Goal: Task Accomplishment & Management: Use online tool/utility

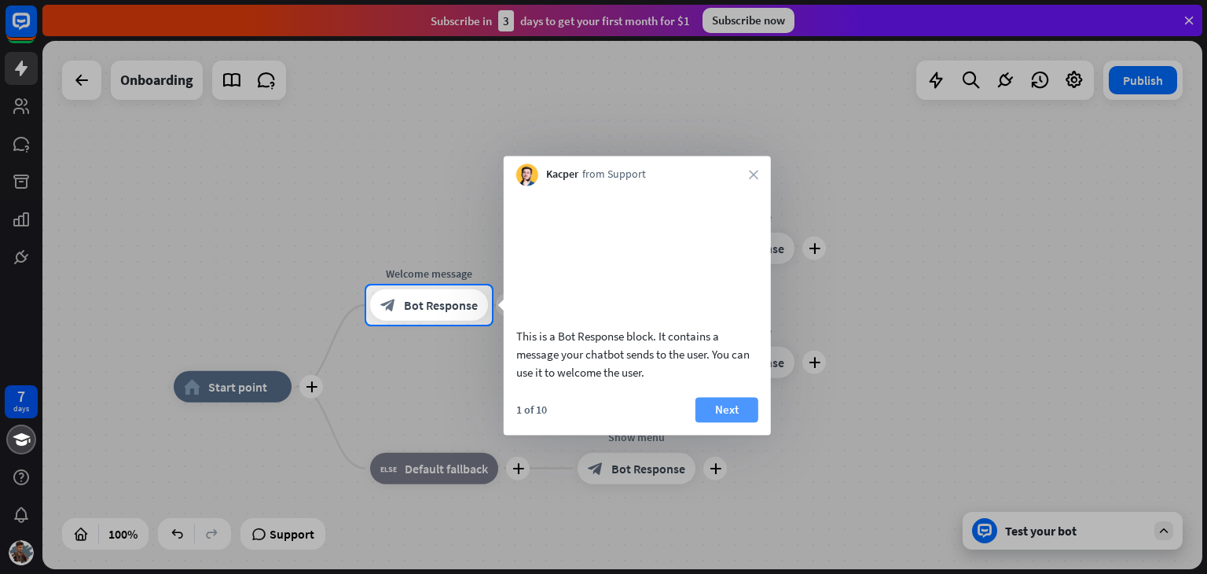
click at [733, 422] on button "Next" at bounding box center [727, 409] width 63 height 25
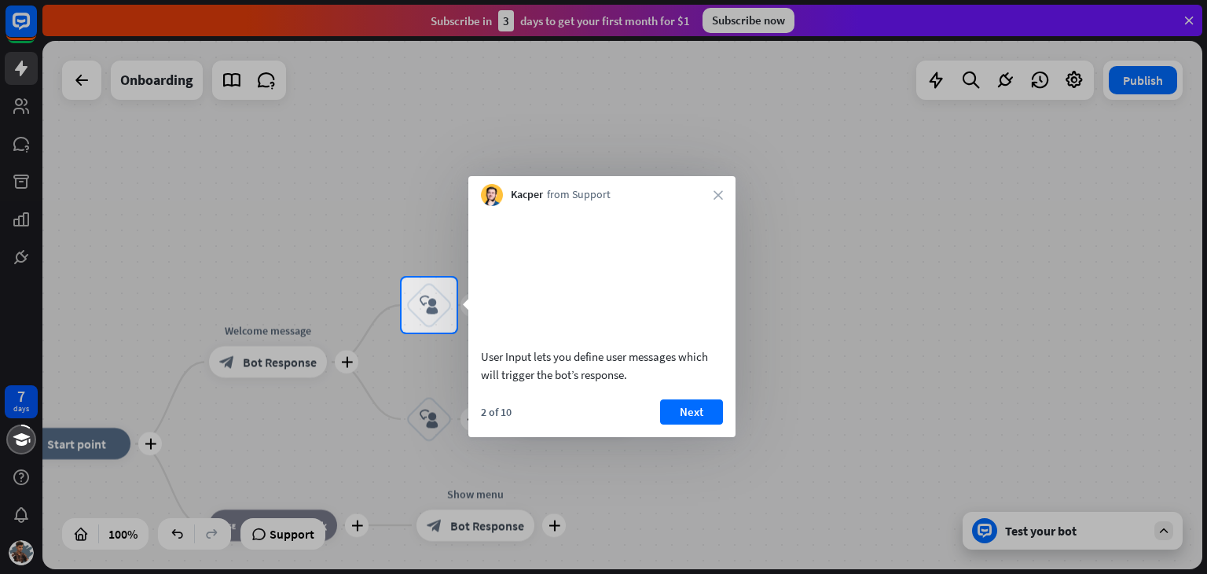
click at [695, 409] on button "Next" at bounding box center [691, 411] width 63 height 25
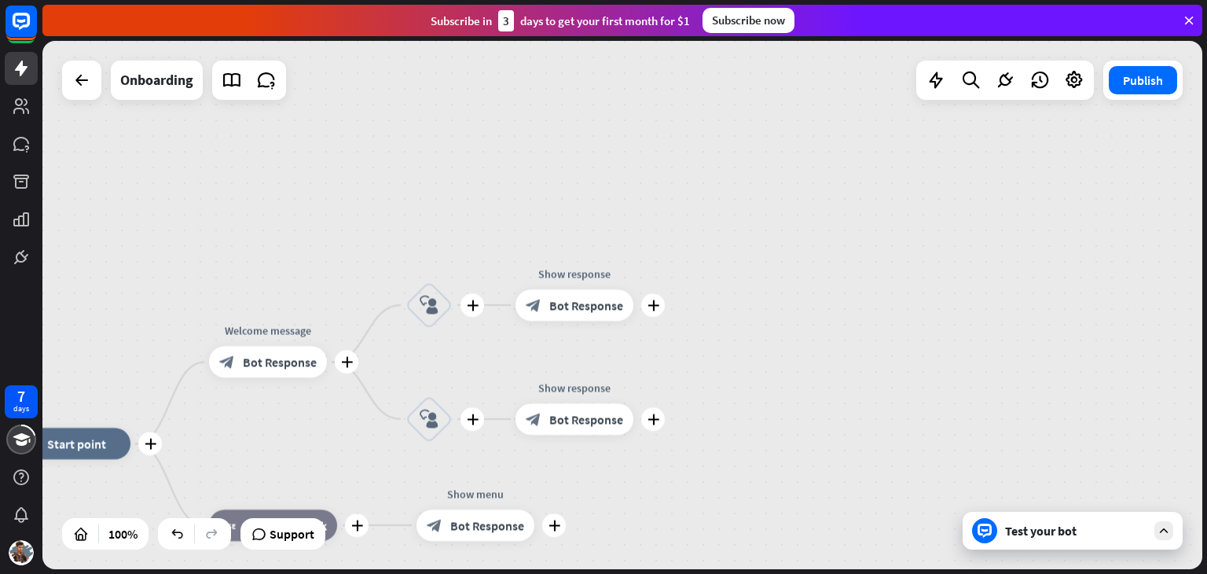
click at [693, 410] on div "plus home_2 Start point plus Welcome message block_bot_response Bot Response pl…" at bounding box center [622, 305] width 1160 height 528
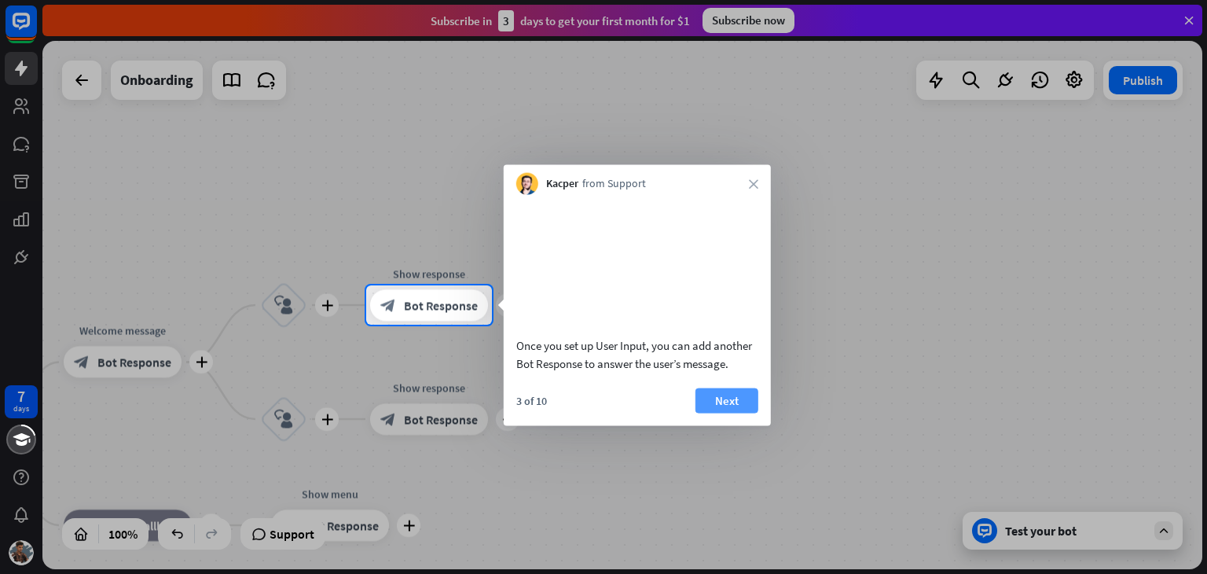
click at [720, 413] on button "Next" at bounding box center [727, 399] width 63 height 25
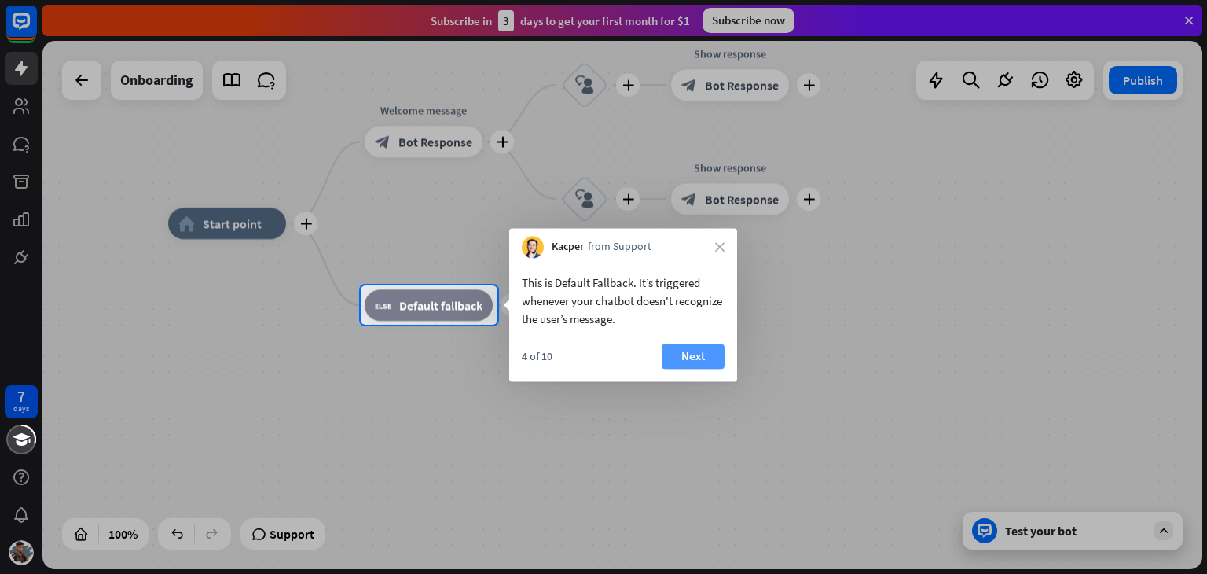
click at [703, 350] on button "Next" at bounding box center [693, 355] width 63 height 25
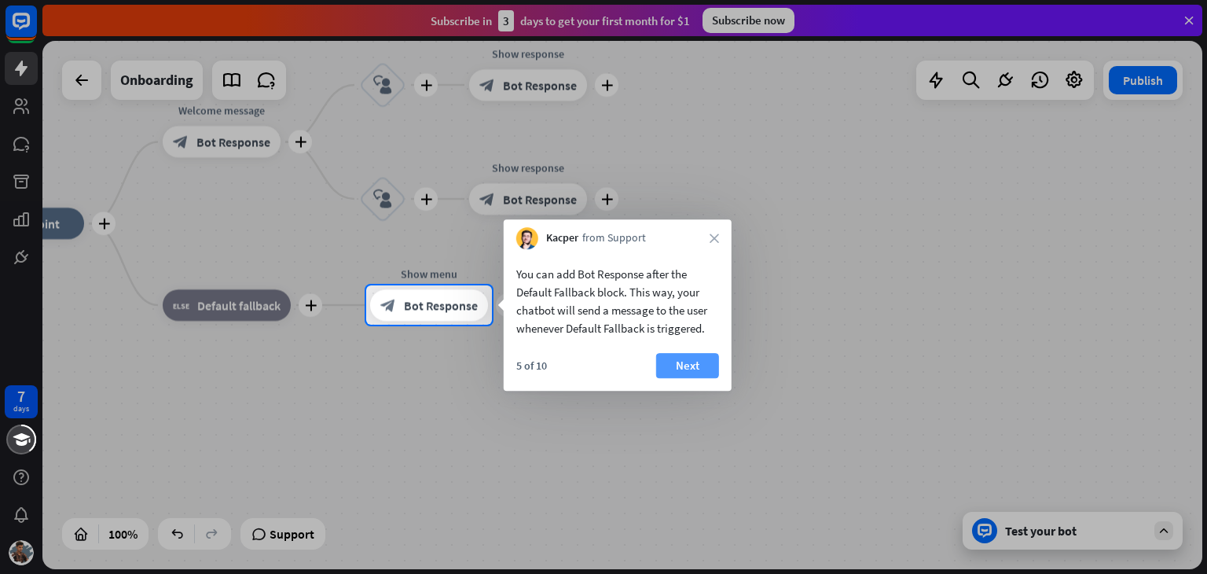
click at [681, 362] on button "Next" at bounding box center [687, 365] width 63 height 25
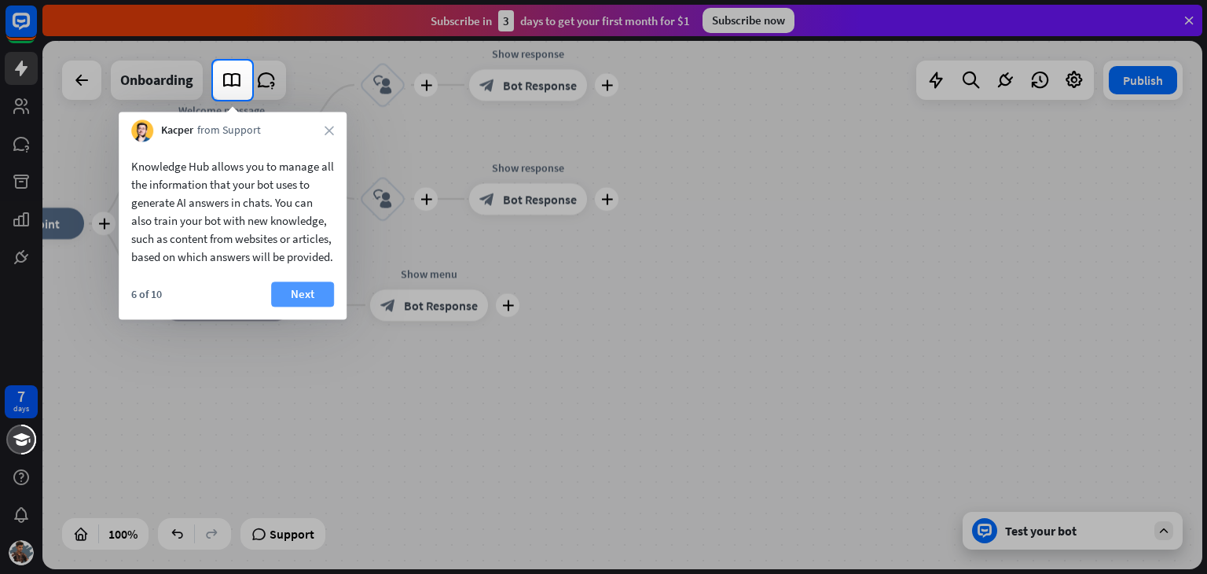
click at [277, 307] on button "Next" at bounding box center [302, 293] width 63 height 25
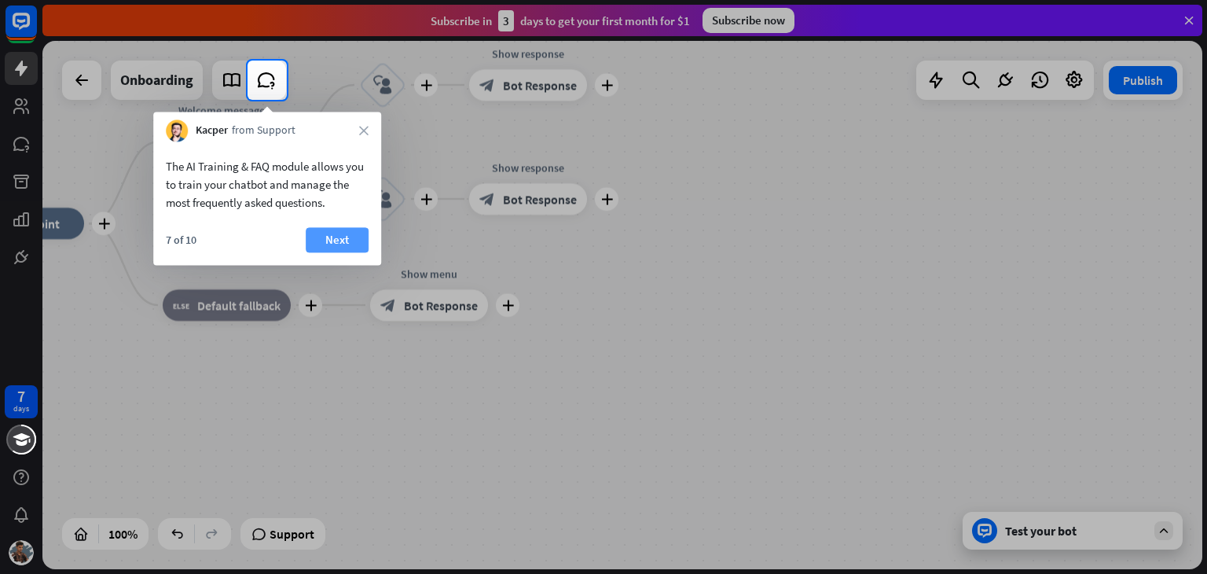
click at [334, 237] on button "Next" at bounding box center [337, 239] width 63 height 25
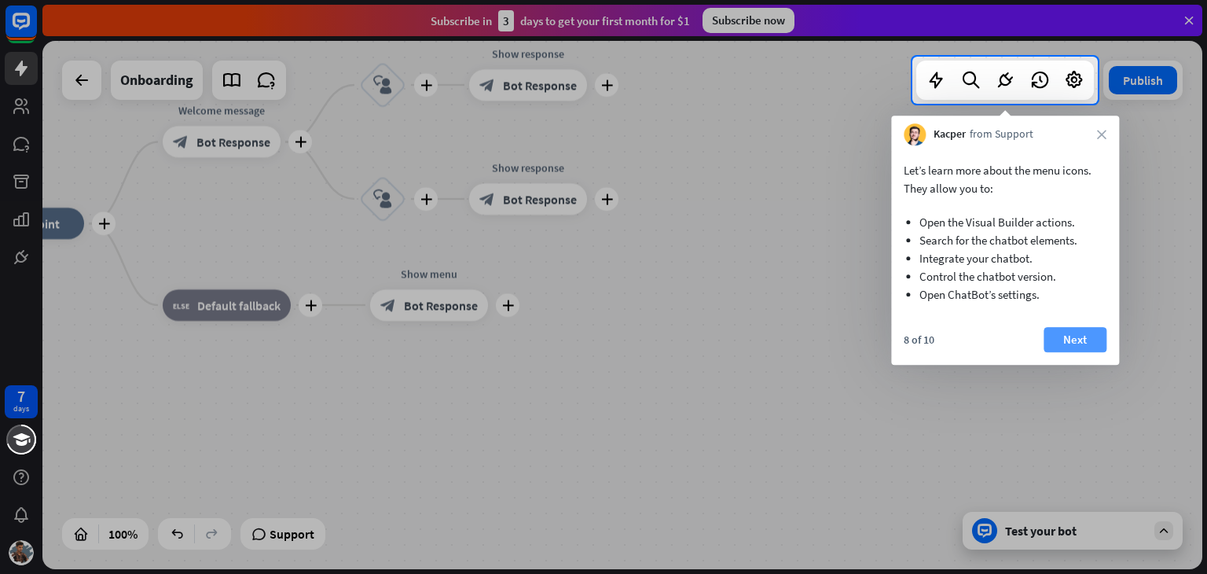
click at [1073, 338] on button "Next" at bounding box center [1075, 339] width 63 height 25
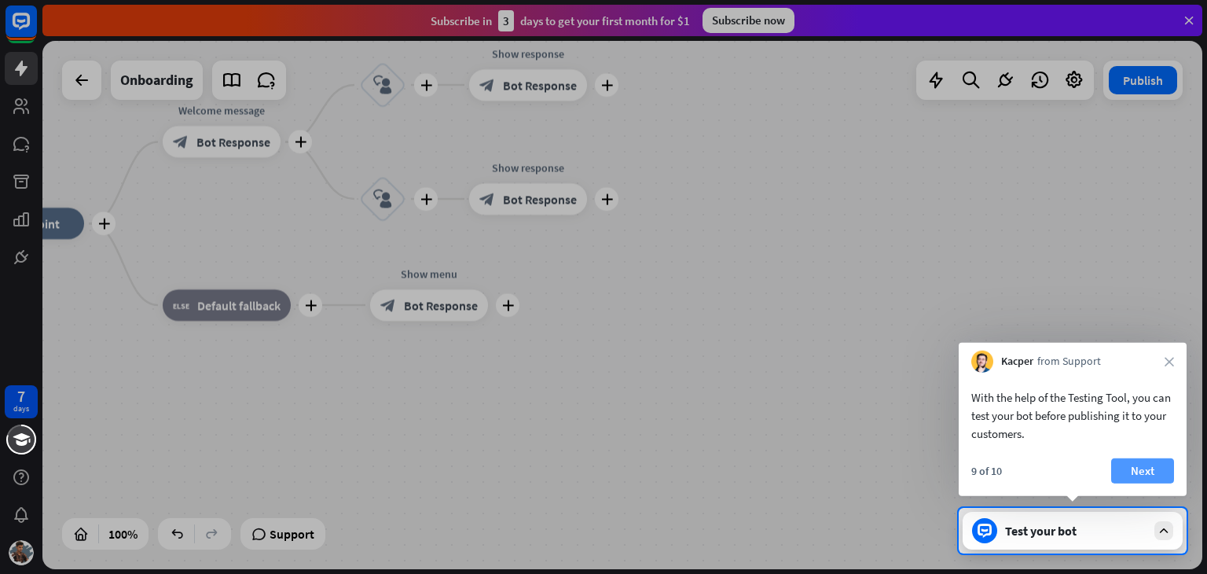
click at [1129, 466] on button "Next" at bounding box center [1142, 470] width 63 height 25
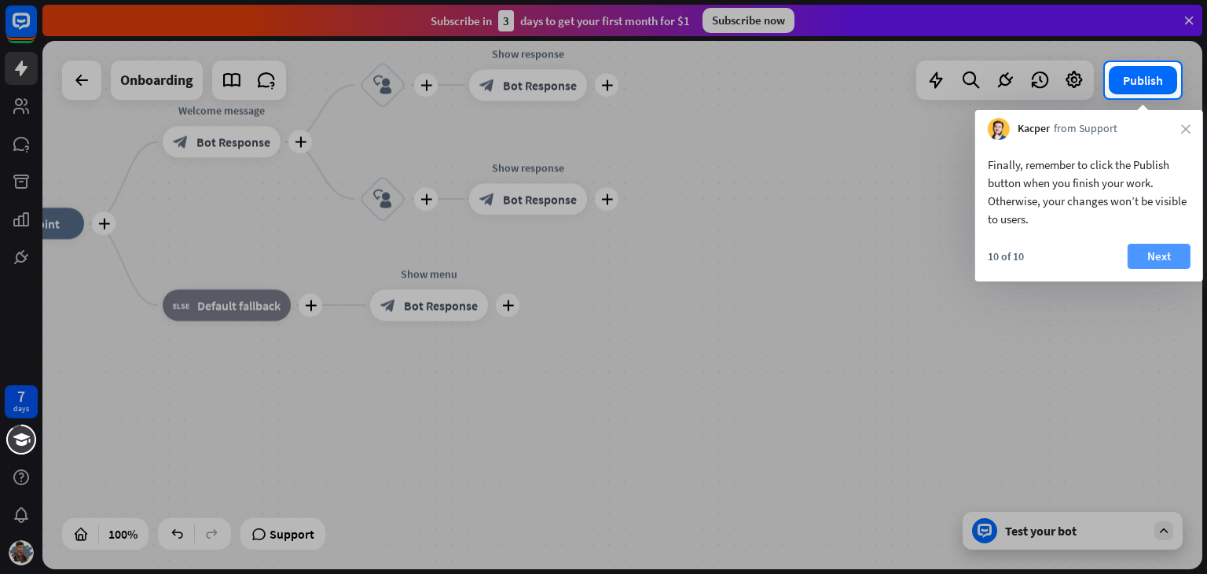
click at [1157, 250] on button "Next" at bounding box center [1159, 256] width 63 height 25
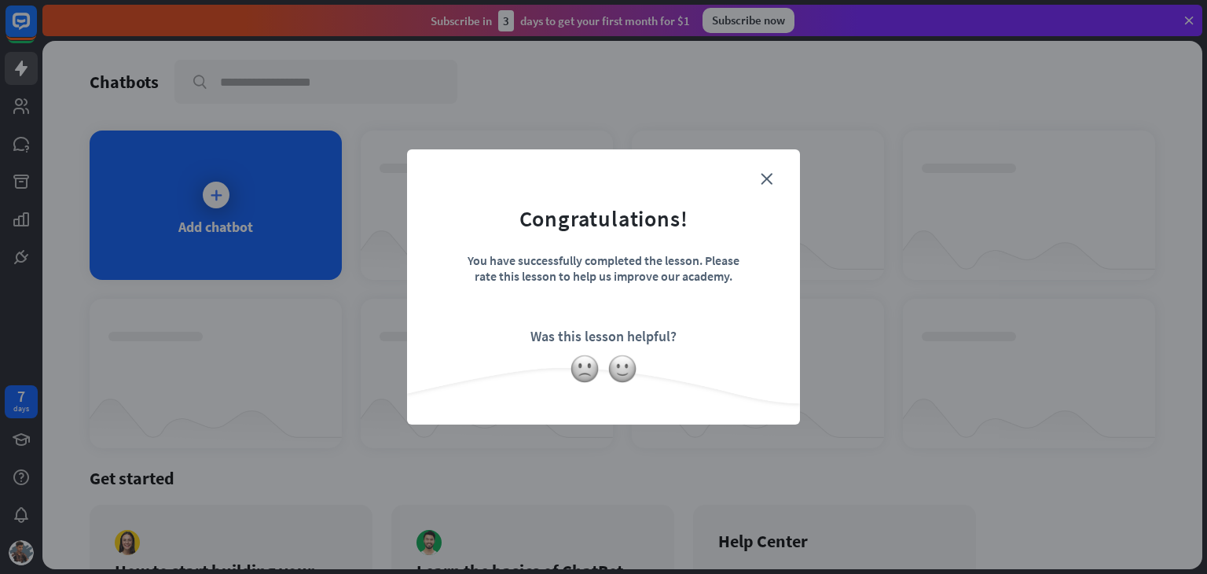
click at [622, 370] on img at bounding box center [623, 369] width 30 height 30
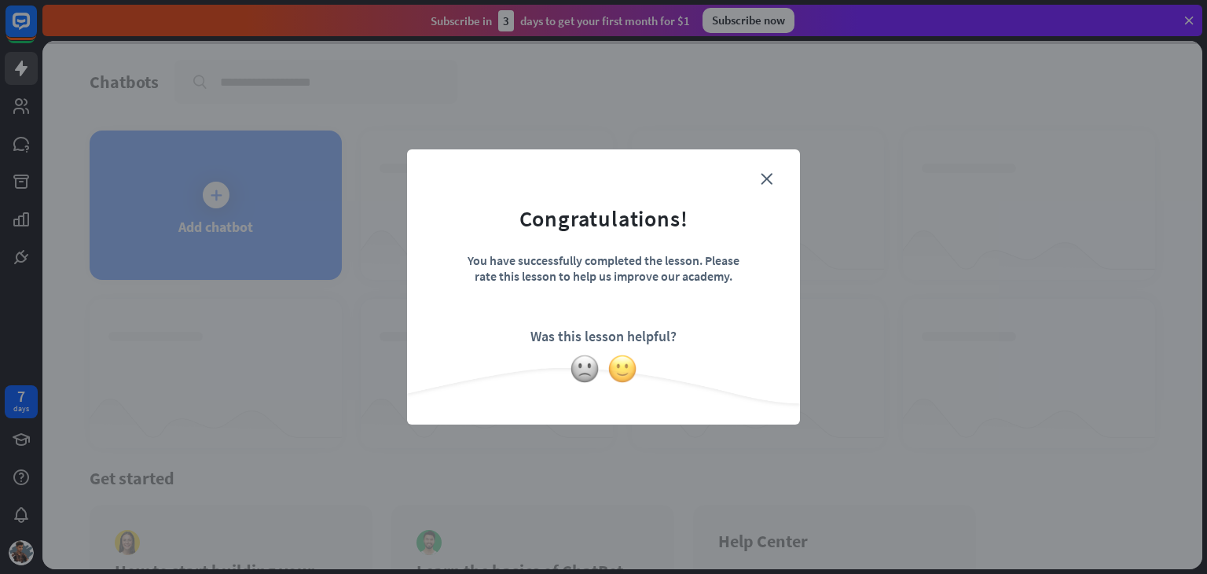
click at [620, 365] on img at bounding box center [623, 369] width 30 height 30
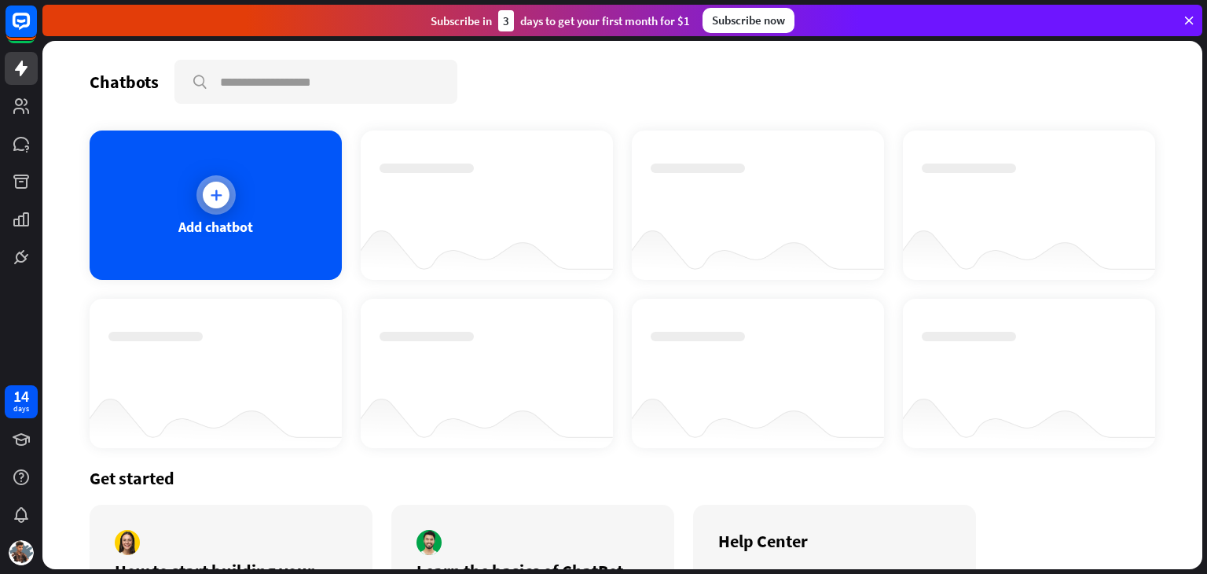
click at [208, 182] on div at bounding box center [216, 195] width 27 height 27
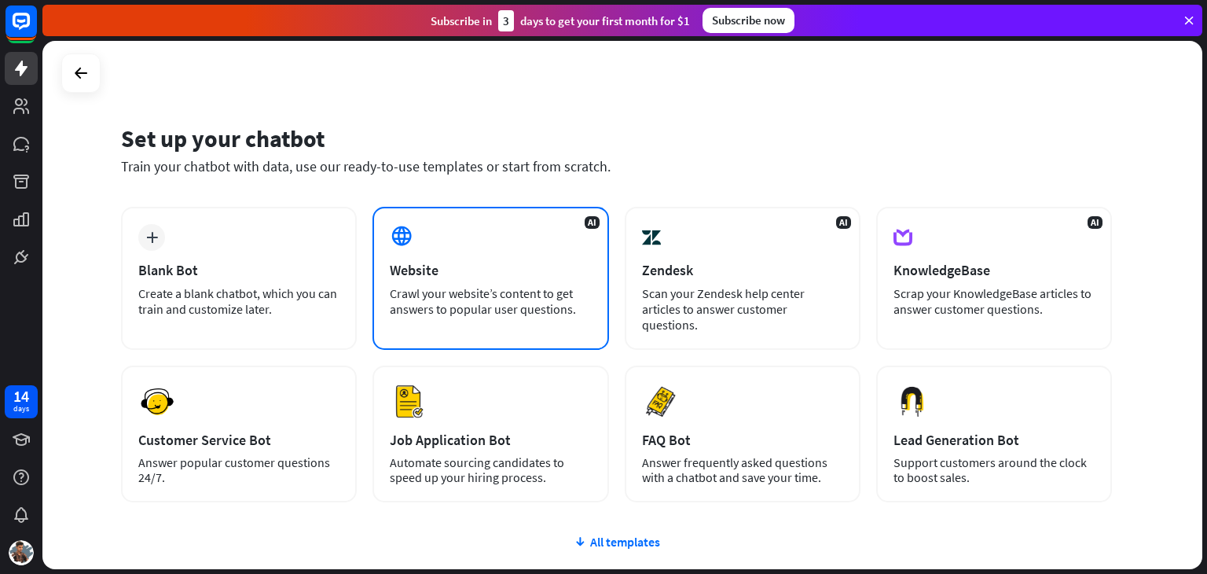
click at [454, 264] on div "Website" at bounding box center [490, 270] width 201 height 18
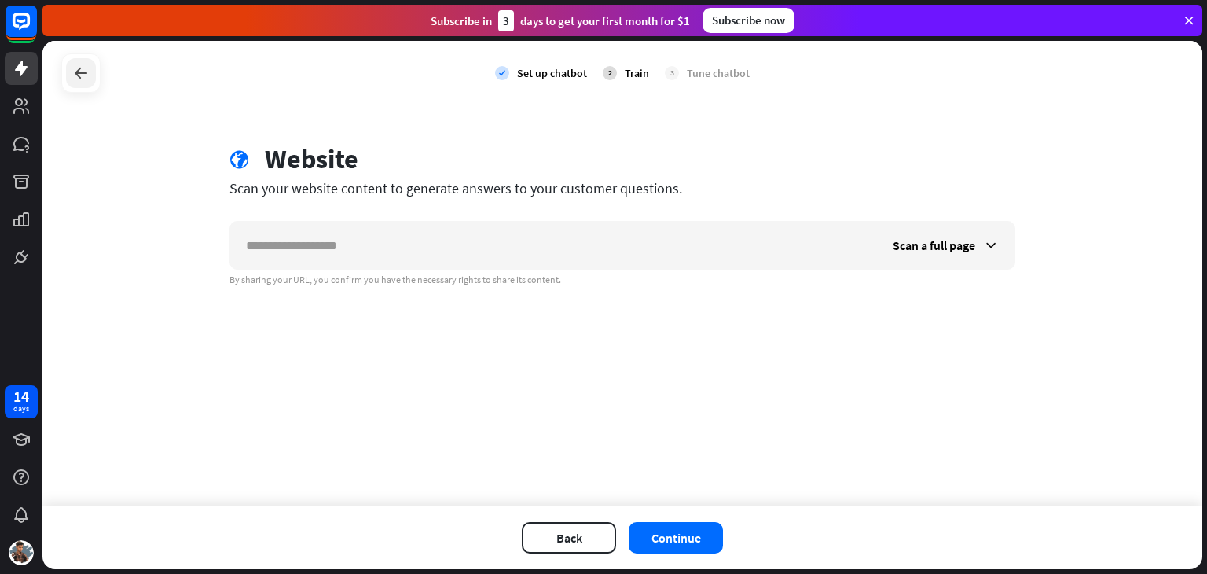
click at [72, 70] on icon at bounding box center [81, 73] width 19 height 19
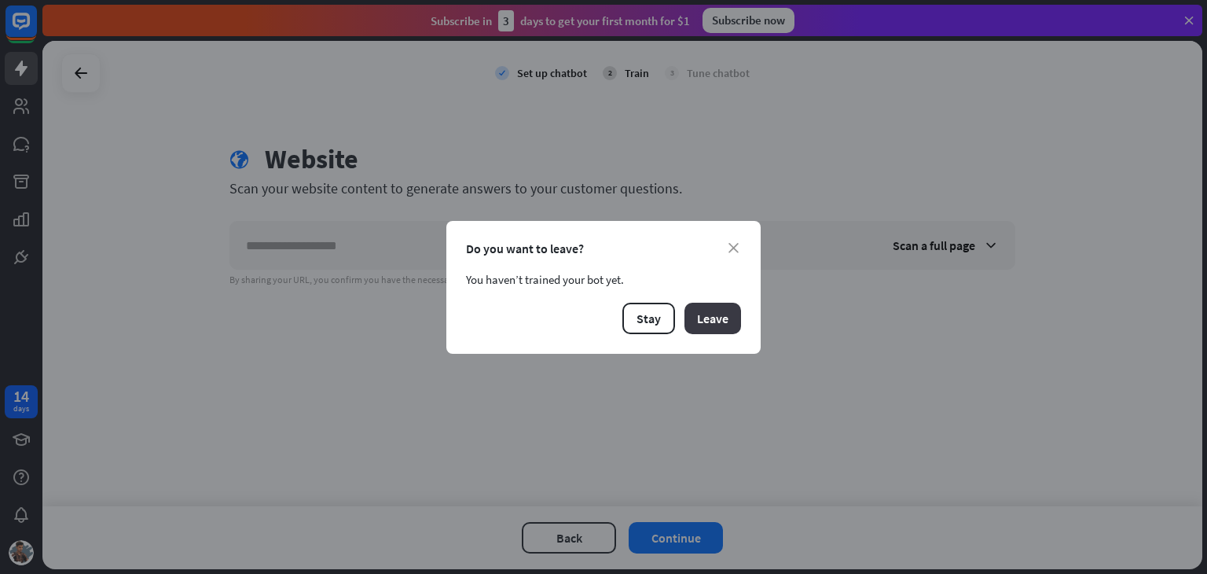
click at [701, 314] on button "Leave" at bounding box center [713, 318] width 57 height 31
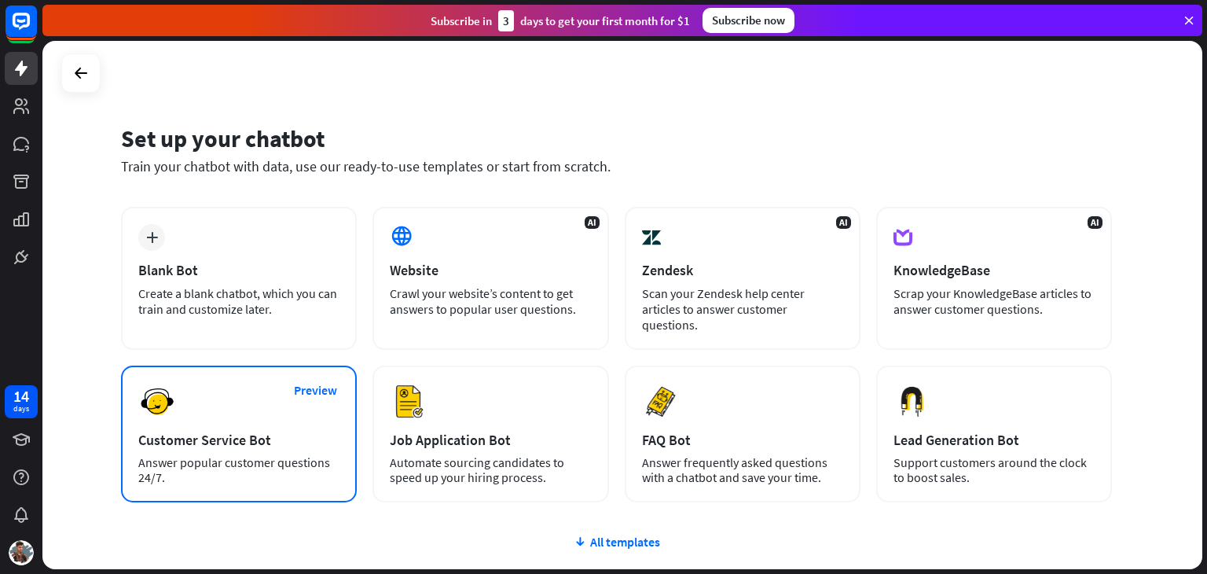
click at [263, 409] on div "Preview Customer Service Bot Answer popular customer questions 24/7." at bounding box center [239, 433] width 236 height 137
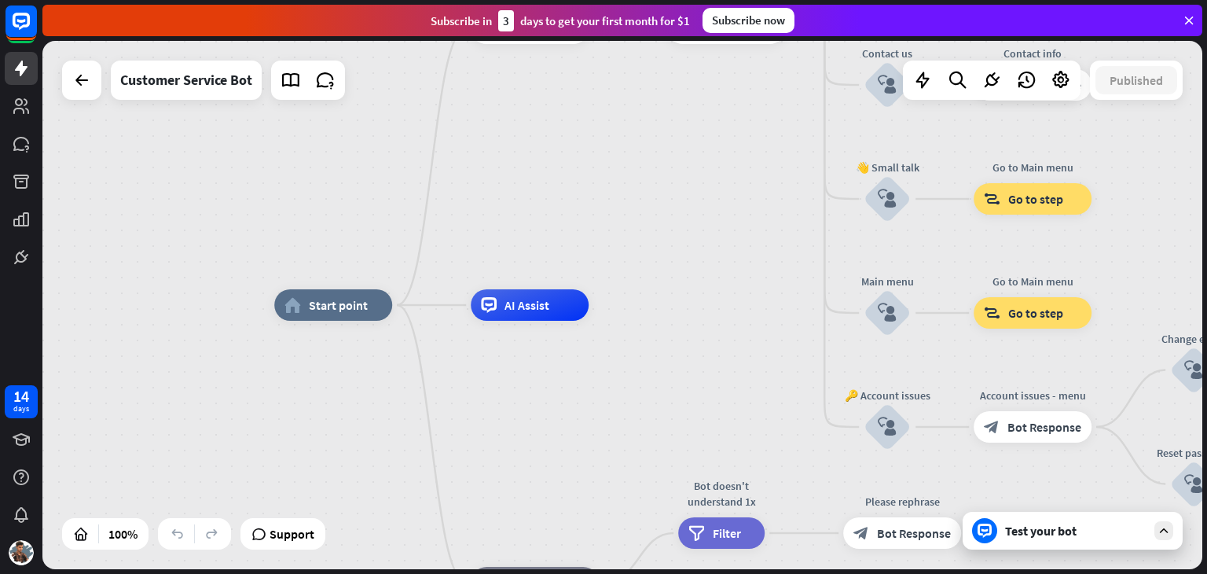
click at [535, 306] on span "AI Assist" at bounding box center [527, 305] width 45 height 16
click at [1072, 541] on div "Test your bot" at bounding box center [1073, 531] width 220 height 38
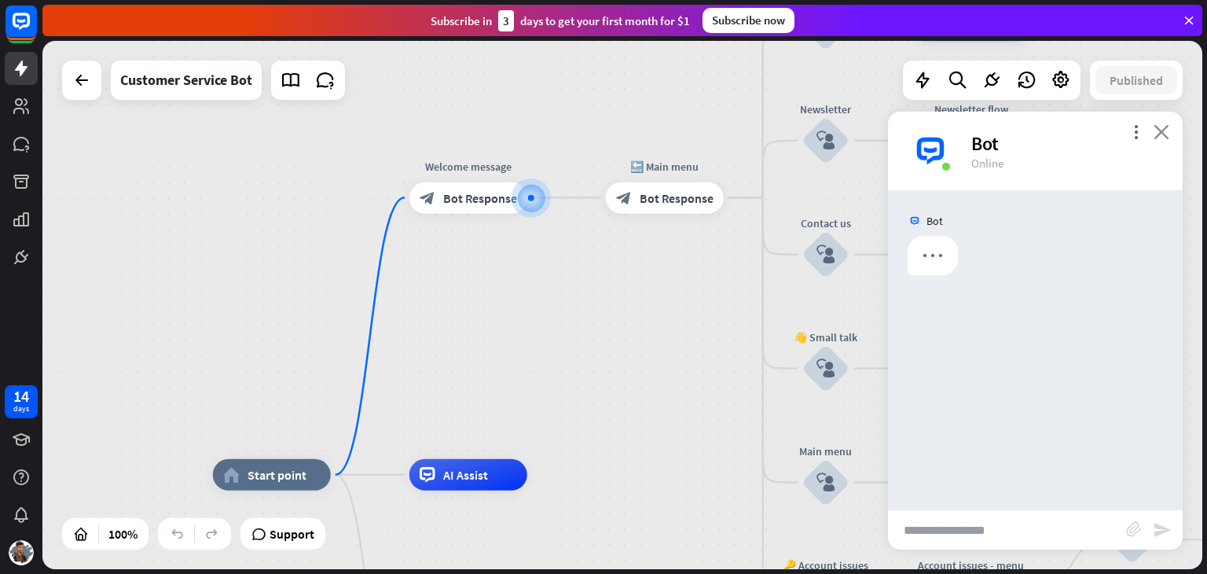
click at [1160, 133] on icon "close" at bounding box center [1162, 131] width 16 height 15
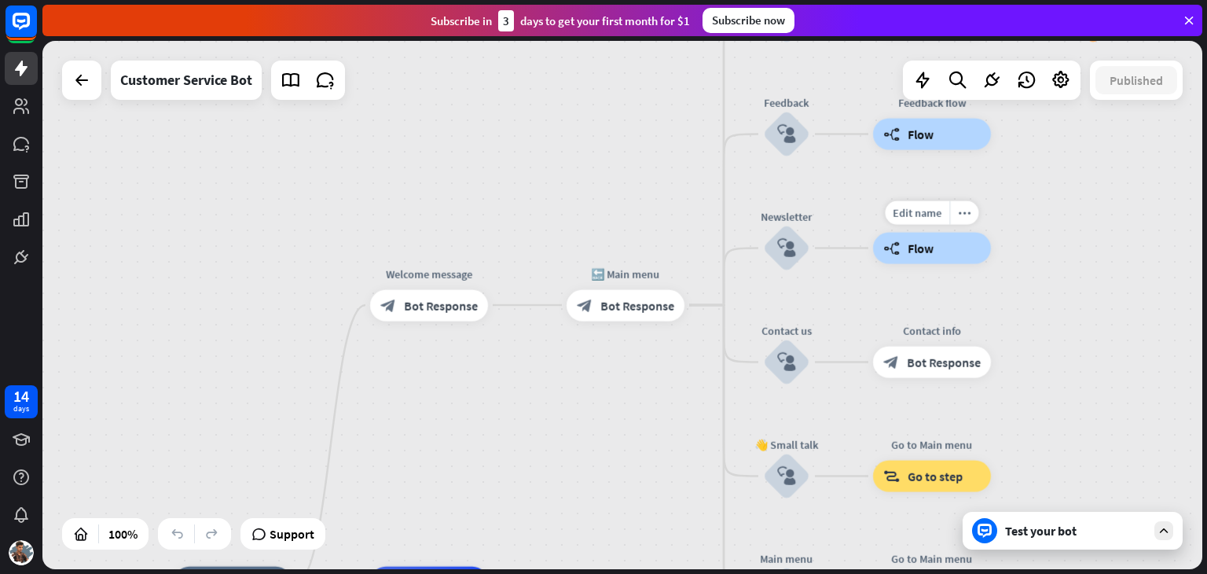
click at [924, 252] on span "Flow" at bounding box center [921, 248] width 26 height 16
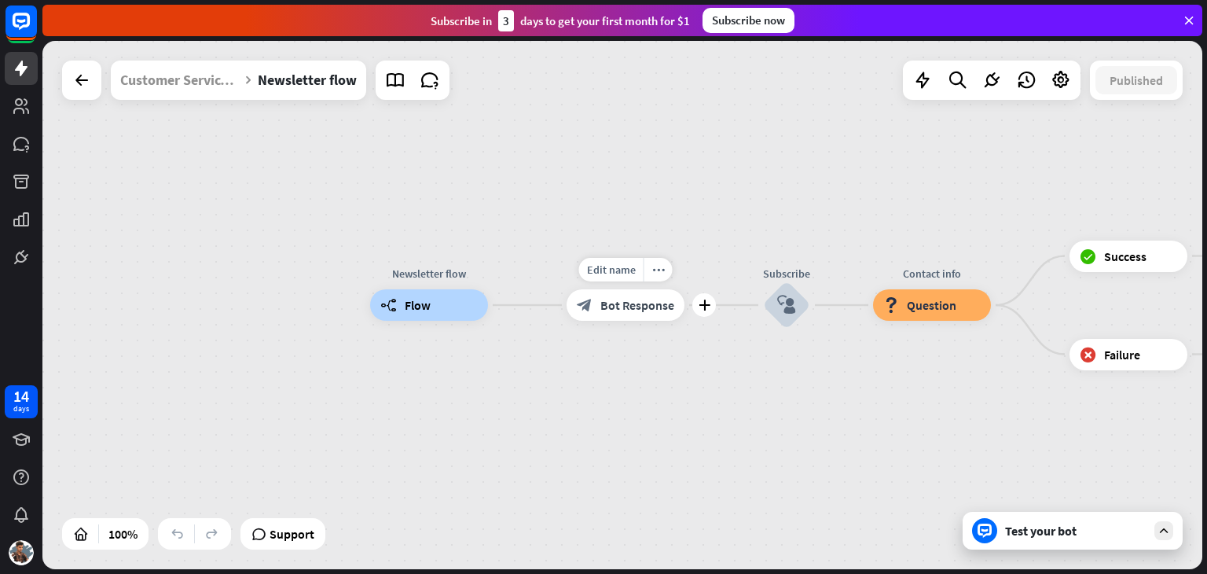
click at [1049, 535] on div "Test your bot" at bounding box center [1075, 531] width 141 height 16
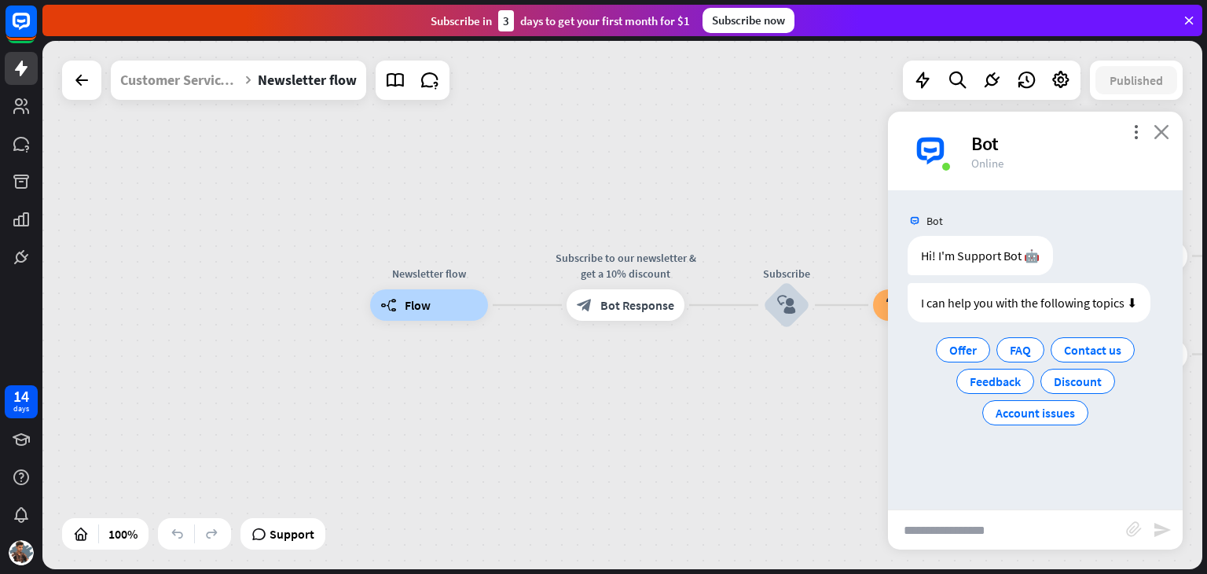
click at [1159, 138] on icon "close" at bounding box center [1162, 131] width 16 height 15
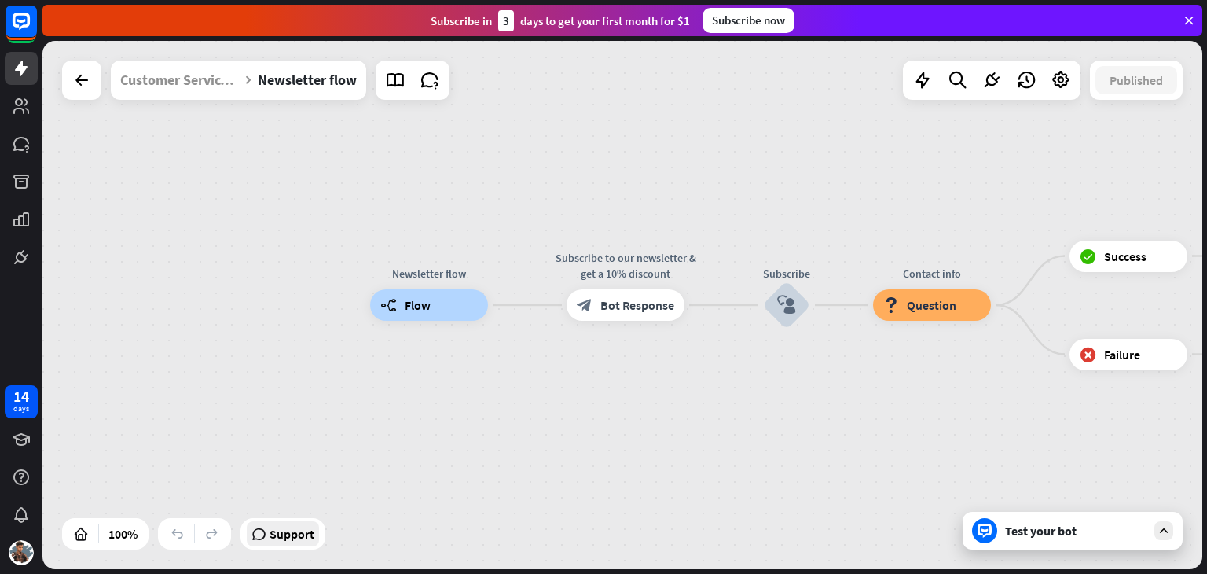
click at [280, 537] on span "Support" at bounding box center [292, 533] width 45 height 25
click at [804, 117] on div "Newsletter flow builder_tree Flow Subscribe to our newsletter & get a 10% disco…" at bounding box center [622, 305] width 1160 height 528
click at [938, 224] on div "Newsletter flow builder_tree Flow Subscribe to our newsletter & get a 10% disco…" at bounding box center [622, 305] width 1160 height 528
click at [947, 312] on span "Question" at bounding box center [932, 305] width 50 height 16
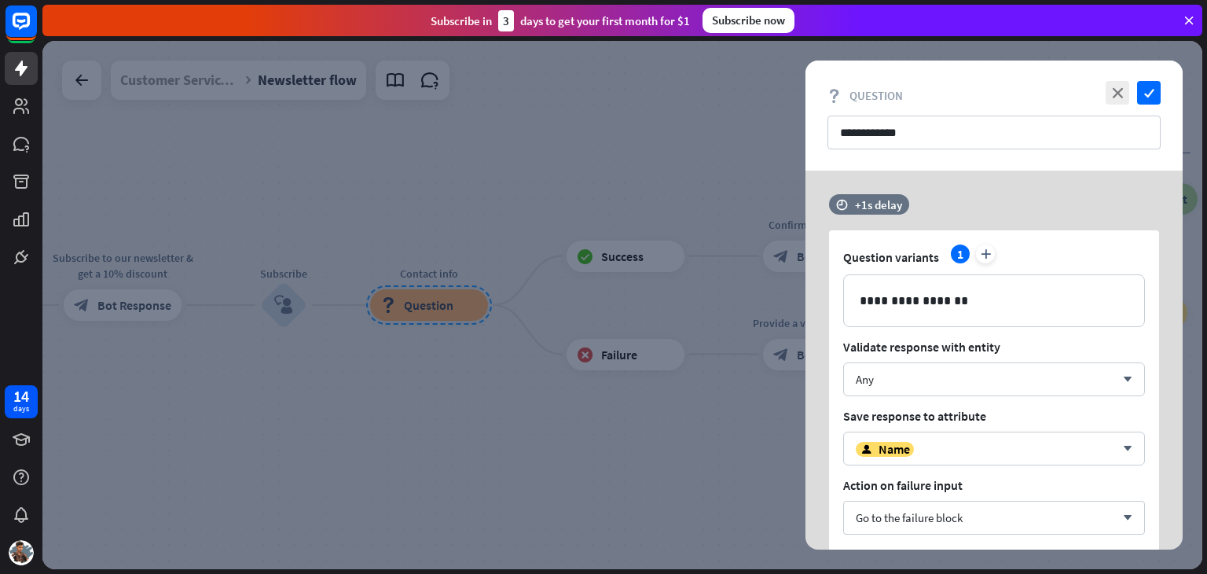
click at [927, 293] on p "**********" at bounding box center [994, 301] width 269 height 20
click at [909, 303] on p "**********" at bounding box center [994, 301] width 269 height 20
click at [885, 381] on div "Any" at bounding box center [985, 379] width 259 height 15
click at [699, 427] on div at bounding box center [622, 305] width 1160 height 528
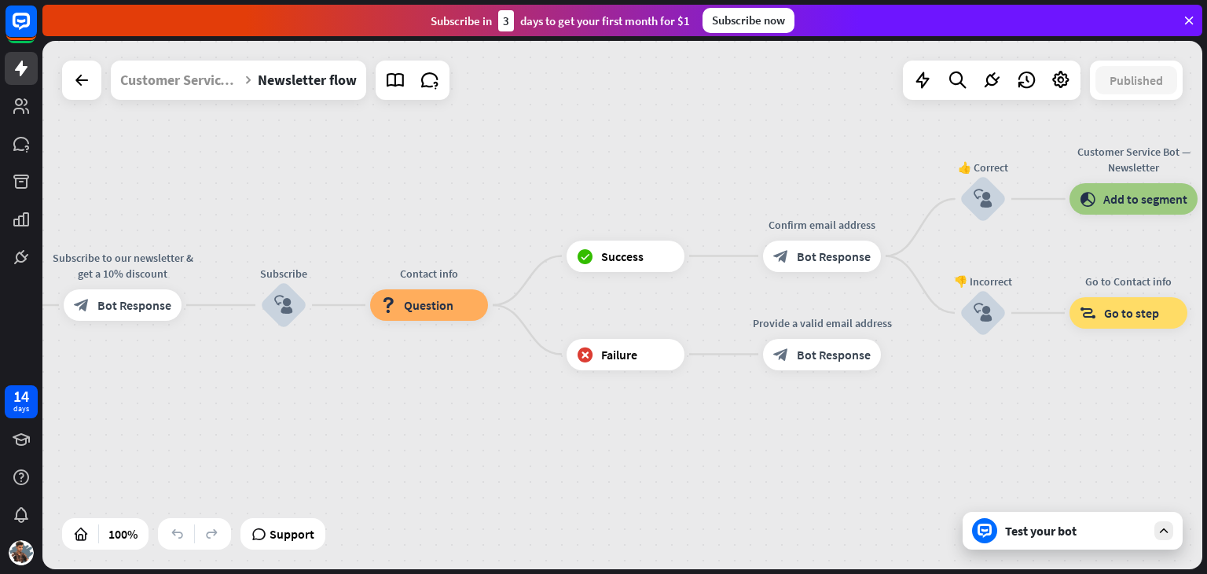
click at [982, 408] on div "Newsletter flow builder_tree Flow Subscribe to our newsletter & get a 10% disco…" at bounding box center [447, 569] width 1160 height 528
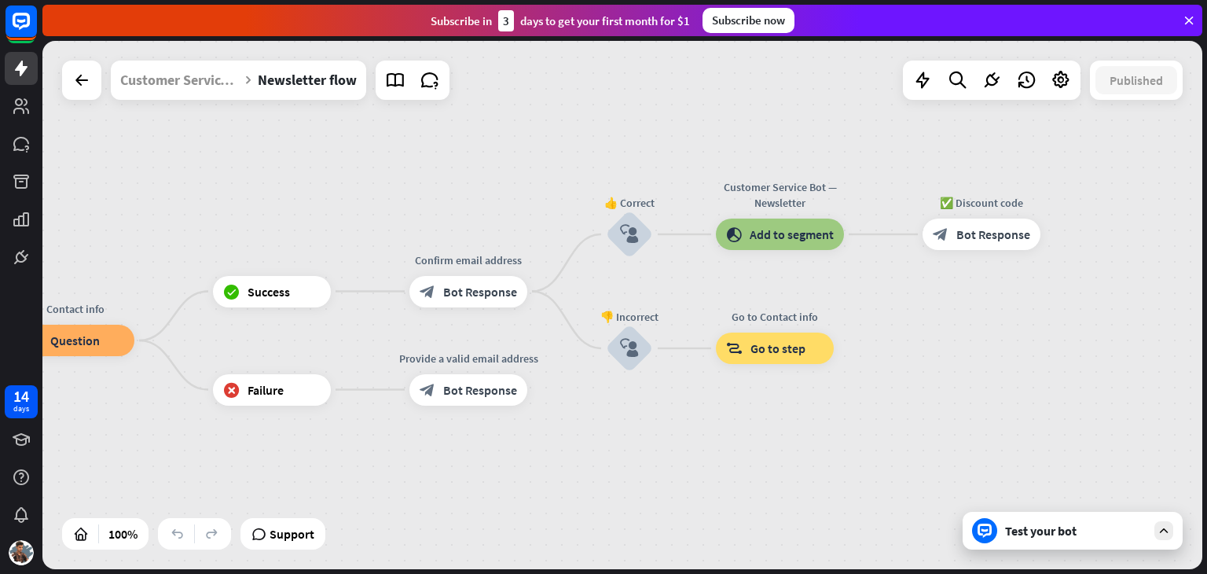
drag, startPoint x: 1001, startPoint y: 400, endPoint x: 648, endPoint y: 435, distance: 355.4
click at [975, 232] on span "Bot Response" at bounding box center [993, 234] width 74 height 16
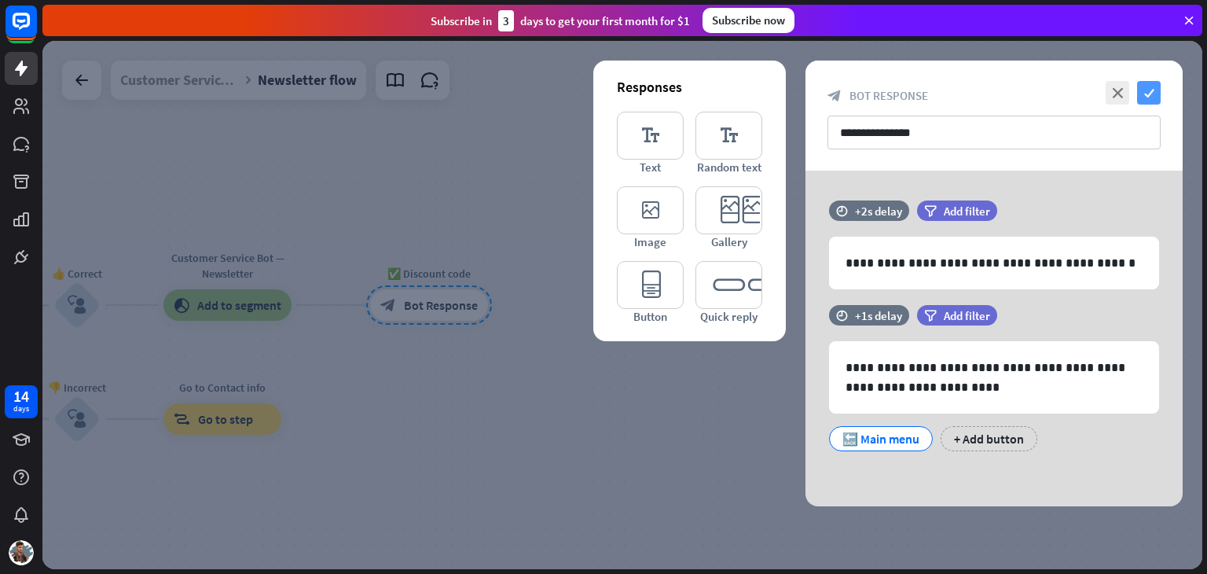
click at [1139, 89] on icon "check" at bounding box center [1149, 93] width 24 height 24
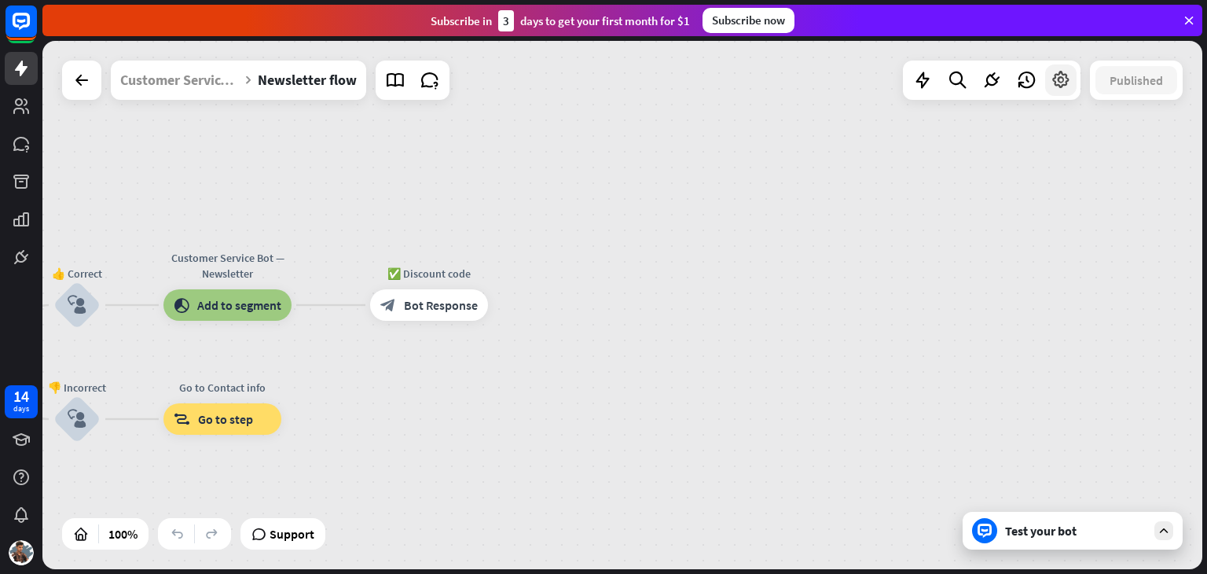
click at [1063, 79] on icon at bounding box center [1061, 80] width 20 height 20
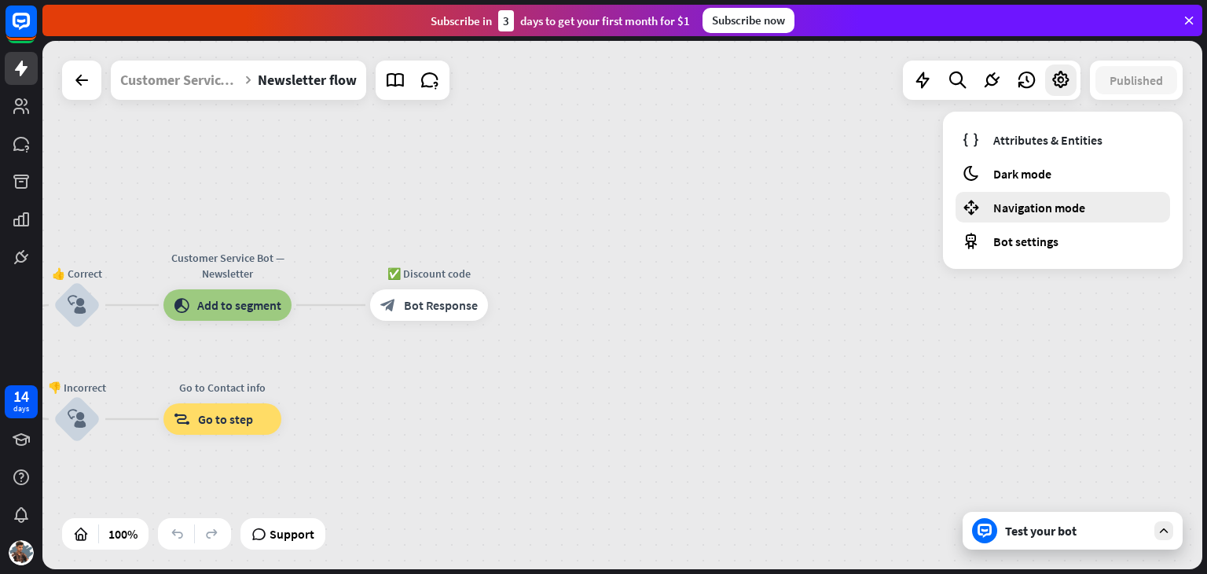
click at [1019, 208] on span "Navigation mode" at bounding box center [1039, 208] width 92 height 16
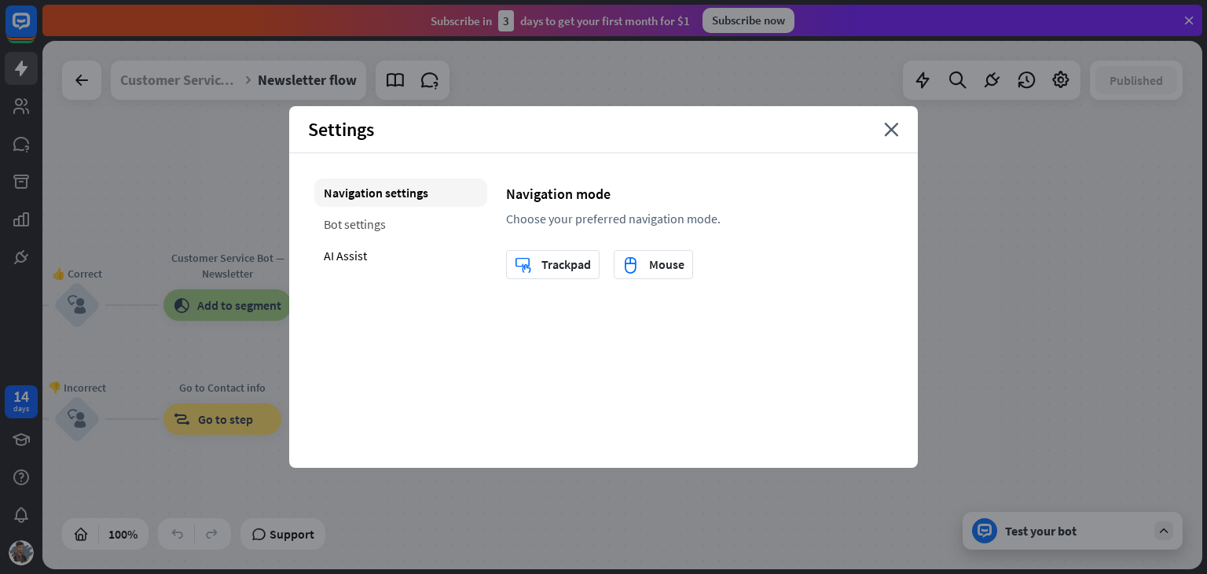
click at [365, 227] on div "Bot settings" at bounding box center [400, 224] width 173 height 28
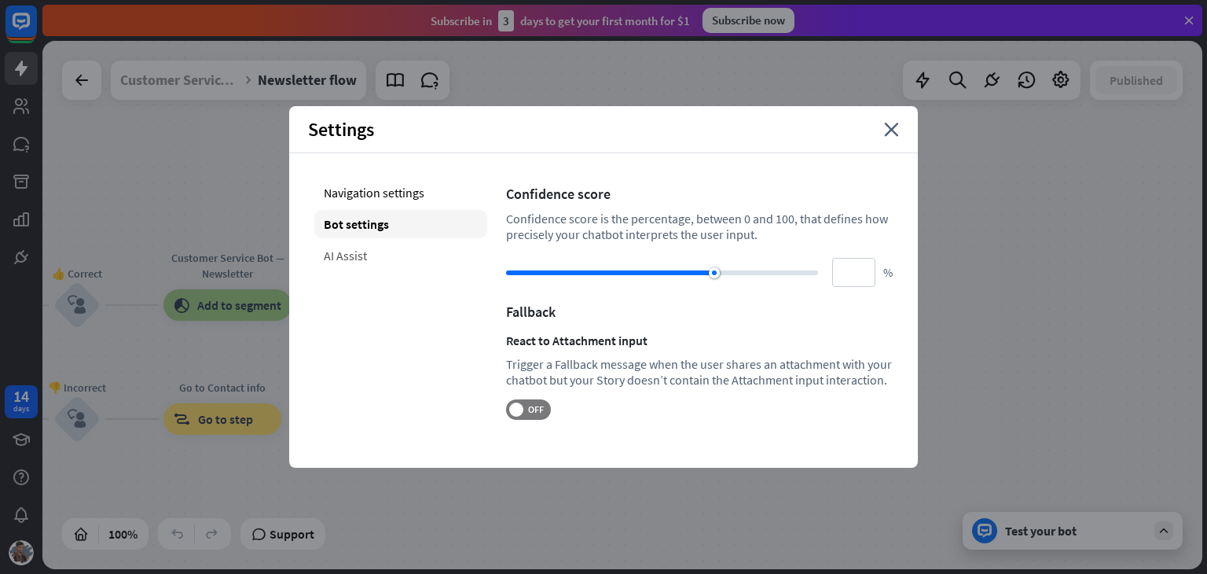
click at [344, 253] on div "AI Assist" at bounding box center [400, 255] width 173 height 28
type input "**"
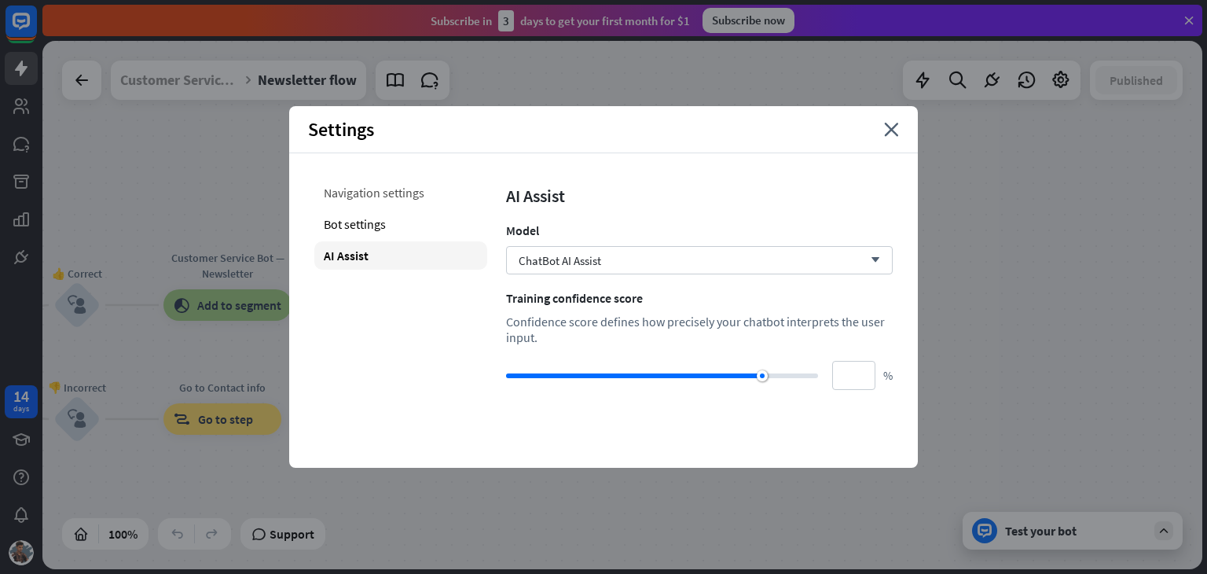
click at [368, 189] on div "Navigation settings" at bounding box center [400, 192] width 173 height 28
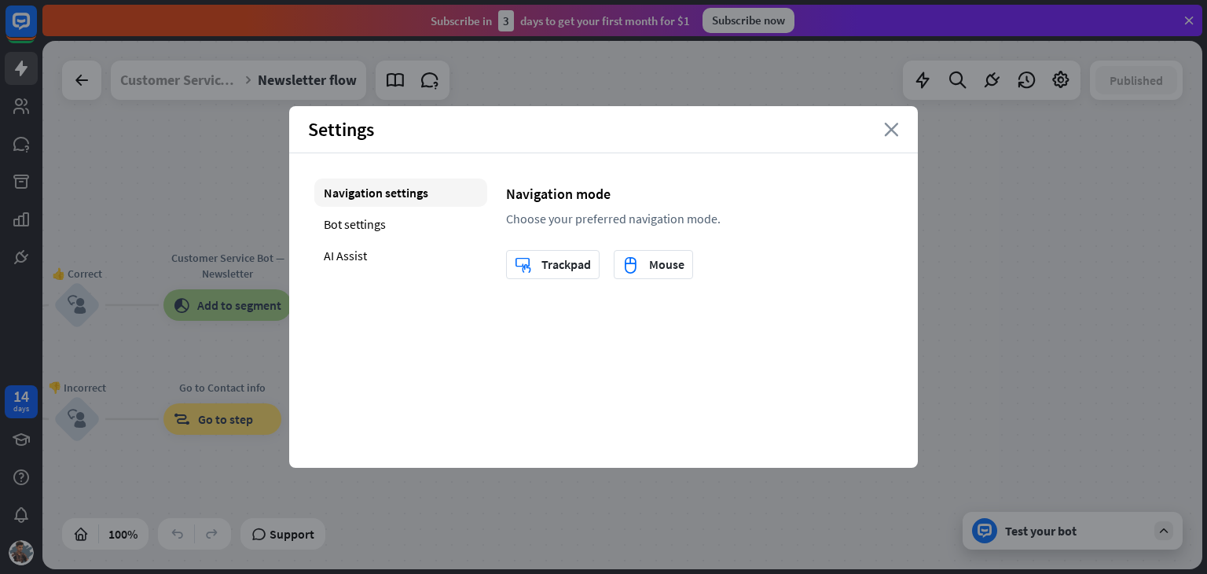
click at [887, 127] on icon "close" at bounding box center [891, 130] width 15 height 14
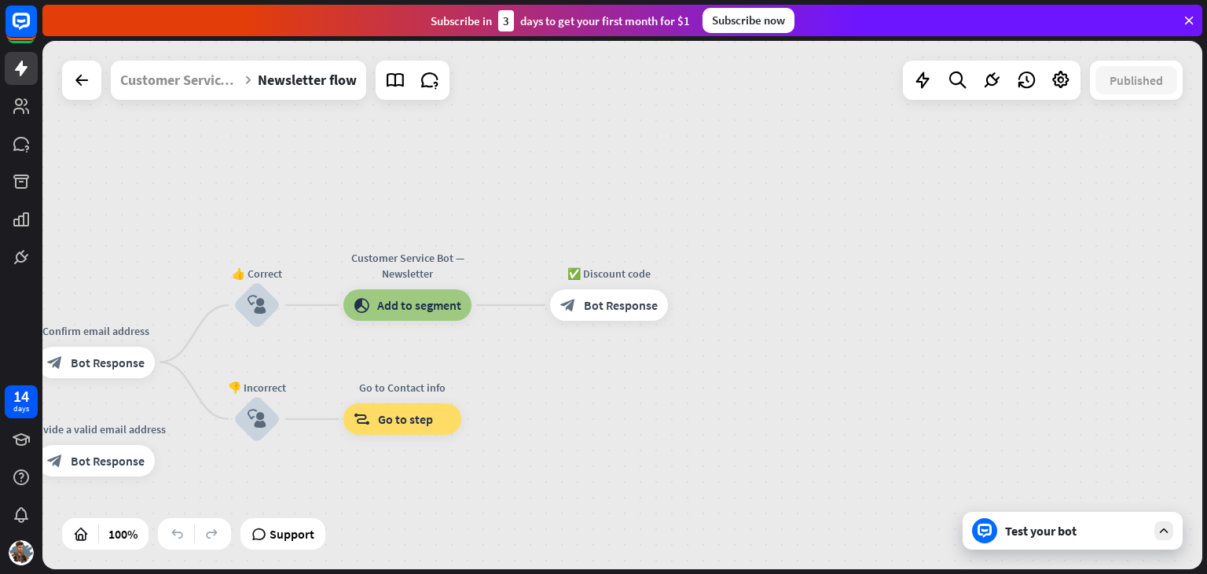
drag, startPoint x: 895, startPoint y: 249, endPoint x: 1096, endPoint y: 261, distance: 200.8
click at [1096, 261] on div "Newsletter flow builder_tree Flow Subscribe to our newsletter & get a 10% disco…" at bounding box center [622, 305] width 1160 height 528
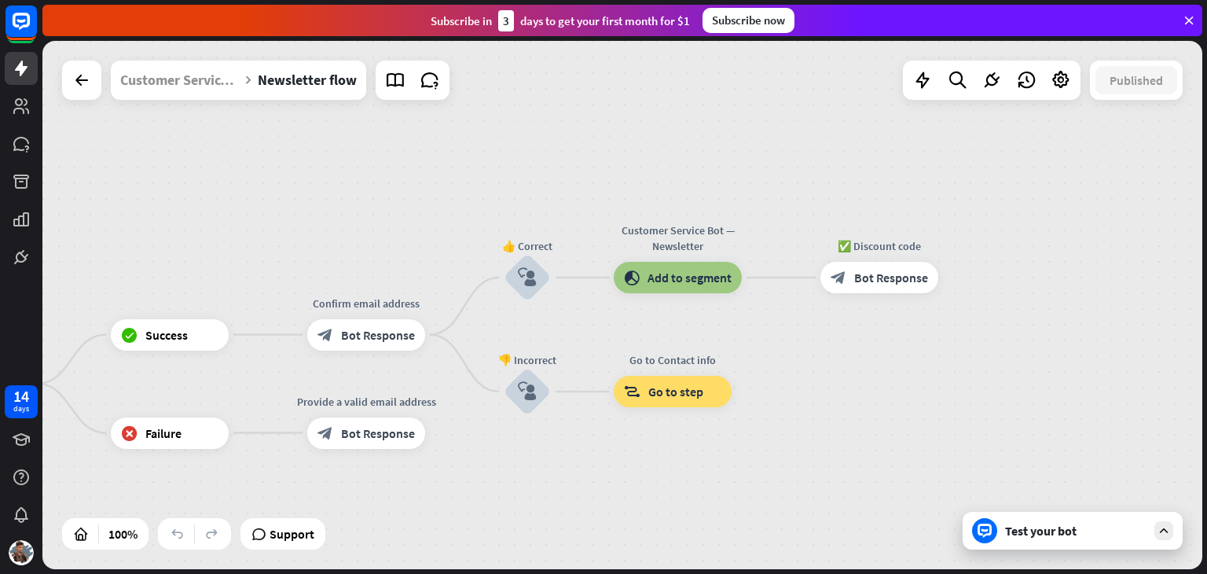
drag, startPoint x: 828, startPoint y: 183, endPoint x: 1081, endPoint y: 143, distance: 255.5
click at [1081, 143] on div "Newsletter flow builder_tree Flow Subscribe to our newsletter & get a 10% disco…" at bounding box center [622, 305] width 1160 height 528
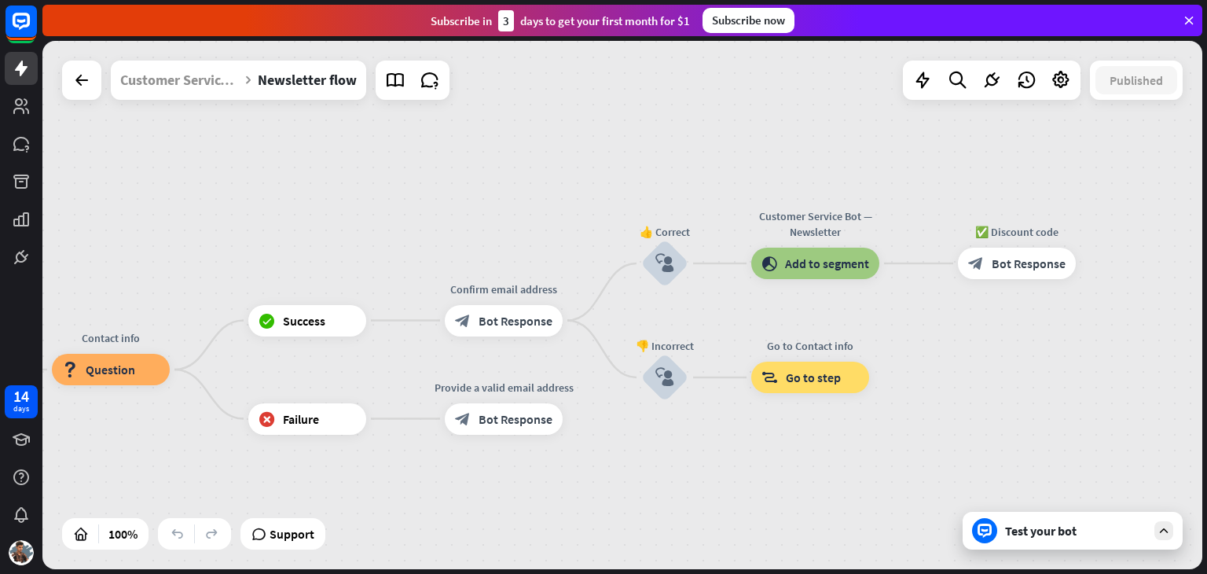
drag, startPoint x: 500, startPoint y: 181, endPoint x: 764, endPoint y: 161, distance: 264.8
click at [764, 161] on div "Newsletter flow builder_tree Flow Subscribe to our newsletter & get a 10% disco…" at bounding box center [622, 305] width 1160 height 528
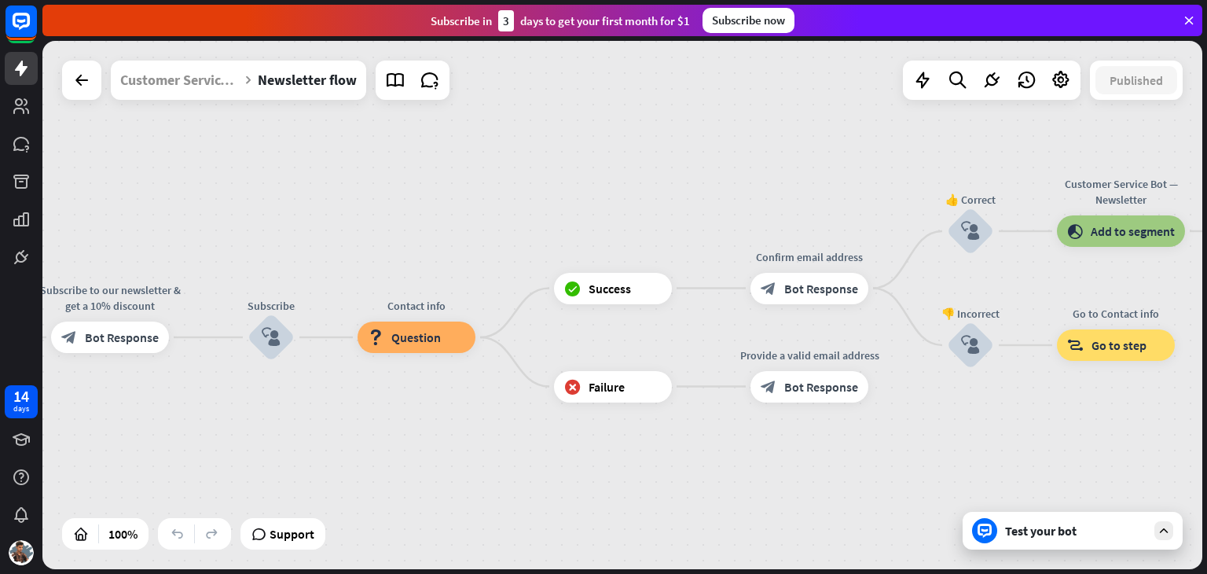
drag, startPoint x: 219, startPoint y: 256, endPoint x: 396, endPoint y: 230, distance: 178.7
click at [396, 230] on div "Newsletter flow builder_tree Flow Subscribe to our newsletter & get a 10% disco…" at bounding box center [622, 305] width 1160 height 528
click at [113, 340] on span "Bot Response" at bounding box center [122, 337] width 74 height 16
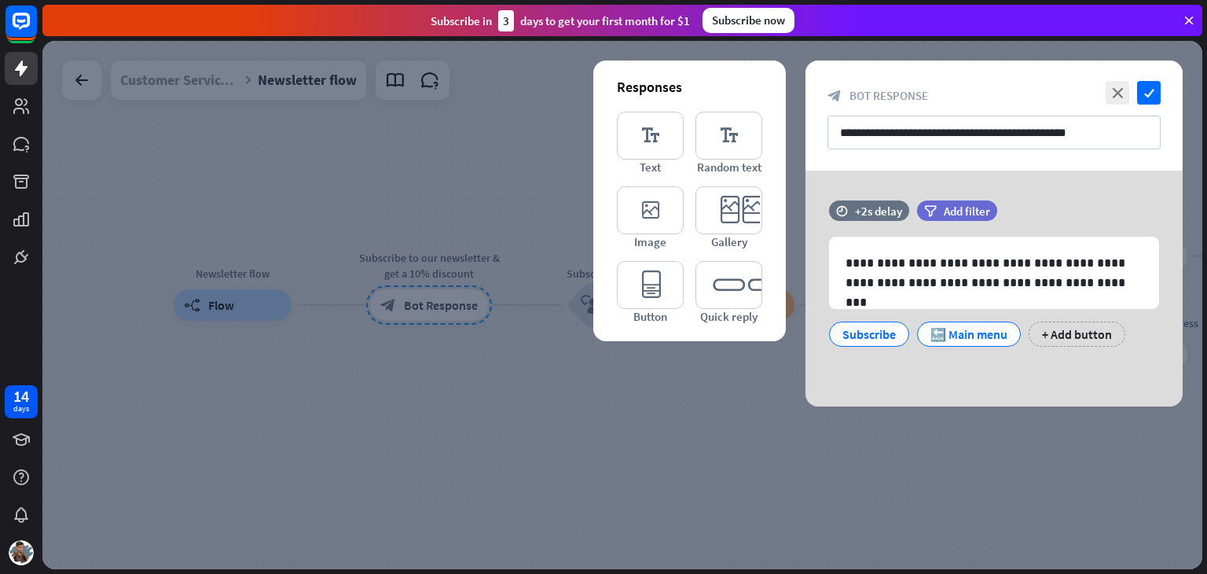
click at [1148, 88] on icon "check" at bounding box center [1149, 93] width 24 height 24
click at [1188, 22] on icon at bounding box center [1189, 20] width 14 height 14
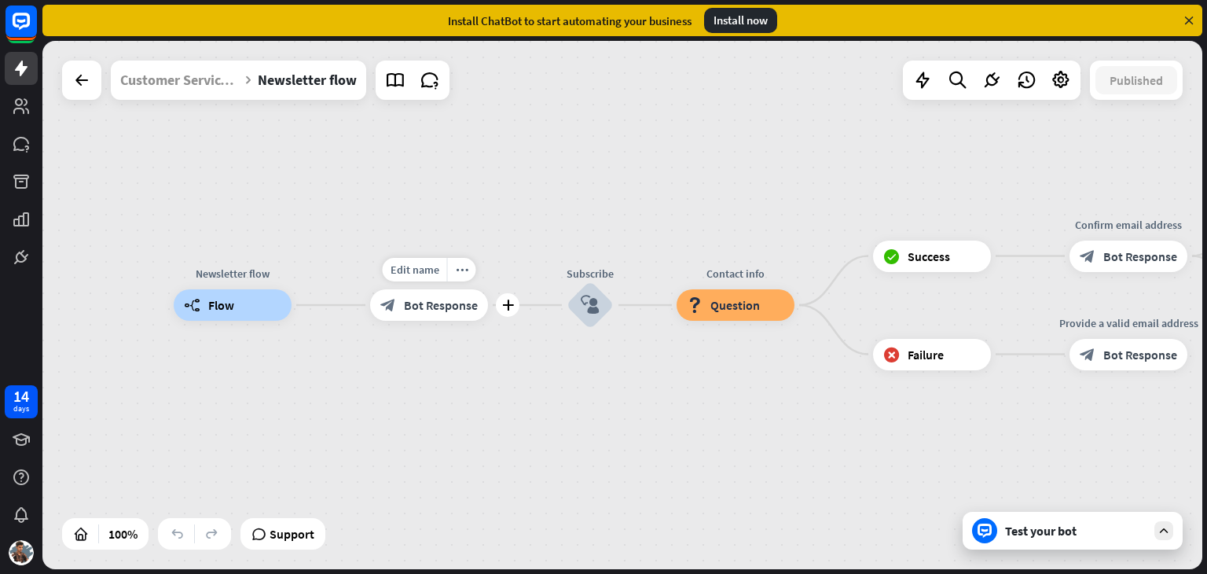
click at [422, 307] on span "Bot Response" at bounding box center [441, 305] width 74 height 16
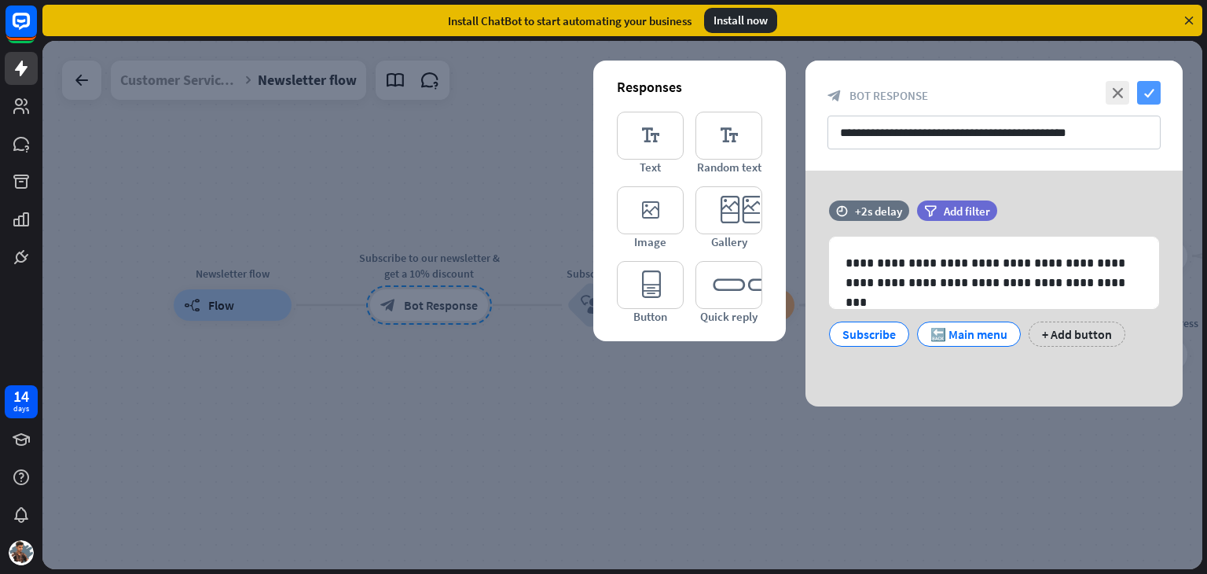
click at [1151, 98] on icon "check" at bounding box center [1149, 93] width 24 height 24
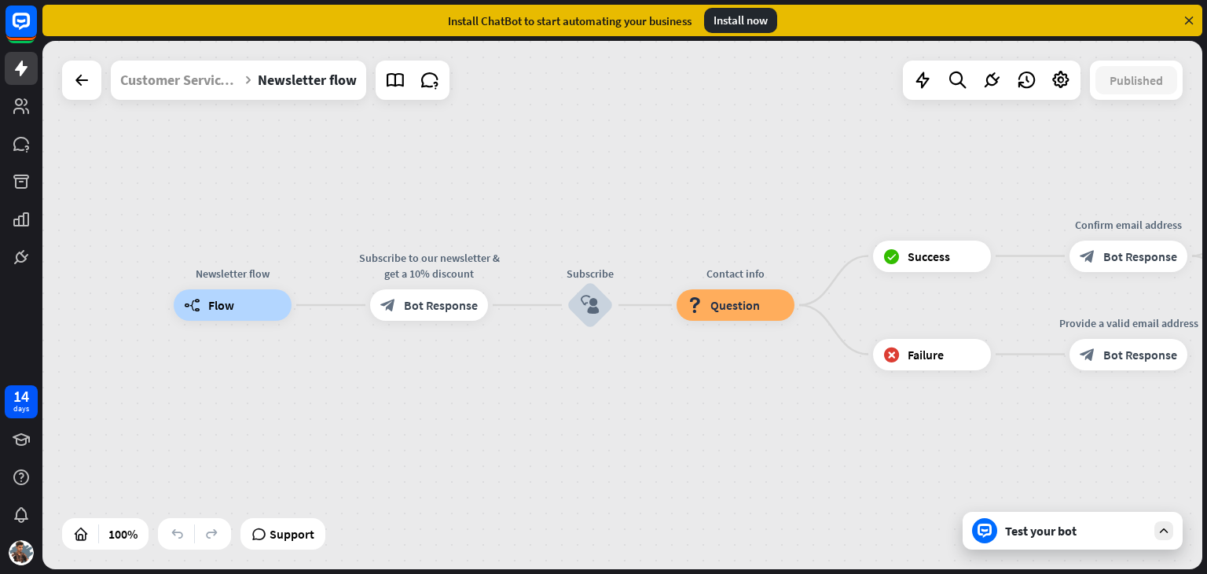
click at [773, 428] on div "Newsletter flow builder_tree Flow Subscribe to our newsletter & get a 10% disco…" at bounding box center [754, 569] width 1160 height 528
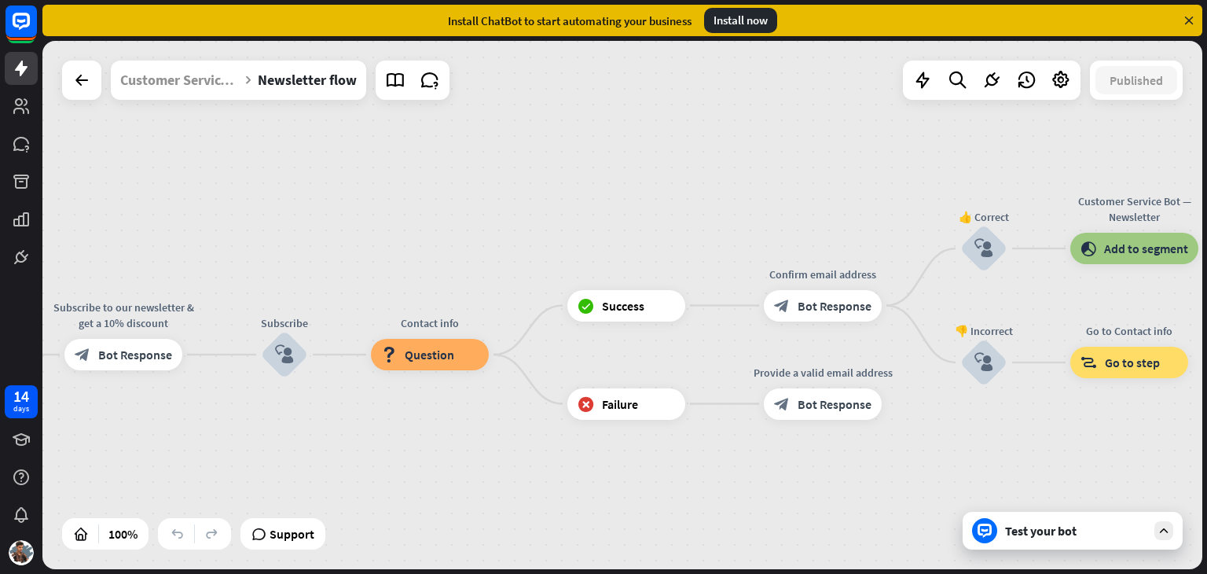
drag, startPoint x: 547, startPoint y: 248, endPoint x: 487, endPoint y: 248, distance: 59.7
click at [487, 248] on div "Newsletter flow builder_tree Flow Subscribe to our newsletter & get a 10% disco…" at bounding box center [622, 305] width 1160 height 528
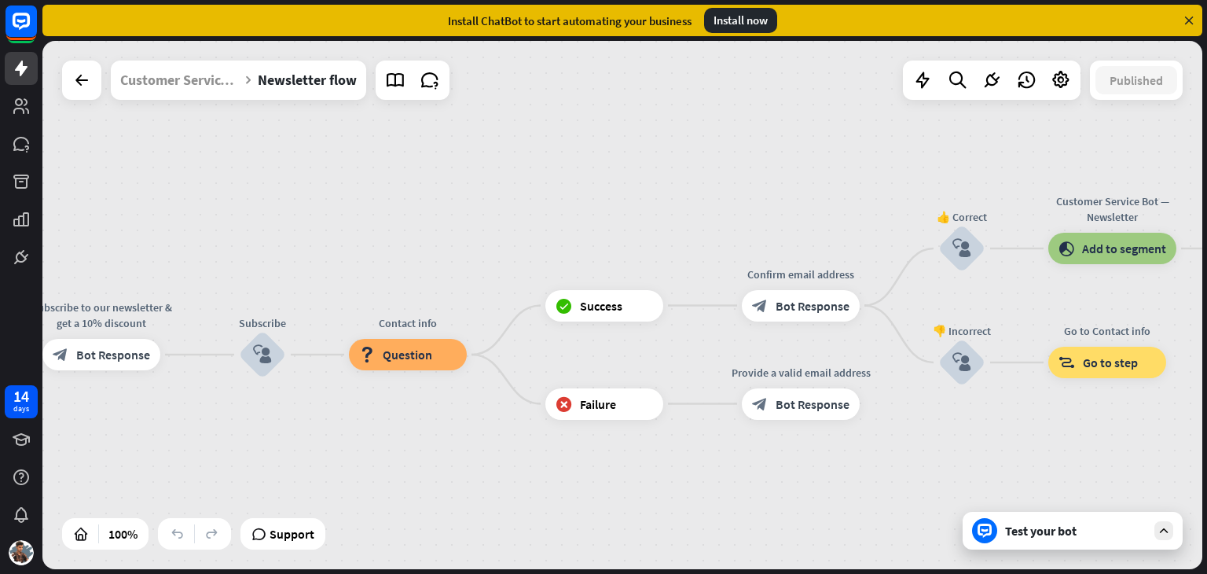
click at [552, 171] on div "Newsletter flow builder_tree Flow Subscribe to our newsletter & get a 10% disco…" at bounding box center [622, 305] width 1160 height 528
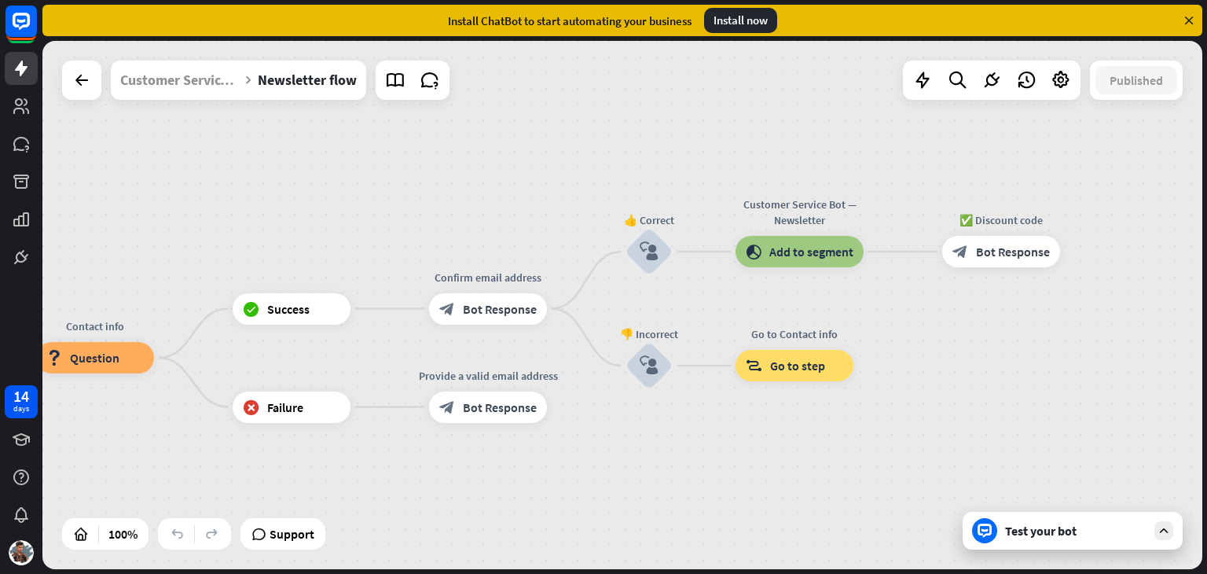
click at [1188, 20] on icon at bounding box center [1189, 20] width 14 height 14
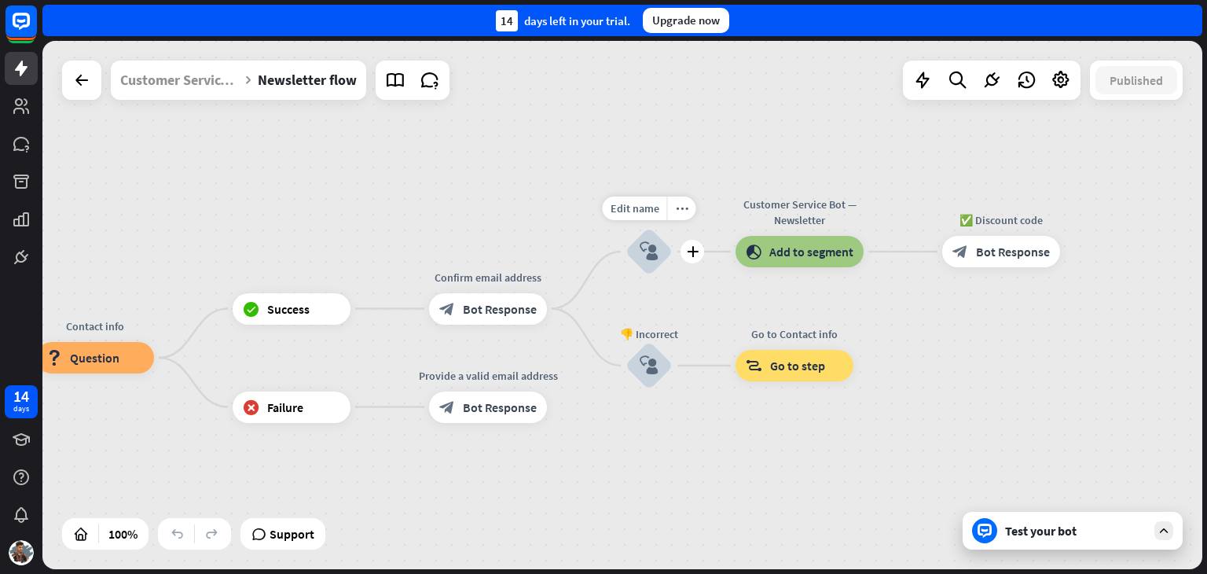
click at [644, 252] on icon "block_user_input" at bounding box center [649, 251] width 19 height 19
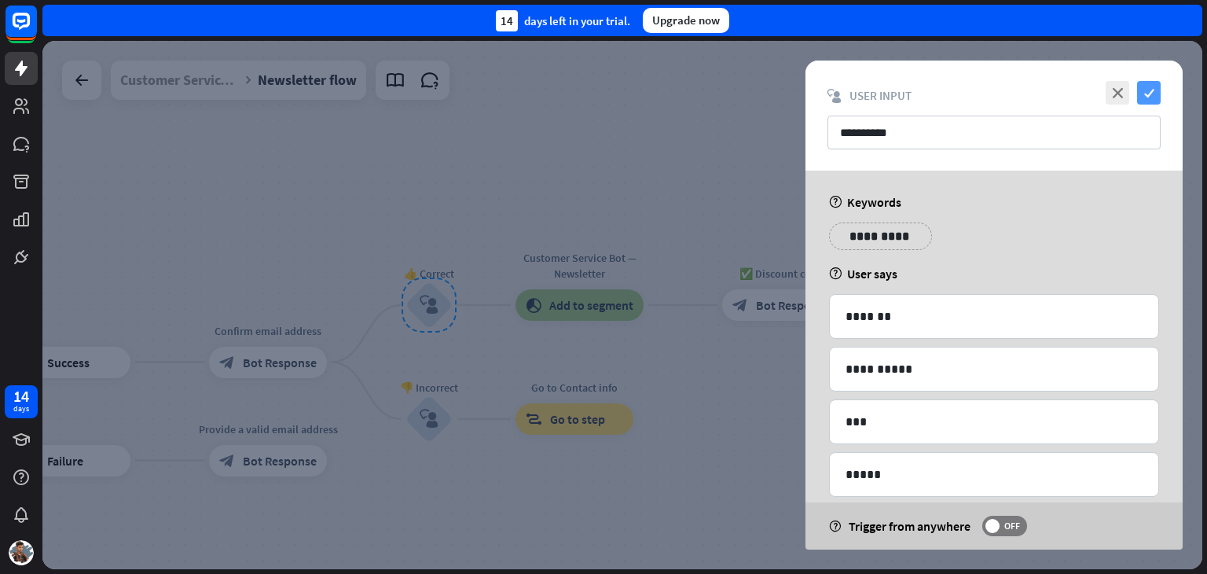
click at [1147, 90] on icon "check" at bounding box center [1149, 93] width 24 height 24
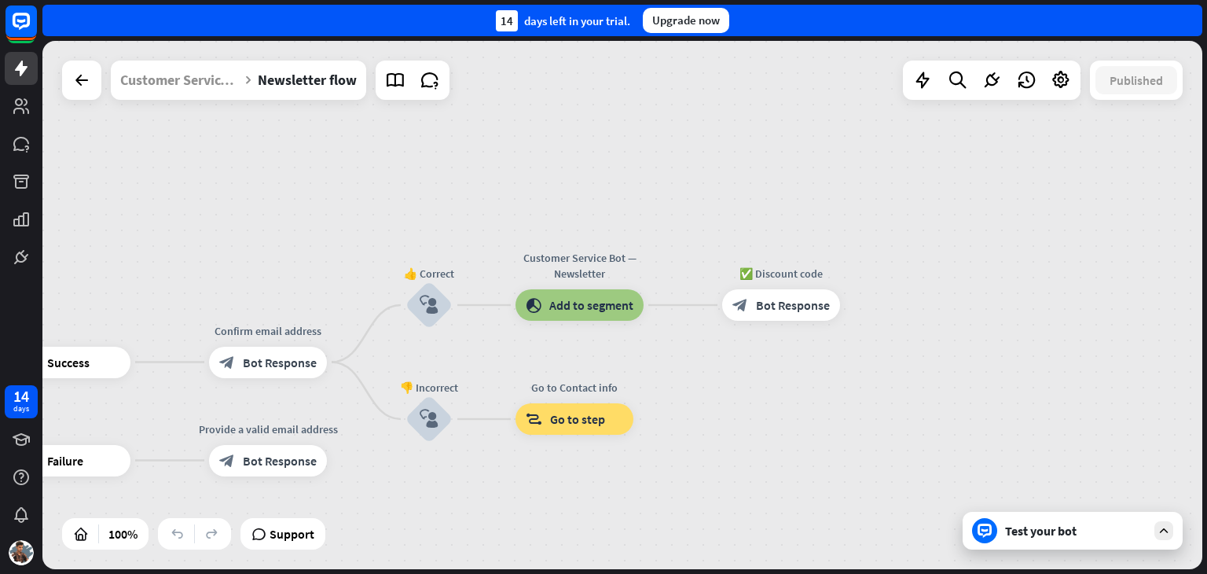
click at [418, 227] on div "Newsletter flow builder_tree Flow Subscribe to our newsletter & get a 10% disco…" at bounding box center [622, 305] width 1160 height 528
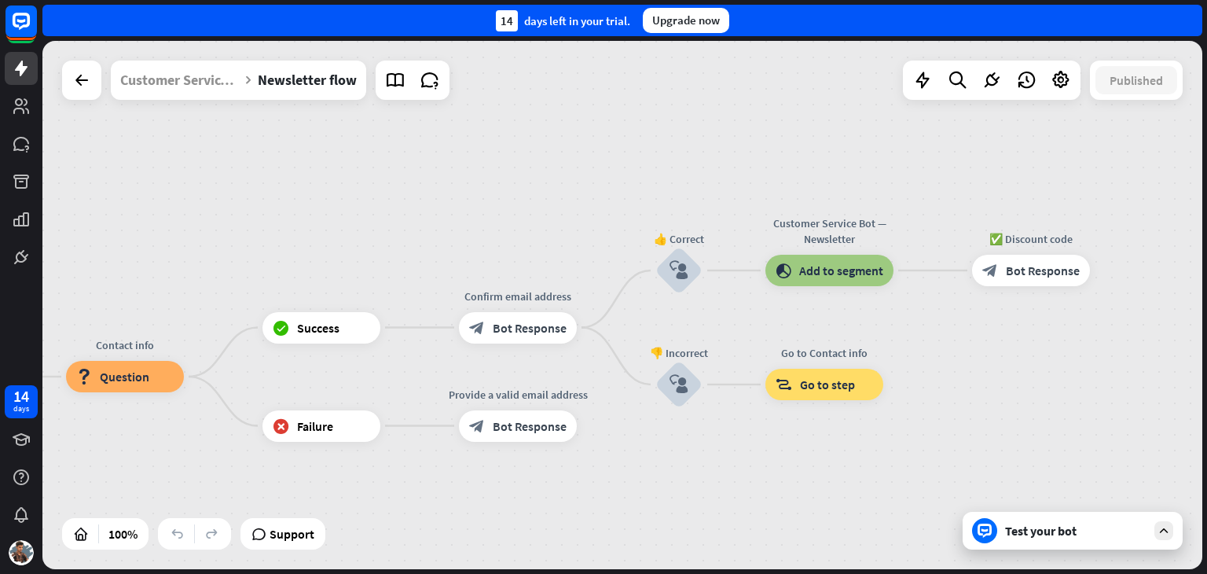
drag, startPoint x: 393, startPoint y: 220, endPoint x: 1163, endPoint y: 533, distance: 831.3
click at [633, 161] on div "Newsletter flow builder_tree Flow Subscribe to our newsletter & get a 10% disco…" at bounding box center [622, 305] width 1160 height 528
click at [1163, 533] on icon at bounding box center [1164, 530] width 14 height 14
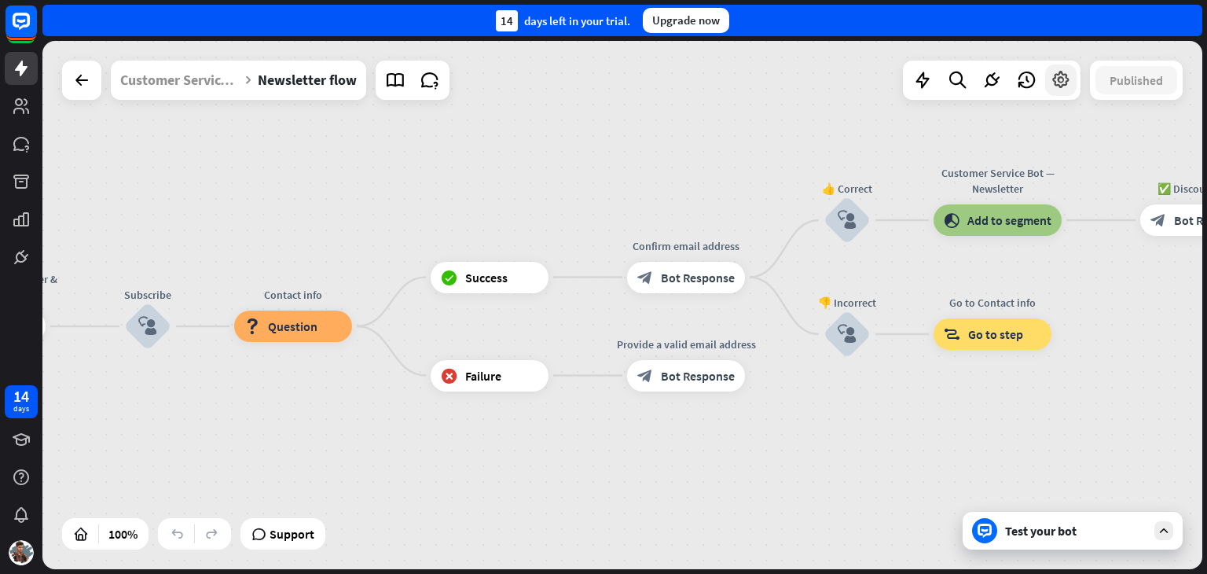
click at [1063, 79] on icon at bounding box center [1061, 80] width 20 height 20
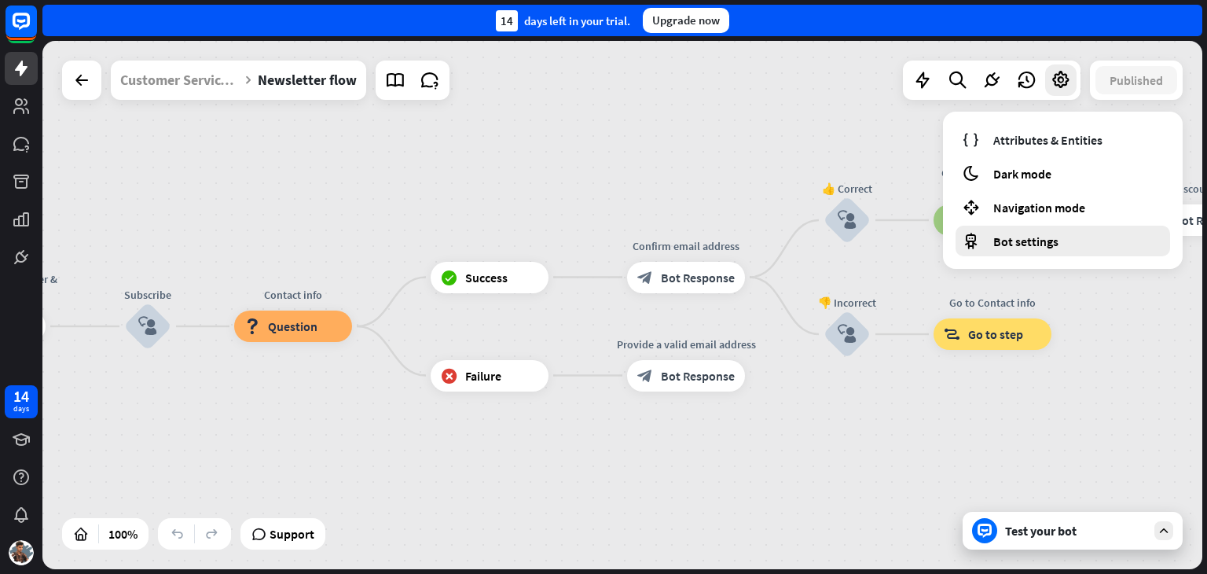
click at [1050, 245] on span "Bot settings" at bounding box center [1025, 241] width 65 height 16
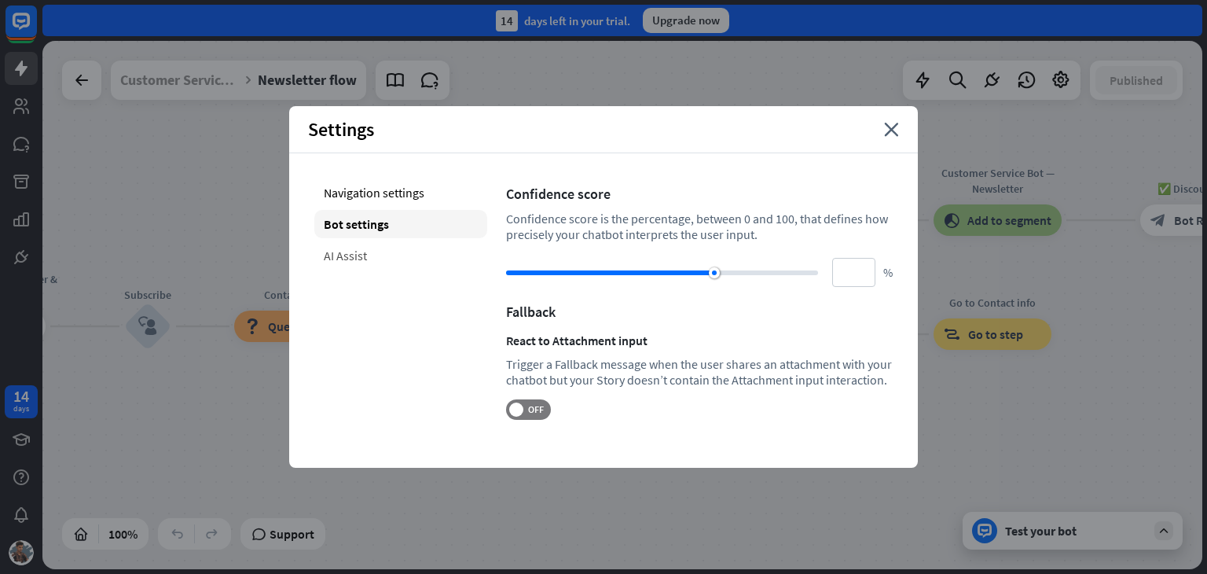
click at [362, 248] on div "AI Assist" at bounding box center [400, 255] width 173 height 28
type input "**"
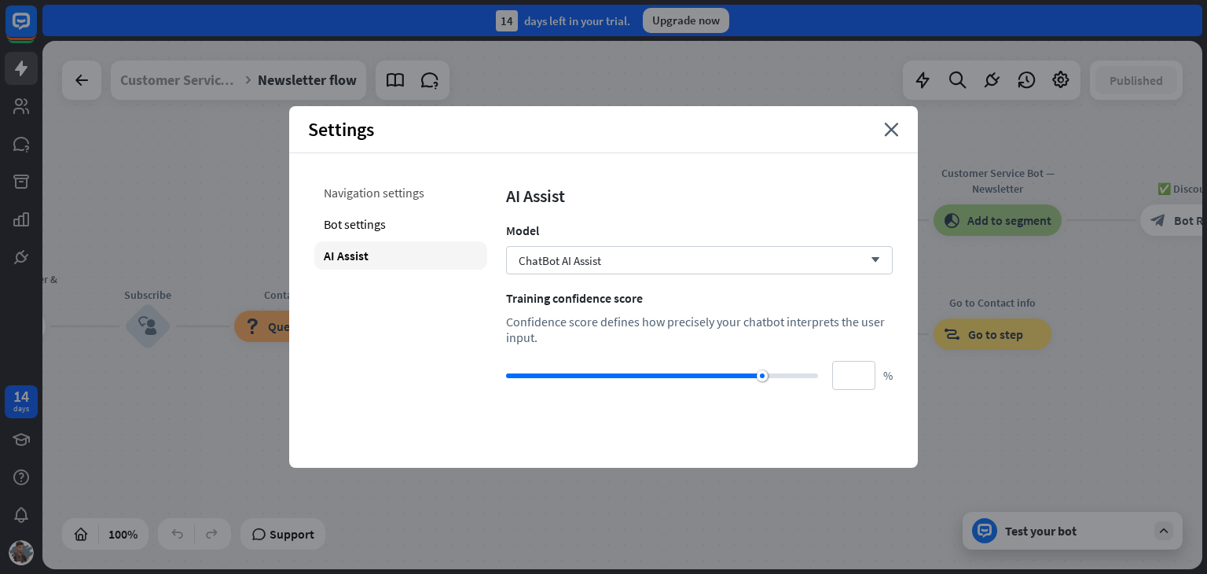
click at [378, 189] on div "Navigation settings" at bounding box center [400, 192] width 173 height 28
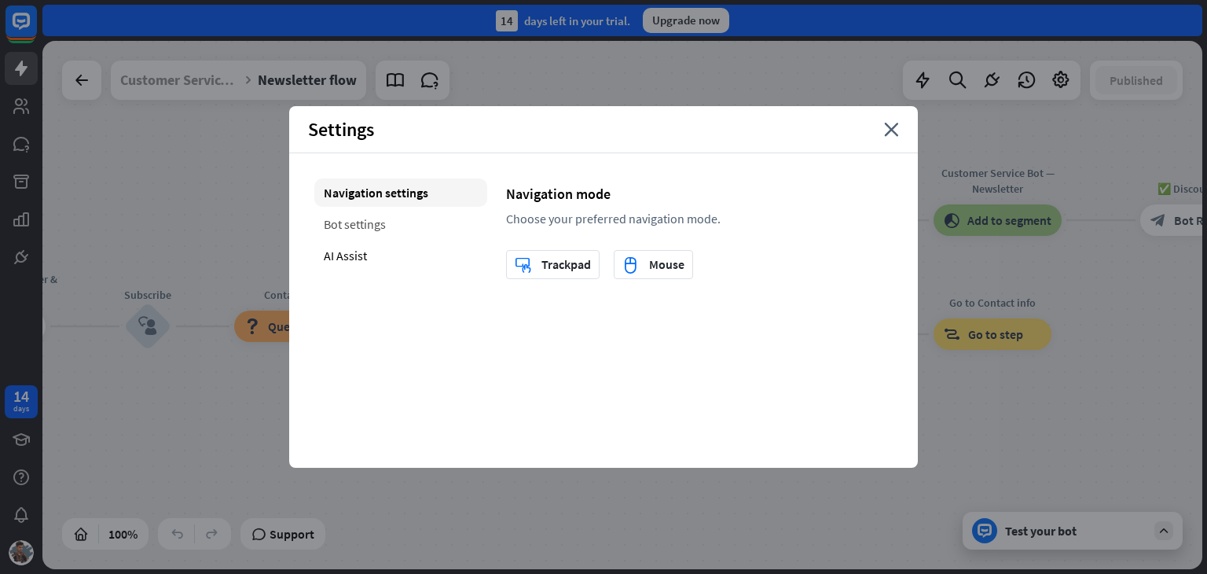
click at [375, 224] on div "Bot settings" at bounding box center [400, 224] width 173 height 28
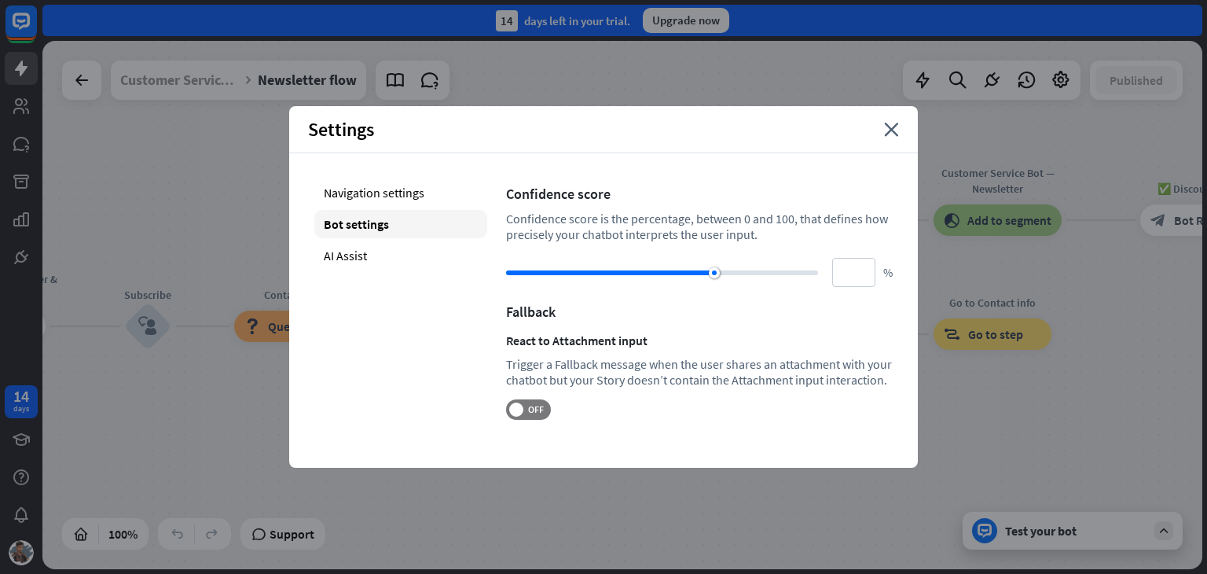
click at [883, 134] on div "Settings close" at bounding box center [603, 129] width 629 height 47
click at [894, 124] on icon "close" at bounding box center [891, 130] width 15 height 14
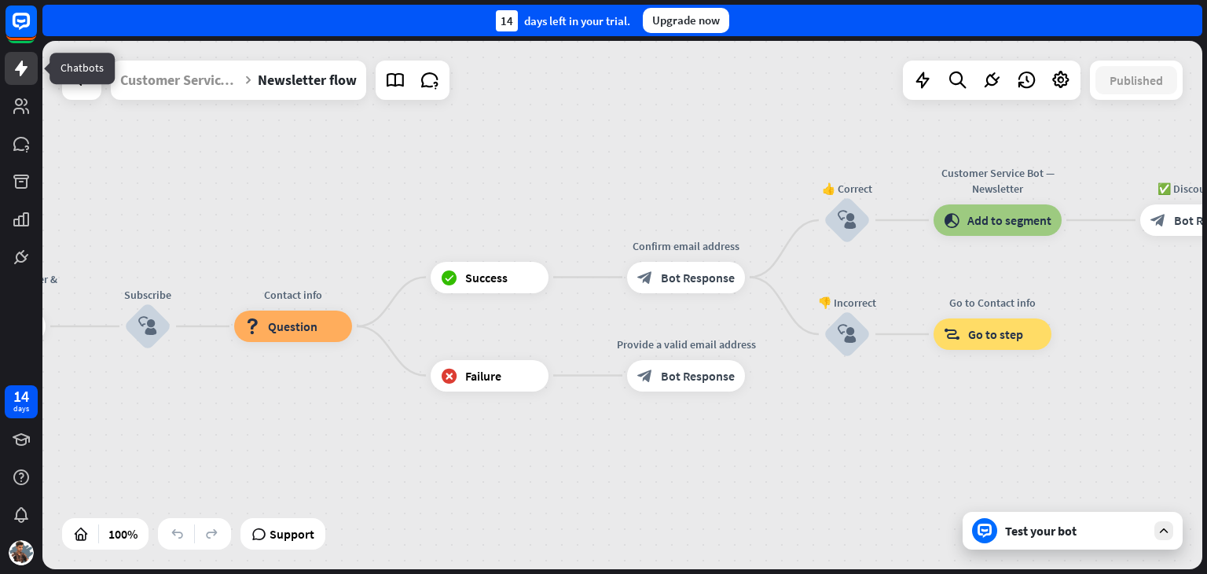
click at [17, 75] on icon at bounding box center [21, 68] width 19 height 19
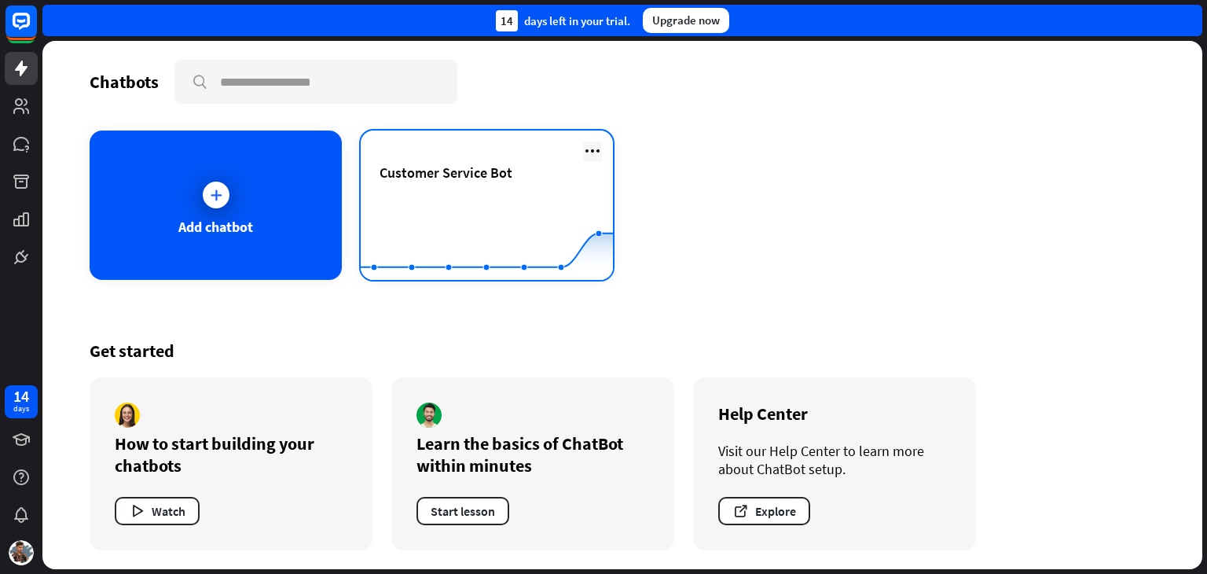
click at [589, 152] on icon at bounding box center [592, 150] width 19 height 19
click at [593, 149] on icon at bounding box center [592, 150] width 19 height 19
click at [530, 227] on rect at bounding box center [487, 241] width 252 height 98
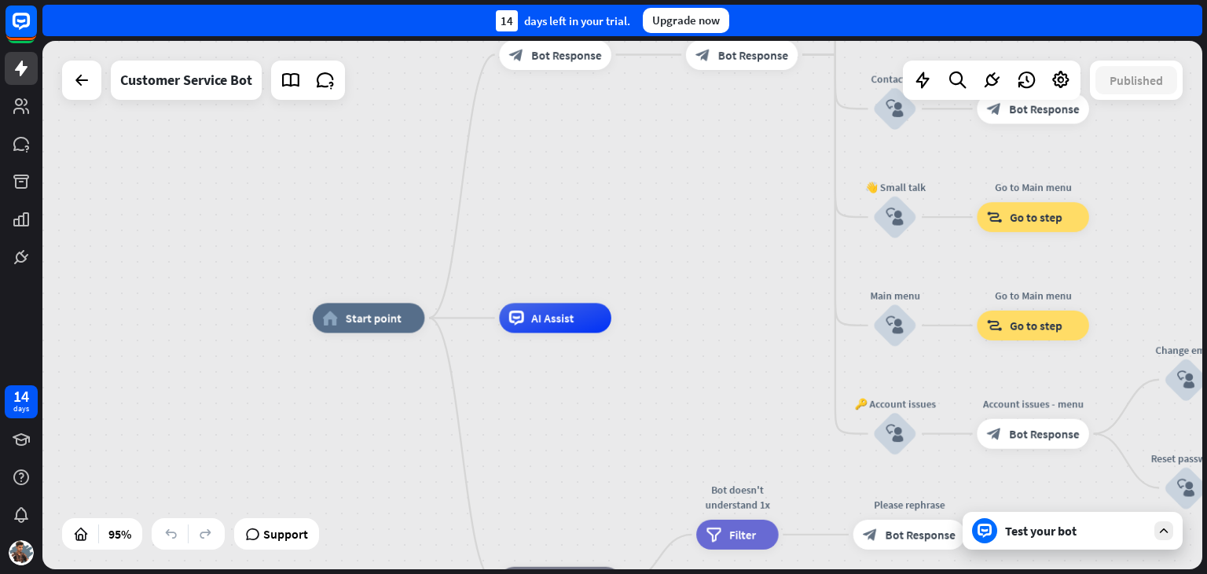
click at [529, 387] on div "home_2 Start point Welcome message block_bot_response Bot Response 🔙 Main menu …" at bounding box center [864, 568] width 1102 height 501
click at [18, 28] on rect at bounding box center [21, 21] width 35 height 35
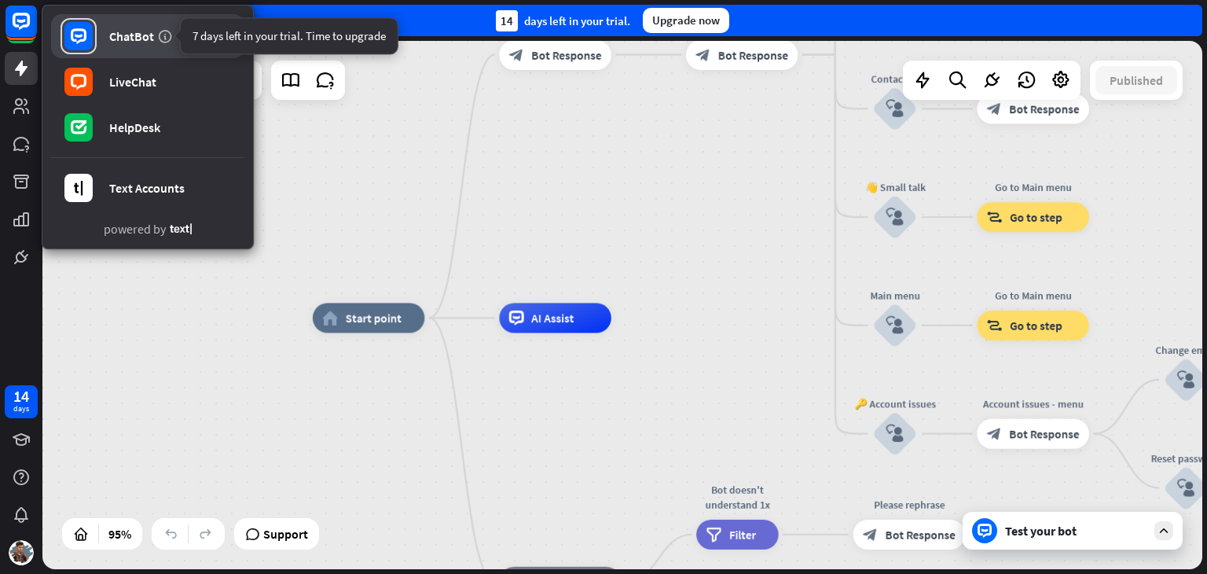
click at [160, 30] on icon at bounding box center [165, 36] width 16 height 16
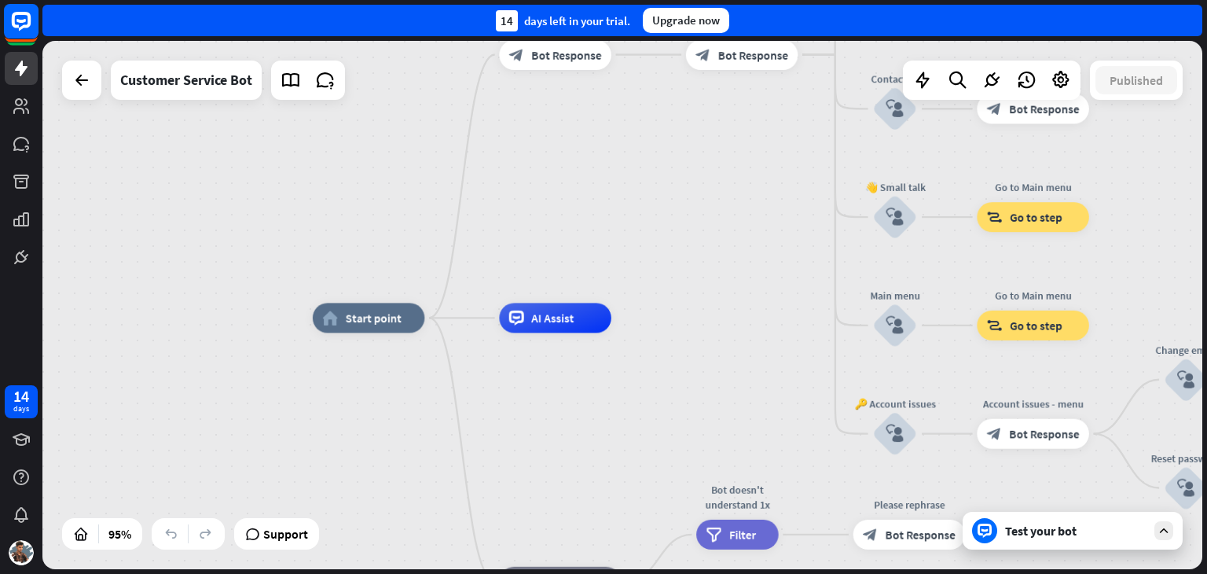
click at [17, 23] on rect at bounding box center [21, 21] width 35 height 35
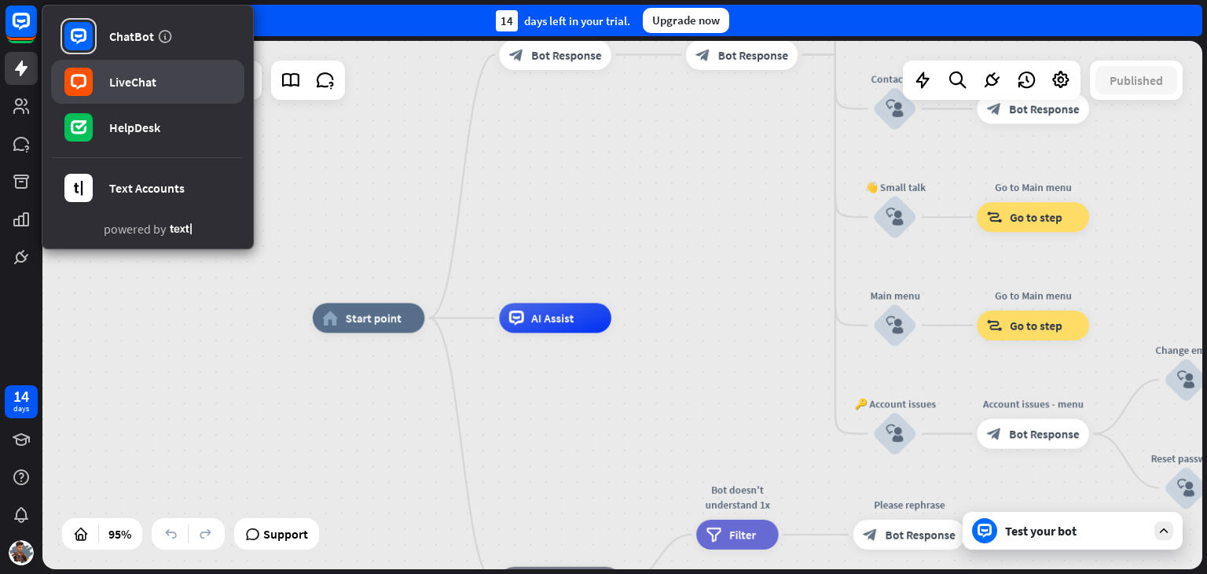
click at [178, 75] on link "LiveChat" at bounding box center [147, 82] width 193 height 44
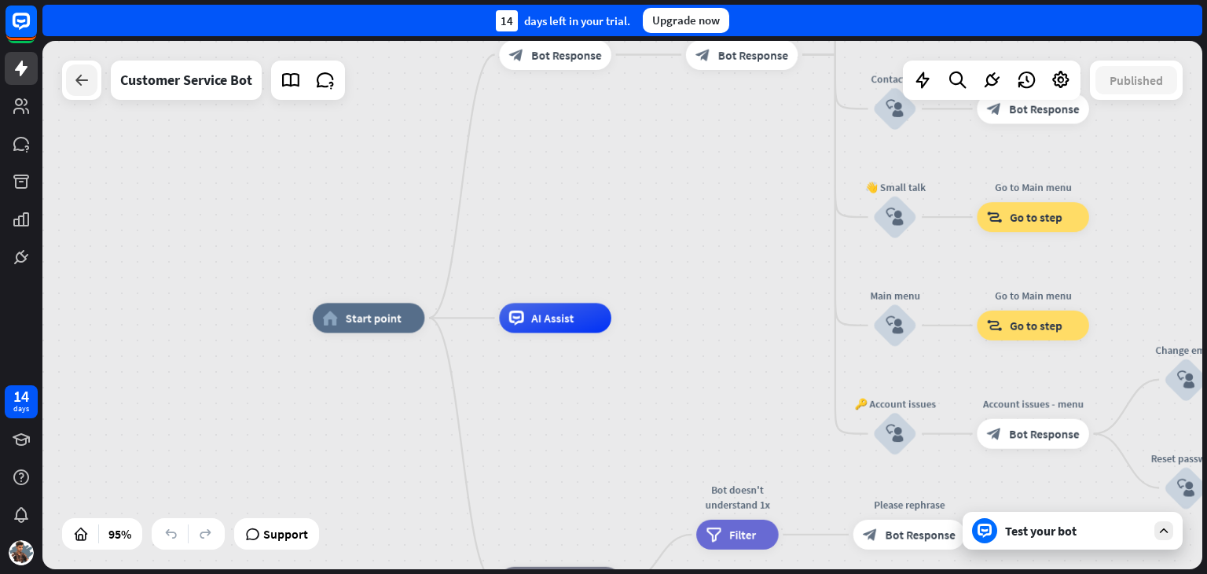
click at [75, 78] on icon at bounding box center [81, 80] width 19 height 19
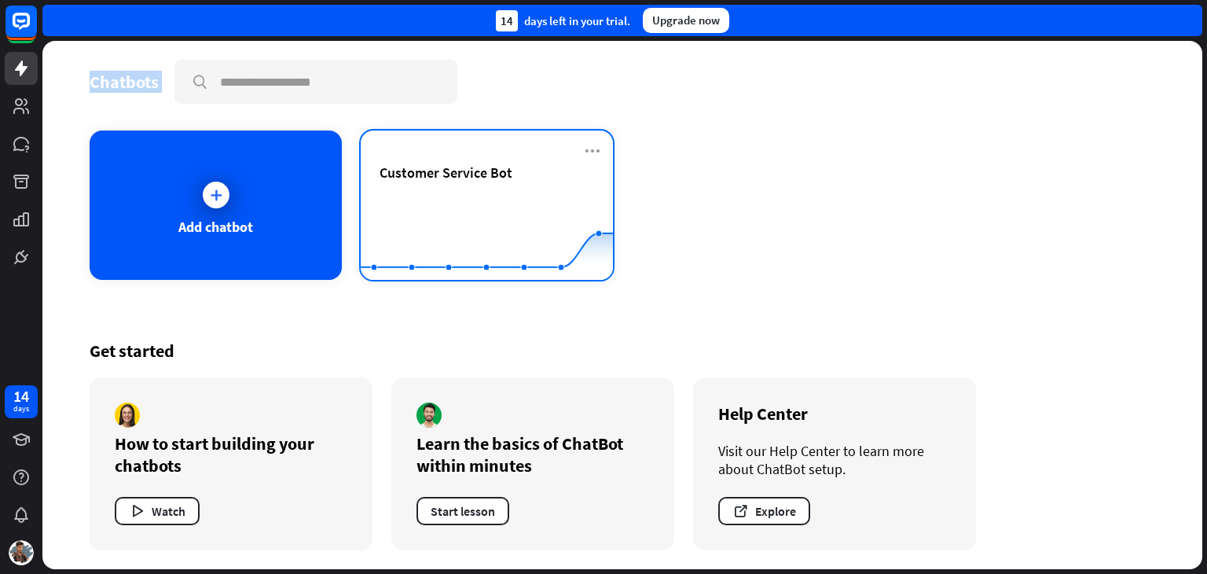
click at [466, 171] on span "Customer Service Bot" at bounding box center [446, 172] width 133 height 18
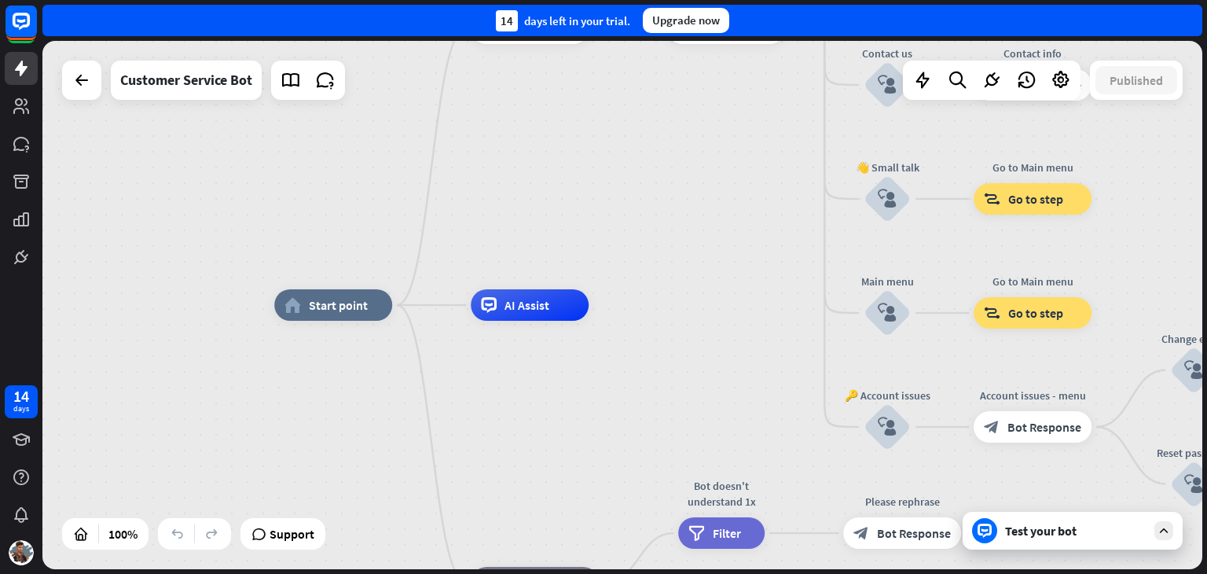
click at [880, 287] on div "Main menu" at bounding box center [887, 282] width 94 height 16
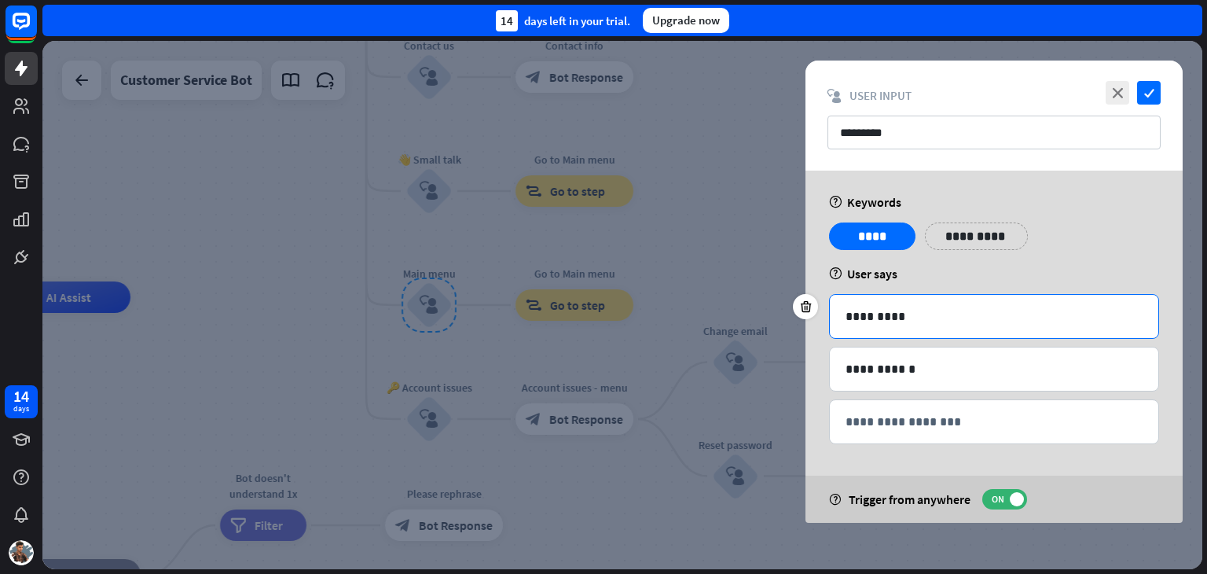
click at [925, 325] on div "*********" at bounding box center [994, 316] width 329 height 43
click at [920, 318] on p "*********" at bounding box center [994, 317] width 297 height 20
click at [912, 377] on p "**********" at bounding box center [994, 369] width 297 height 20
click at [912, 321] on p "*********" at bounding box center [994, 317] width 297 height 20
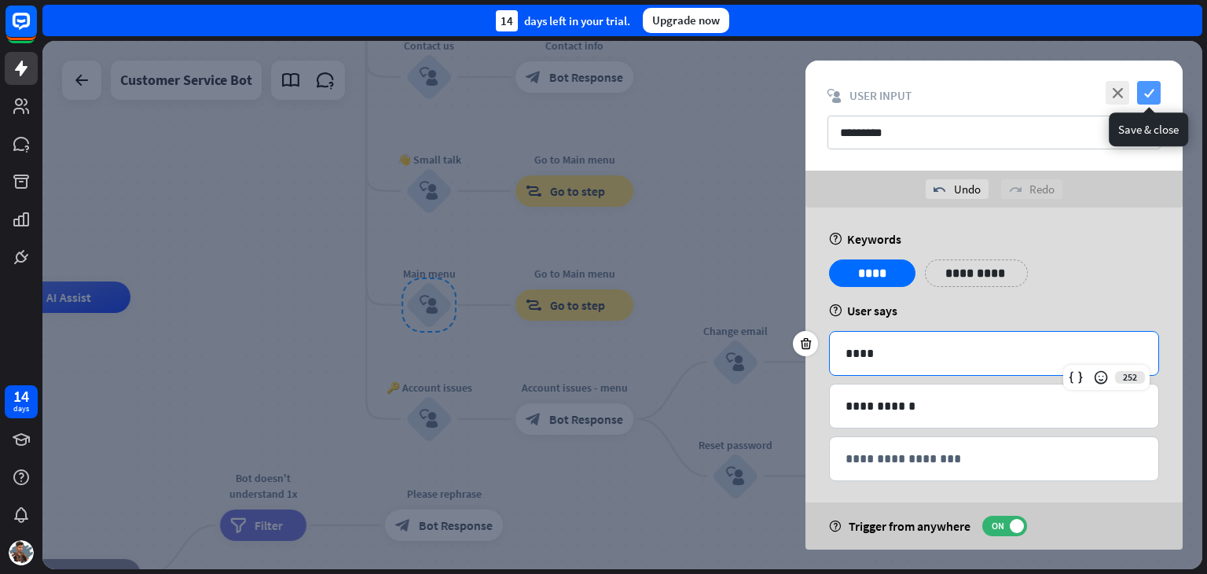
click at [1147, 82] on icon "check" at bounding box center [1149, 93] width 24 height 24
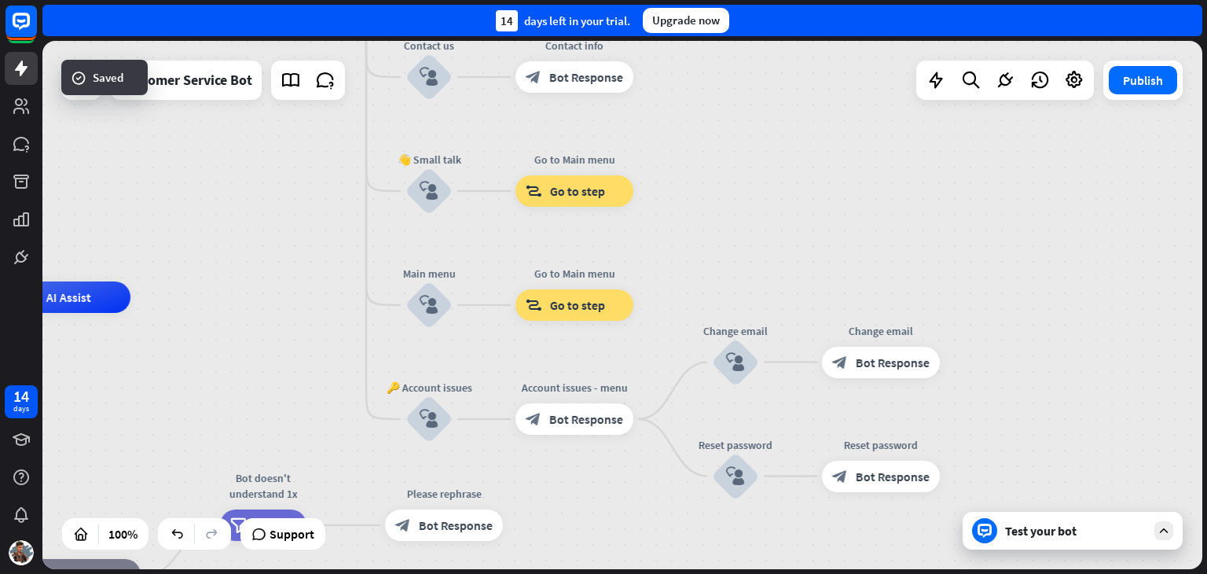
click at [1147, 82] on button "Publish" at bounding box center [1143, 80] width 68 height 28
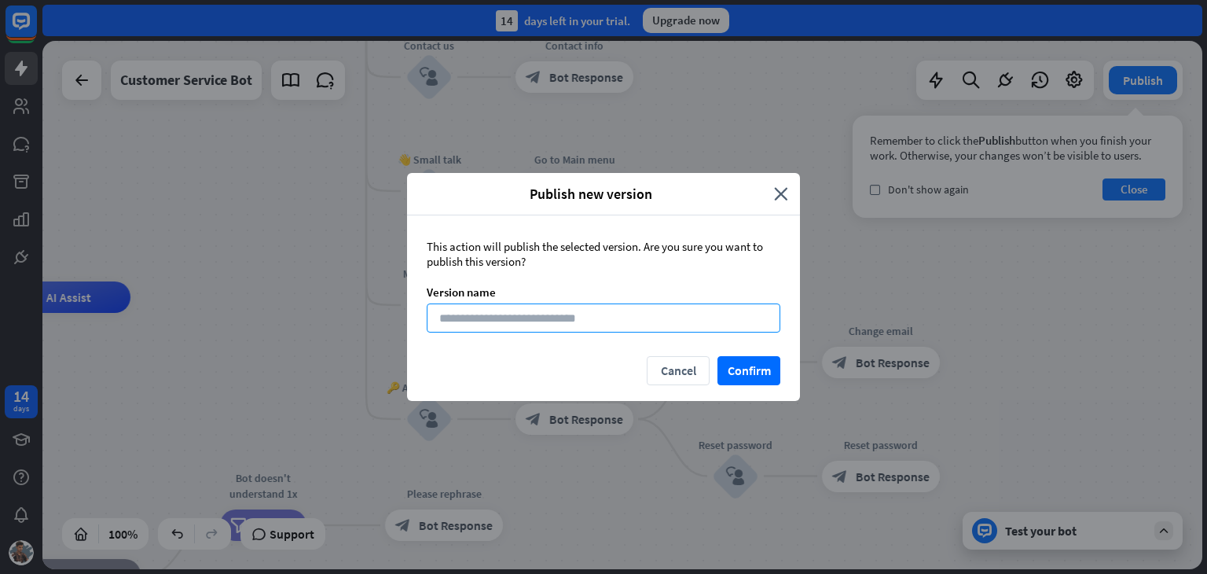
click at [596, 320] on input at bounding box center [604, 317] width 354 height 29
click at [613, 324] on input at bounding box center [604, 317] width 354 height 29
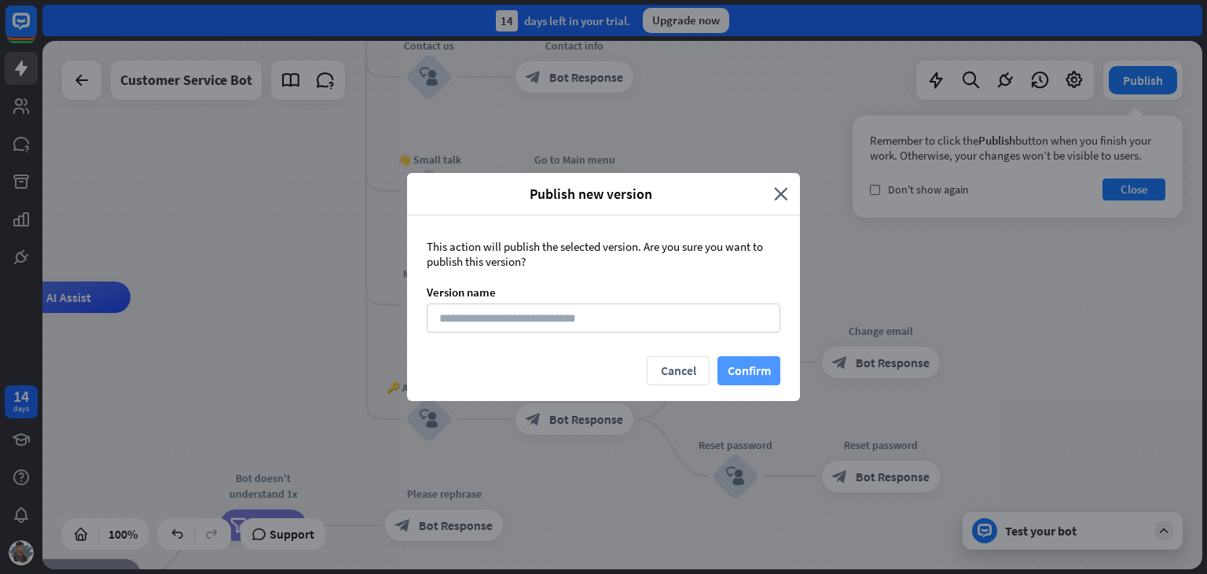
click at [749, 375] on button "Confirm" at bounding box center [749, 370] width 63 height 29
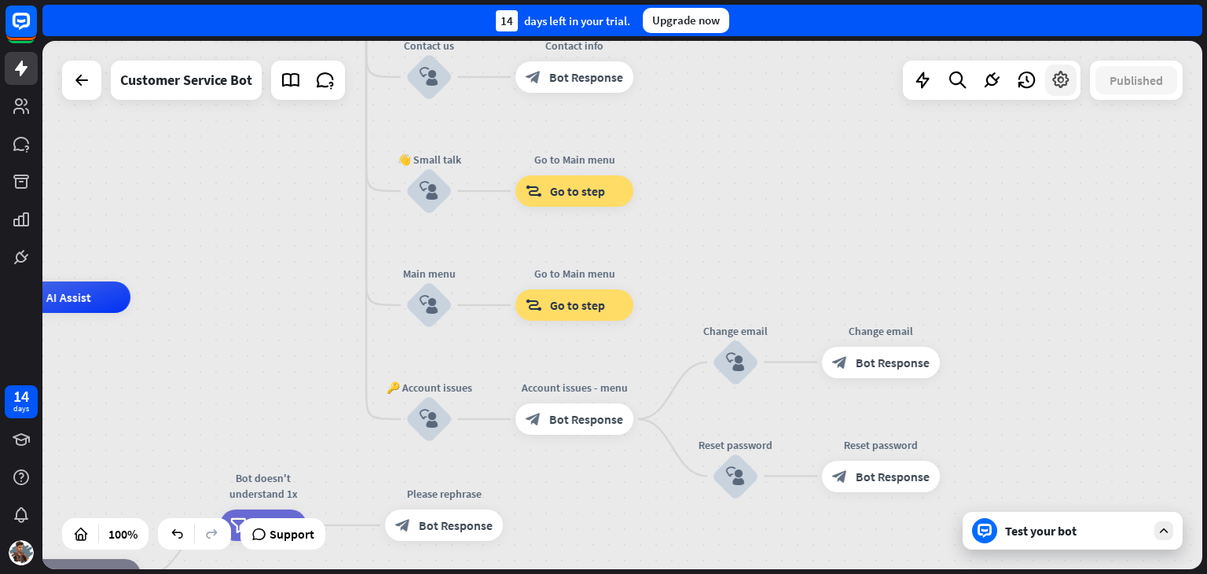
click at [1050, 76] on div at bounding box center [1060, 79] width 31 height 31
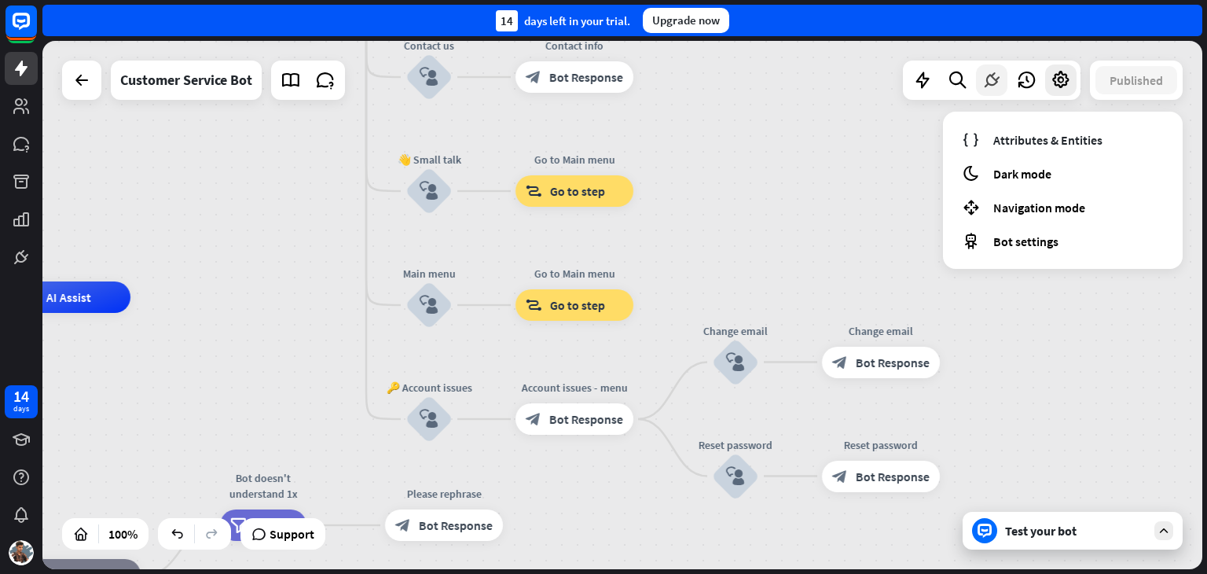
click at [985, 77] on icon at bounding box center [992, 80] width 20 height 20
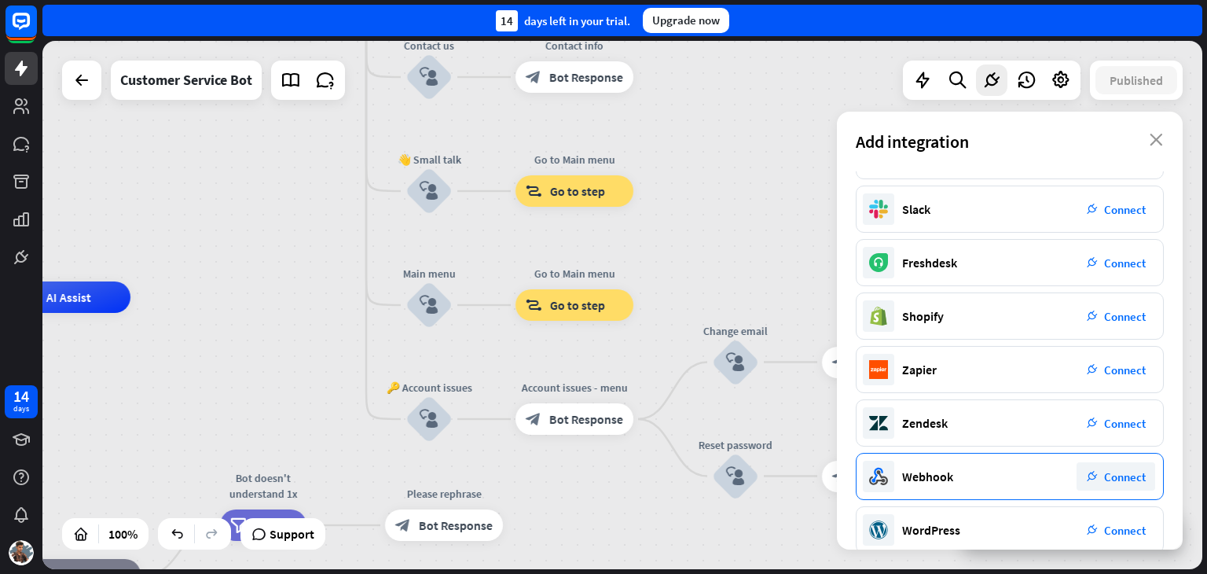
scroll to position [222, 0]
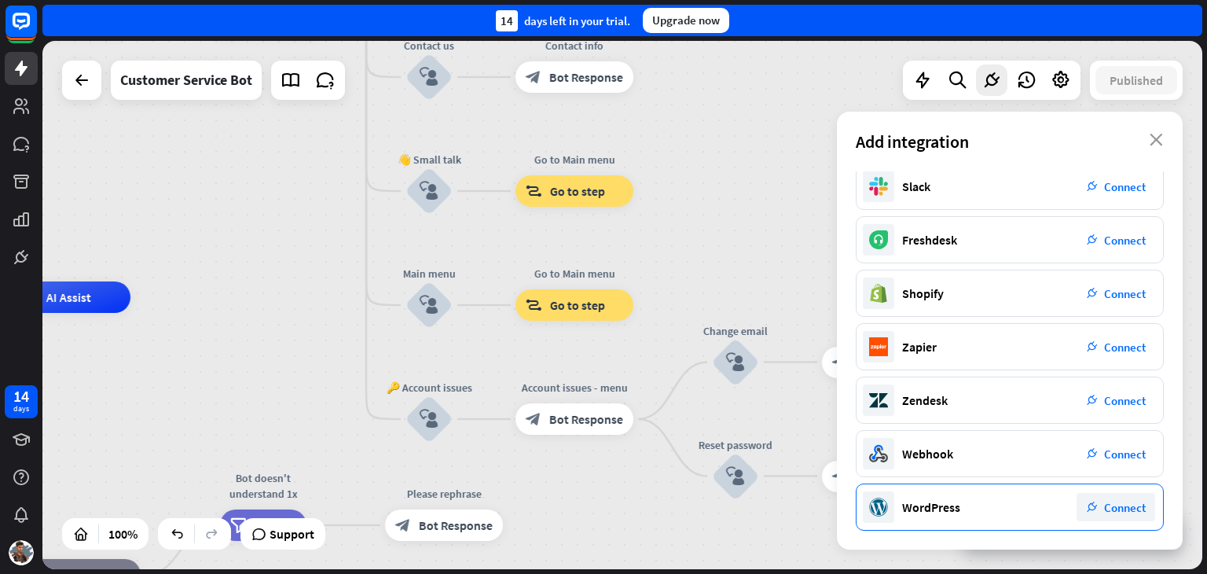
click at [1119, 508] on span "Connect" at bounding box center [1125, 507] width 42 height 15
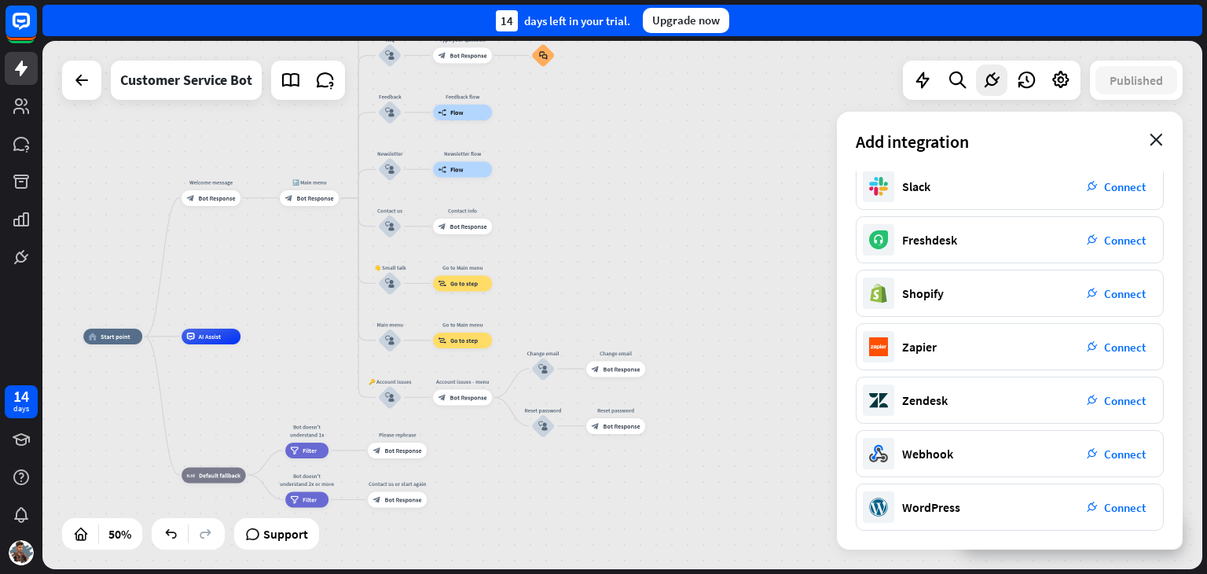
click at [1161, 140] on icon "close" at bounding box center [1156, 140] width 13 height 13
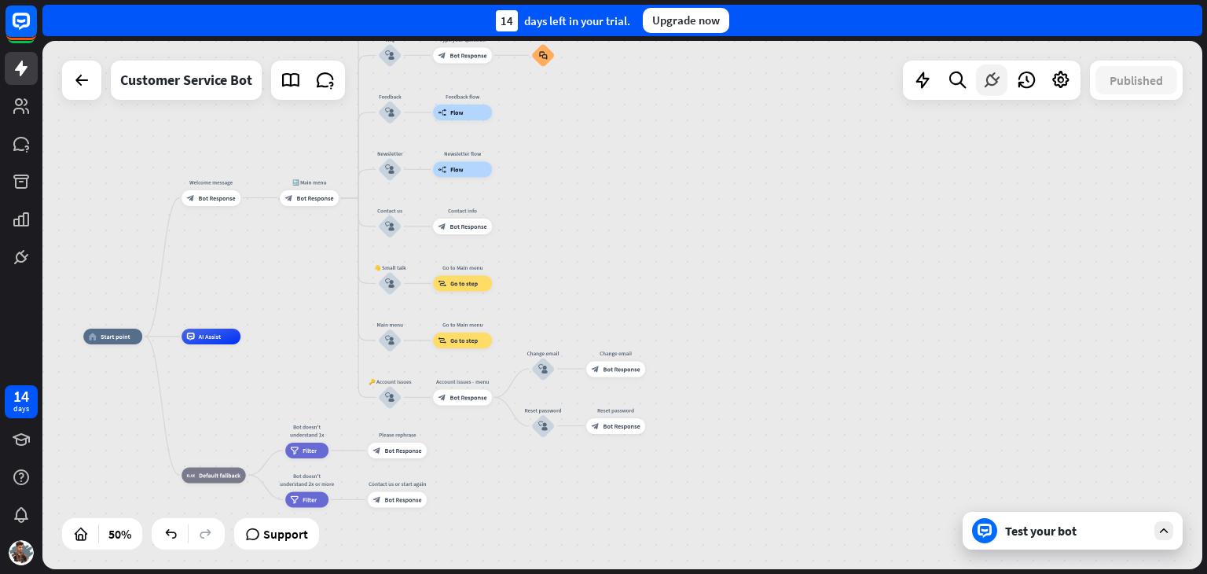
click at [990, 82] on icon at bounding box center [992, 80] width 20 height 20
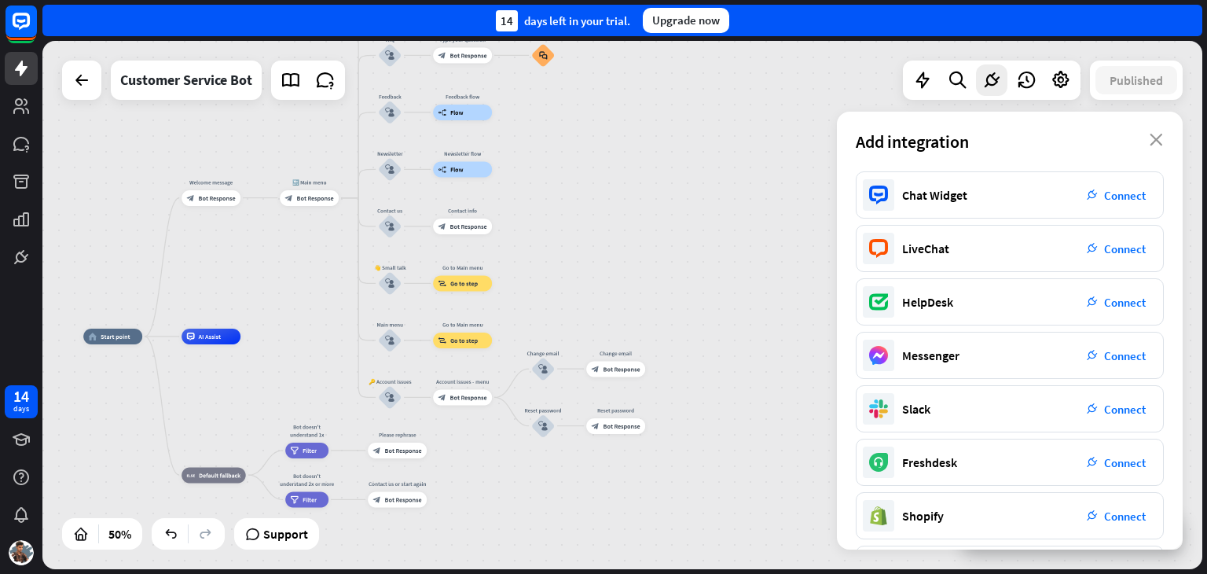
click at [1165, 143] on div "Add integration close" at bounding box center [1010, 142] width 346 height 60
click at [1154, 142] on icon "close" at bounding box center [1156, 140] width 13 height 13
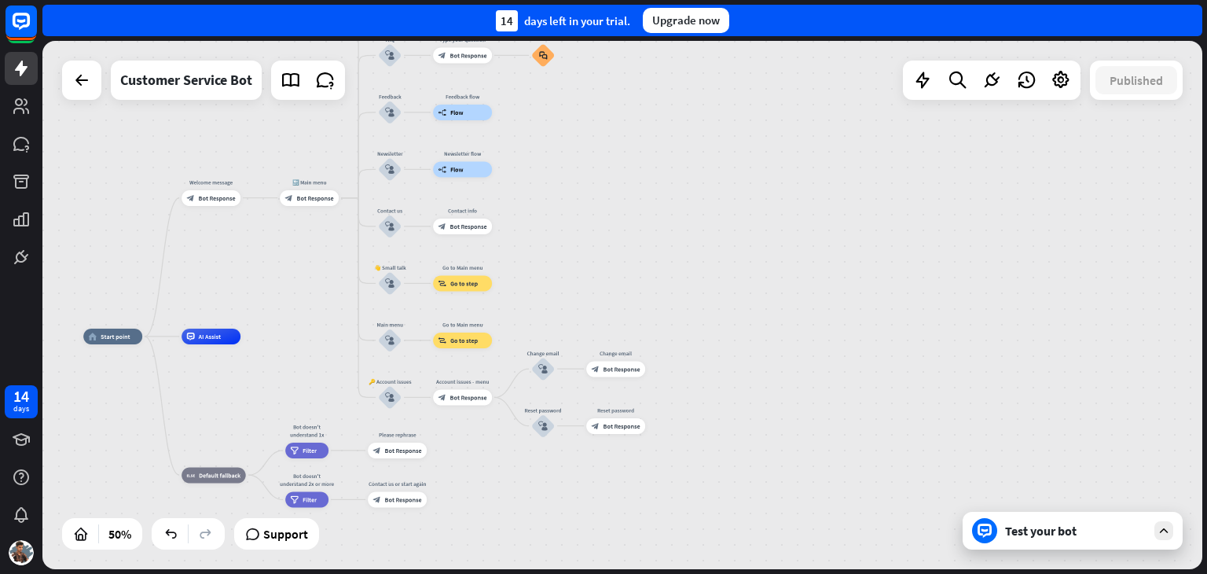
click at [1059, 532] on div "Test your bot" at bounding box center [1075, 531] width 141 height 16
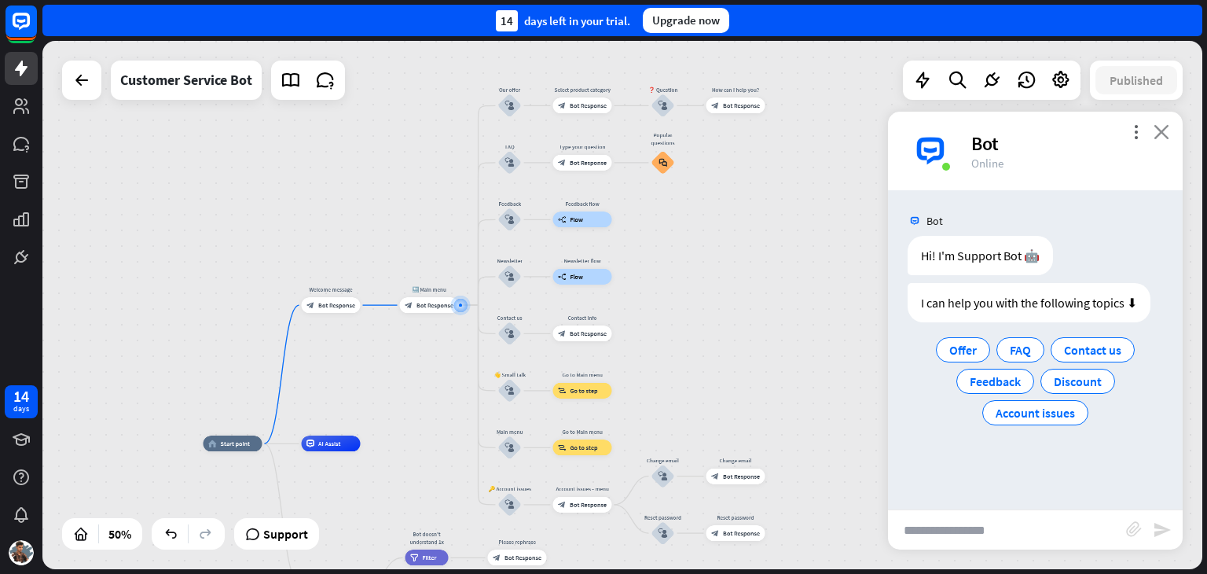
click at [1160, 132] on icon "close" at bounding box center [1162, 131] width 16 height 15
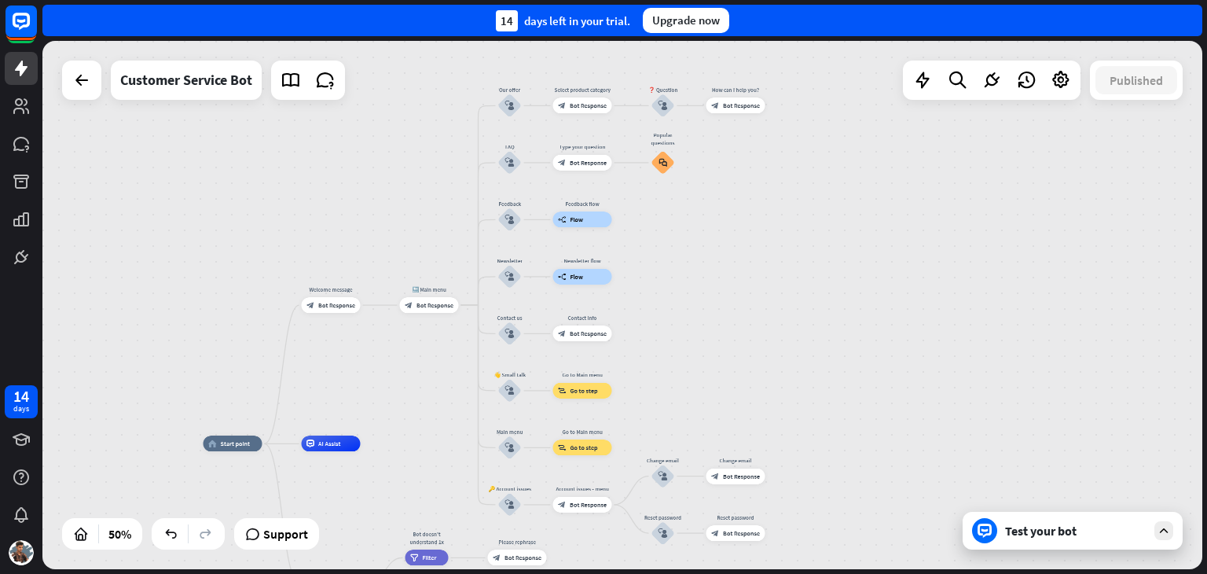
click at [1035, 531] on div "Test your bot" at bounding box center [1075, 531] width 141 height 16
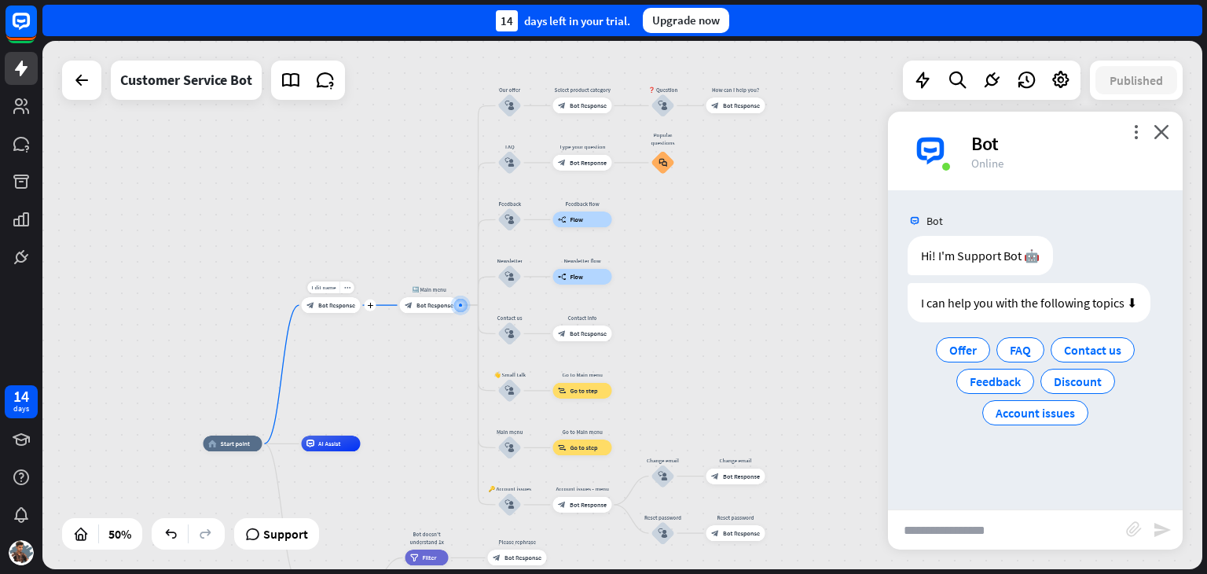
click at [325, 310] on div "block_bot_response Bot Response" at bounding box center [331, 305] width 59 height 16
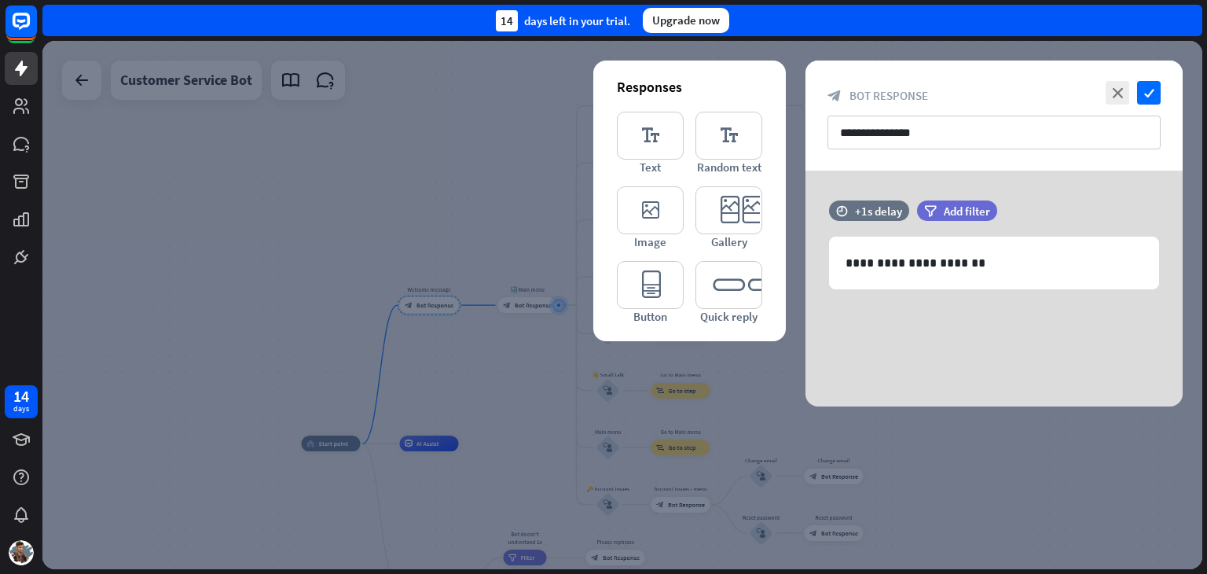
click at [975, 457] on div at bounding box center [622, 305] width 1160 height 528
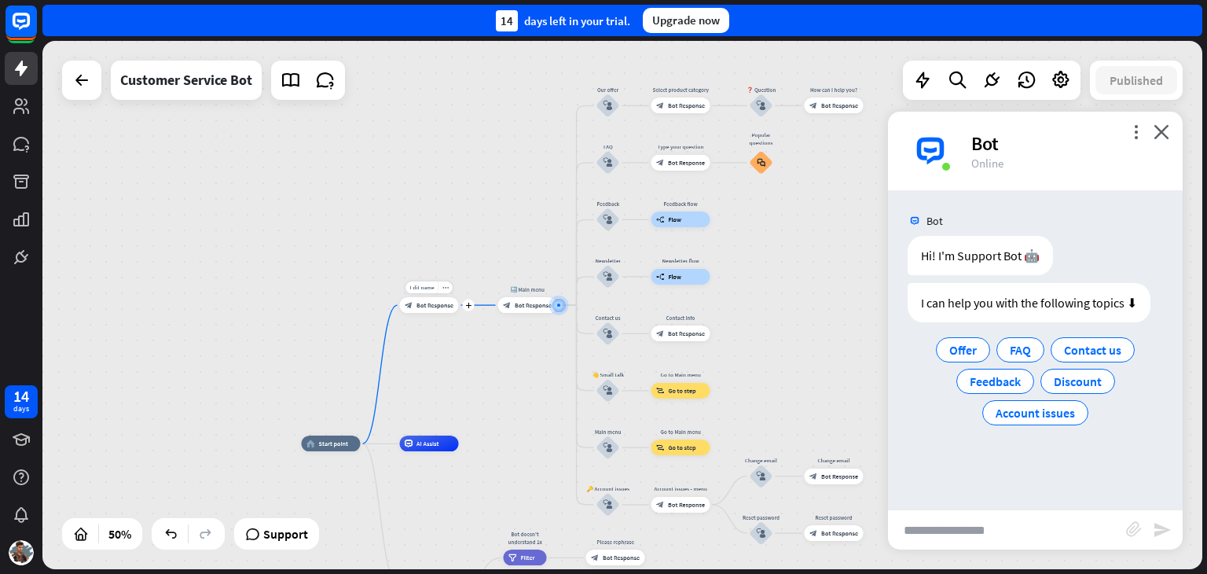
click at [532, 303] on span "Bot Response" at bounding box center [533, 305] width 37 height 8
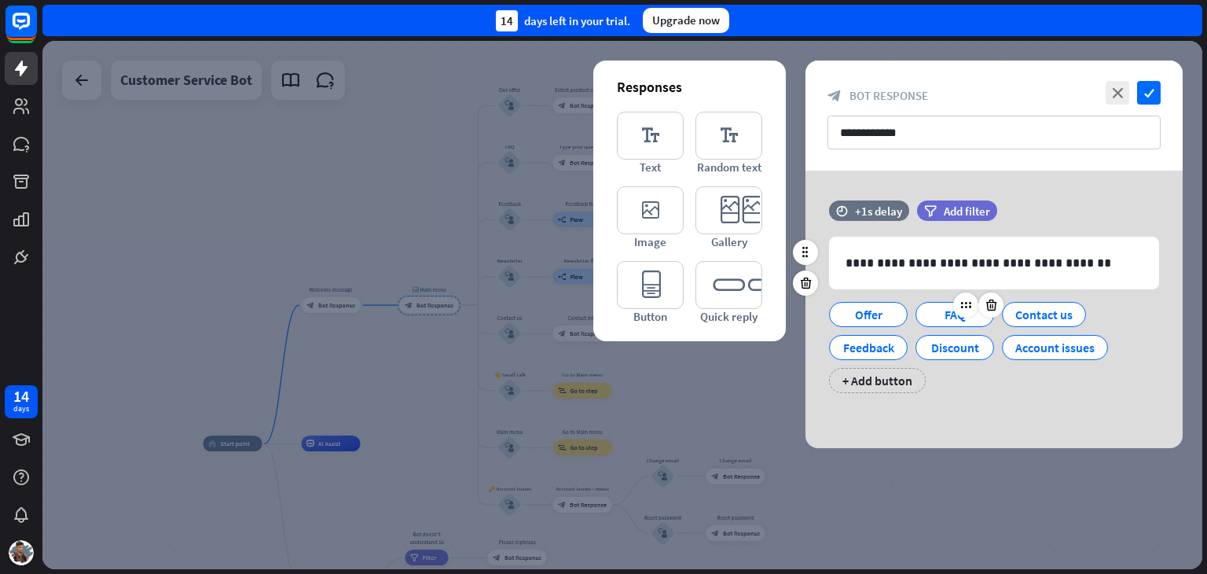
click at [952, 318] on div "FAQ" at bounding box center [955, 315] width 52 height 24
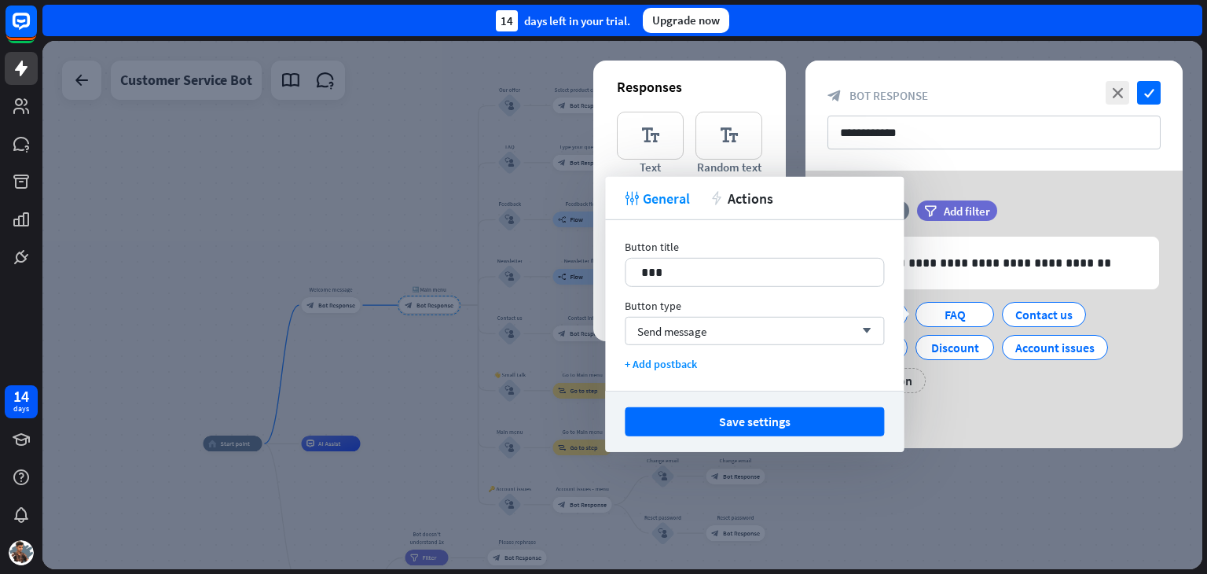
click at [762, 421] on button "Save settings" at bounding box center [754, 421] width 259 height 29
click at [751, 422] on div at bounding box center [622, 305] width 1160 height 528
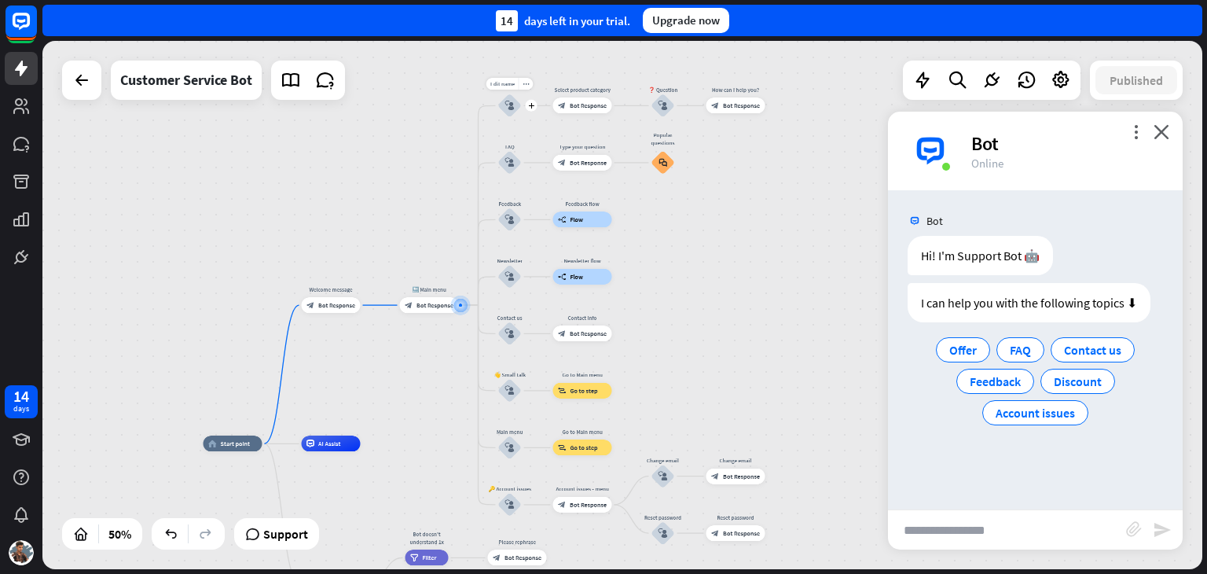
click at [508, 111] on div "block_user_input" at bounding box center [510, 106] width 24 height 24
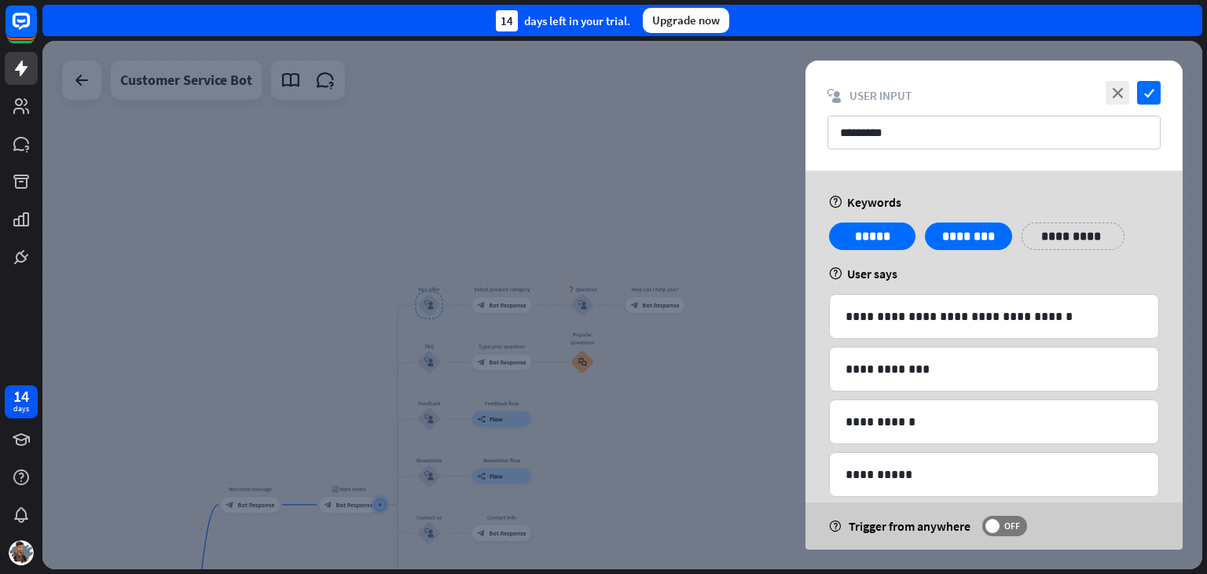
click at [942, 315] on p "**********" at bounding box center [994, 317] width 297 height 20
click at [901, 318] on div "**********" at bounding box center [994, 452] width 377 height 563
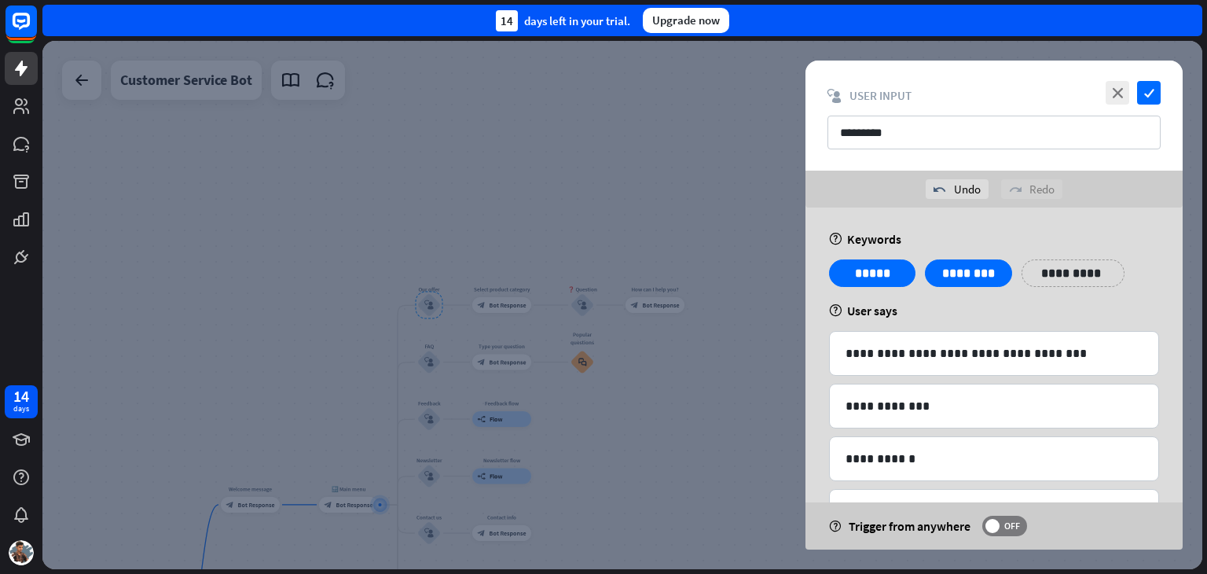
click at [965, 237] on div "help Keywords" at bounding box center [994, 239] width 330 height 16
click at [971, 277] on p "********" at bounding box center [968, 273] width 63 height 20
click at [1147, 88] on icon "check" at bounding box center [1149, 93] width 24 height 24
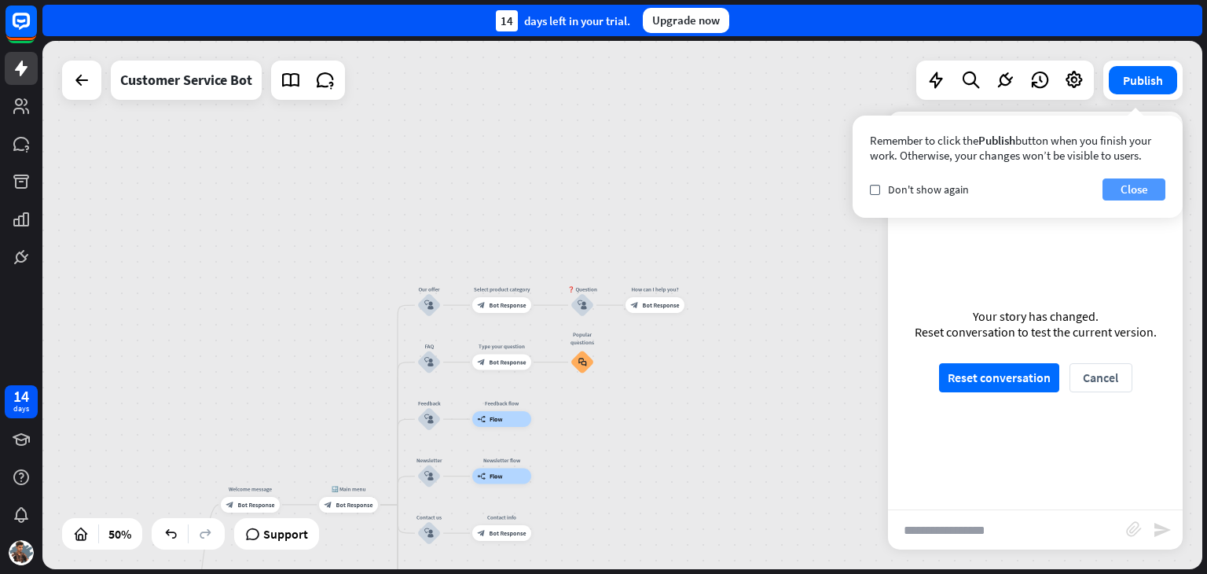
click at [1129, 191] on button "Close" at bounding box center [1134, 189] width 63 height 22
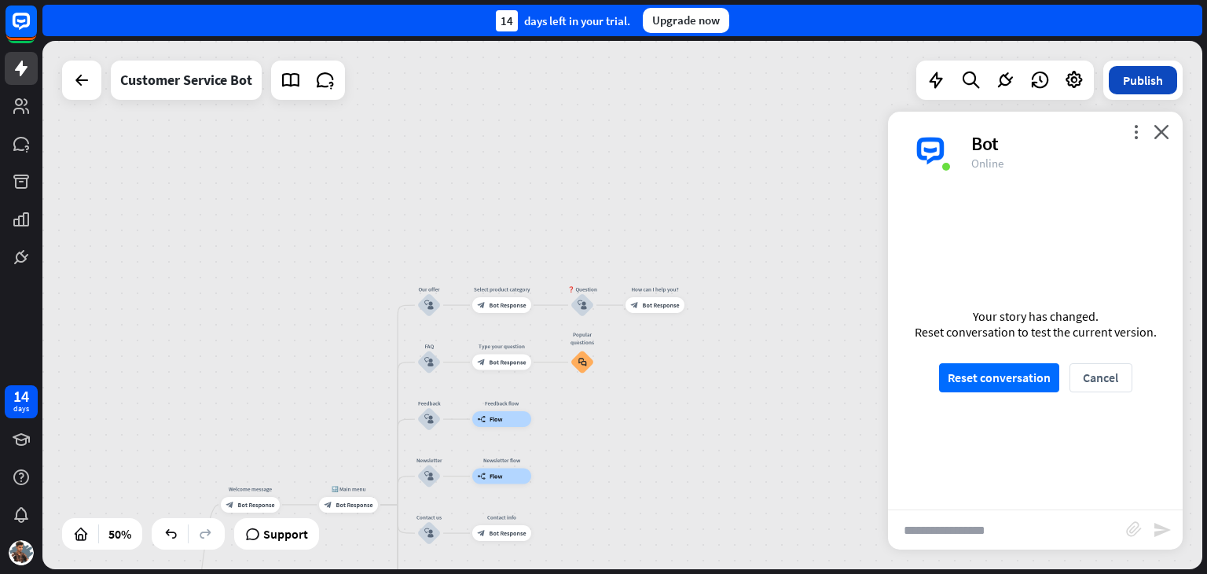
click at [1147, 91] on button "Publish" at bounding box center [1143, 80] width 68 height 28
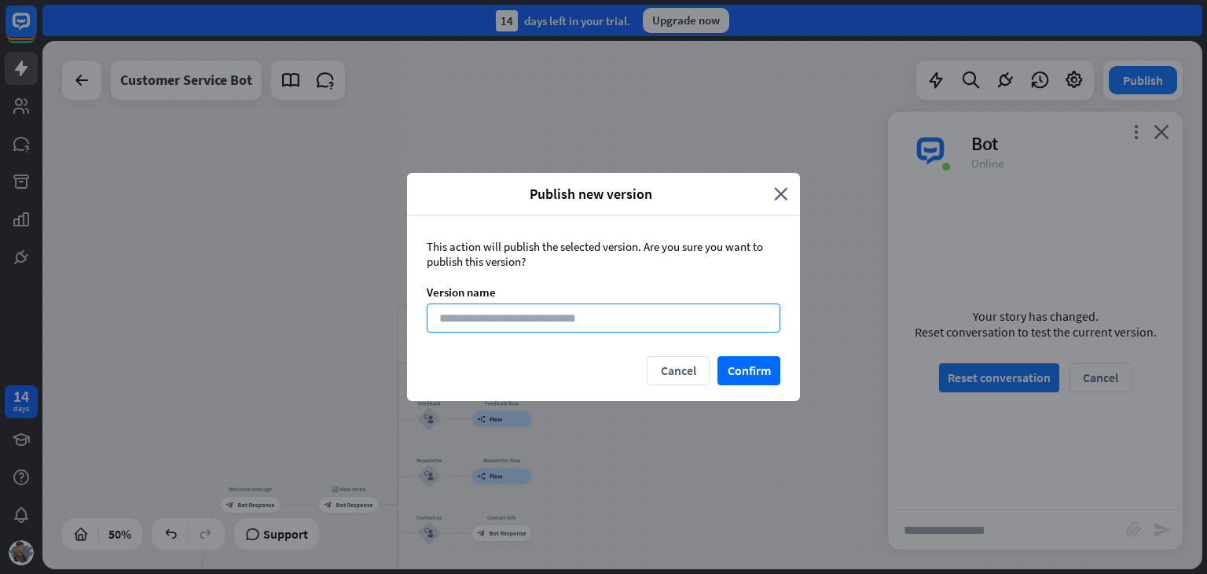
click at [558, 317] on input at bounding box center [604, 317] width 354 height 29
type input "*"
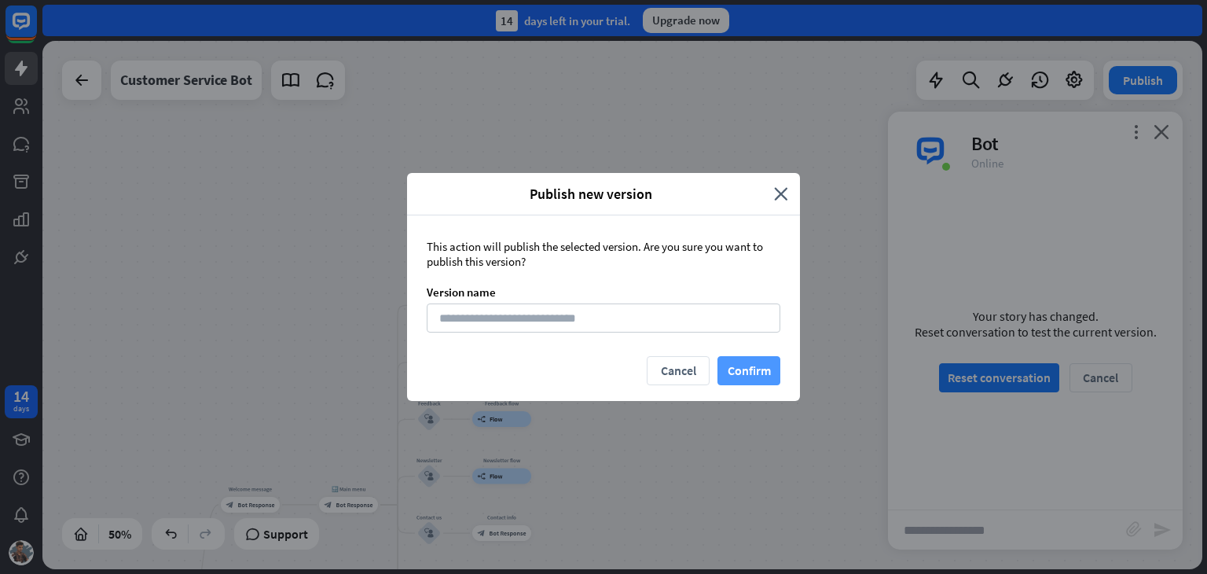
click at [748, 365] on button "Confirm" at bounding box center [749, 370] width 63 height 29
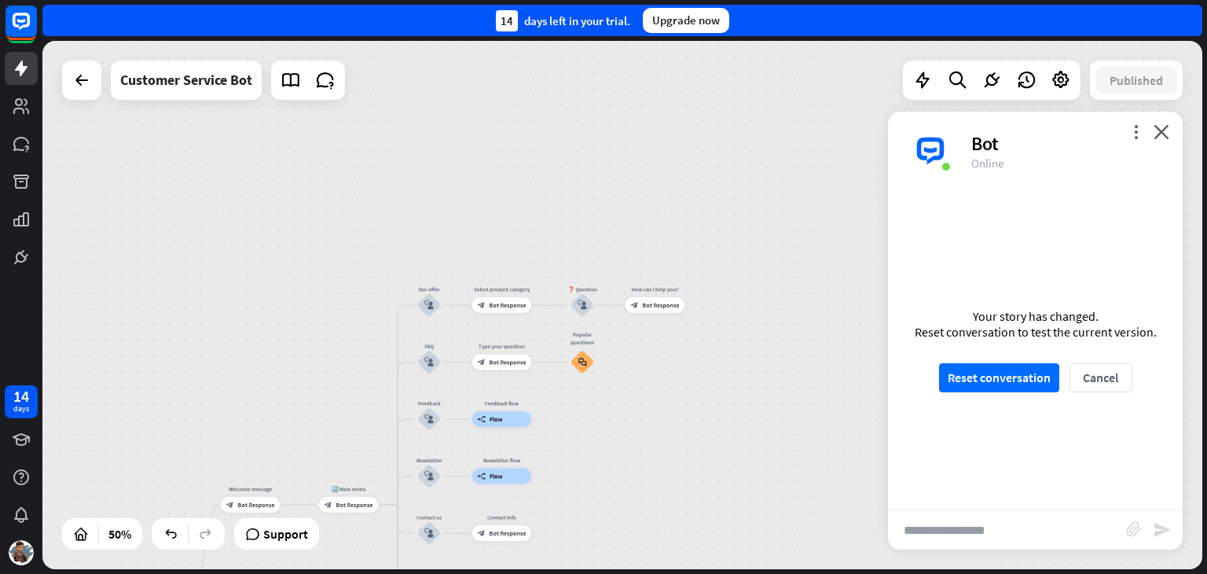
click at [1170, 134] on div "more_vert close Bot Online" at bounding box center [1035, 151] width 295 height 79
click at [1058, 88] on icon at bounding box center [1061, 80] width 20 height 20
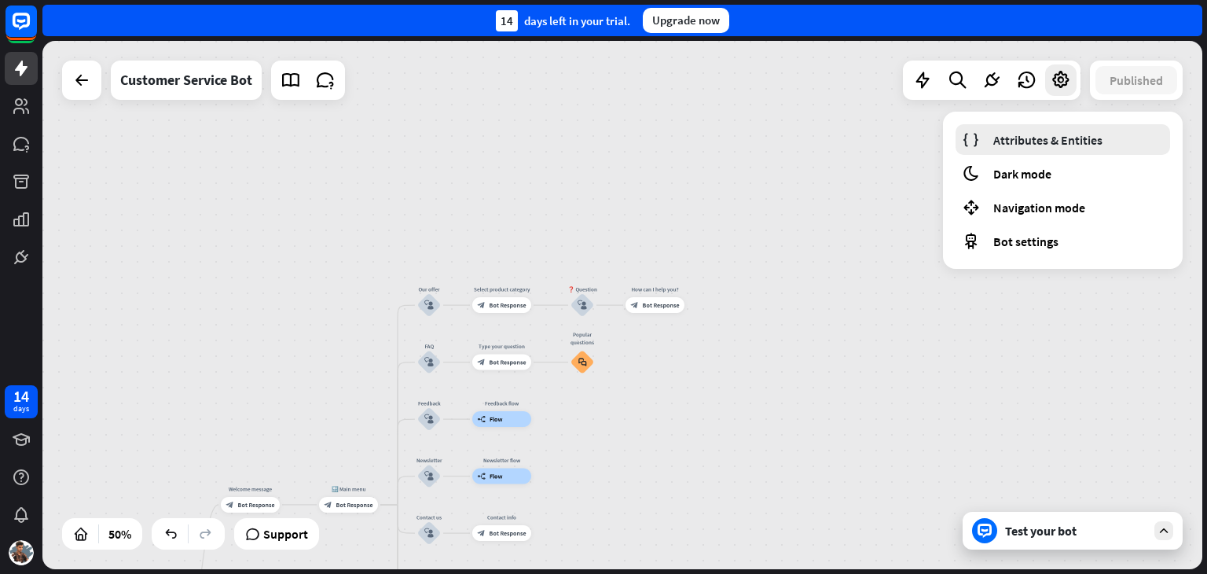
click at [1007, 135] on span "Attributes & Entities" at bounding box center [1047, 140] width 109 height 16
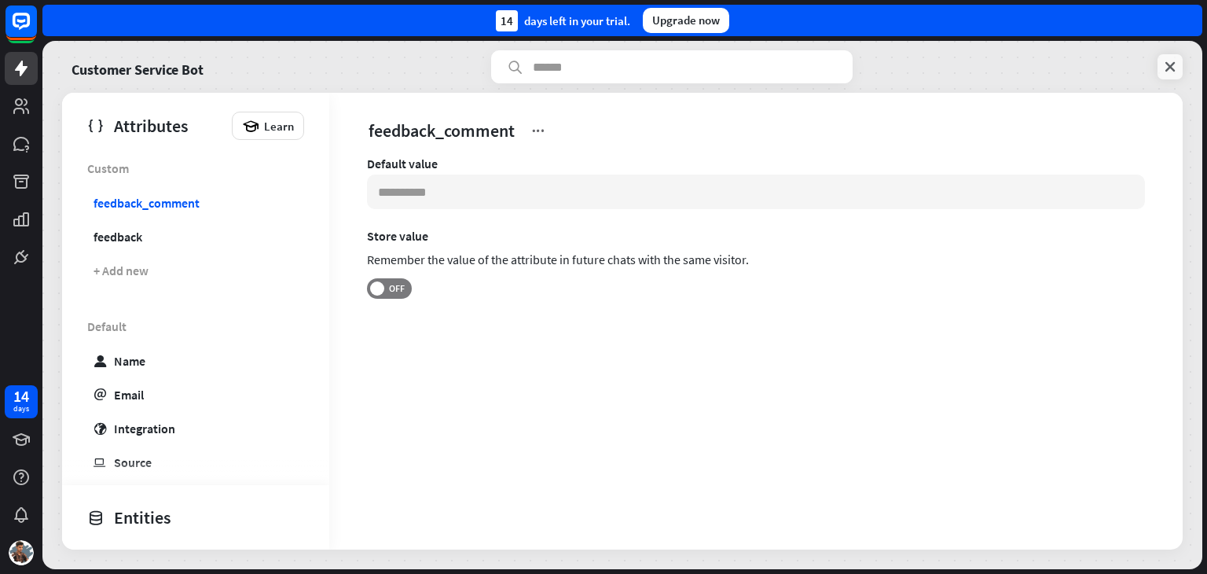
click at [1169, 67] on icon at bounding box center [1170, 67] width 16 height 16
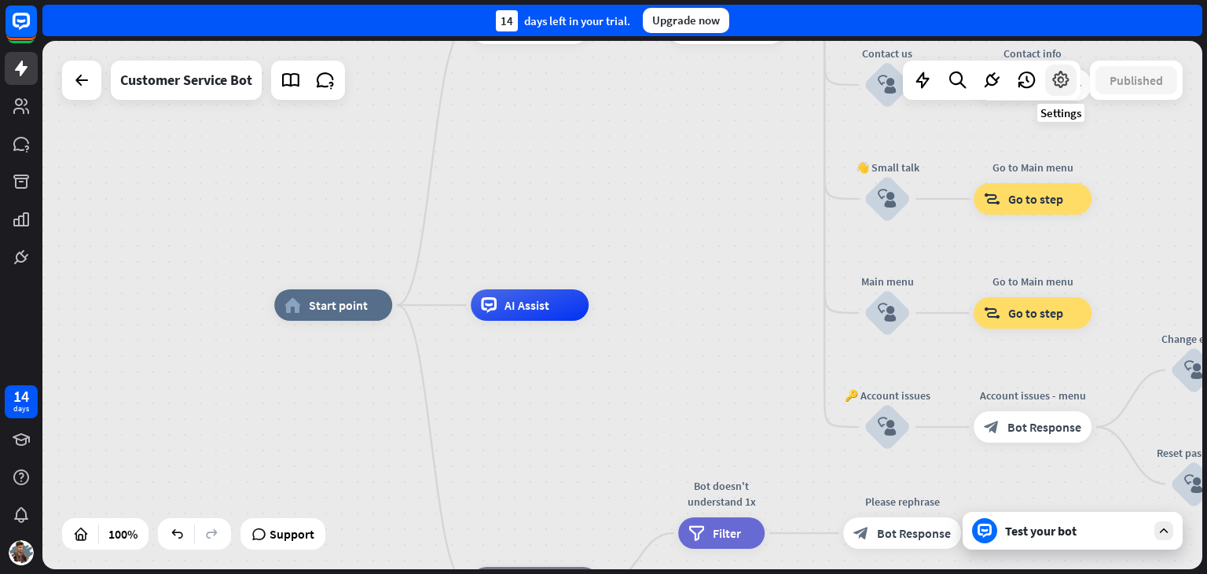
click at [1065, 82] on icon at bounding box center [1061, 80] width 20 height 20
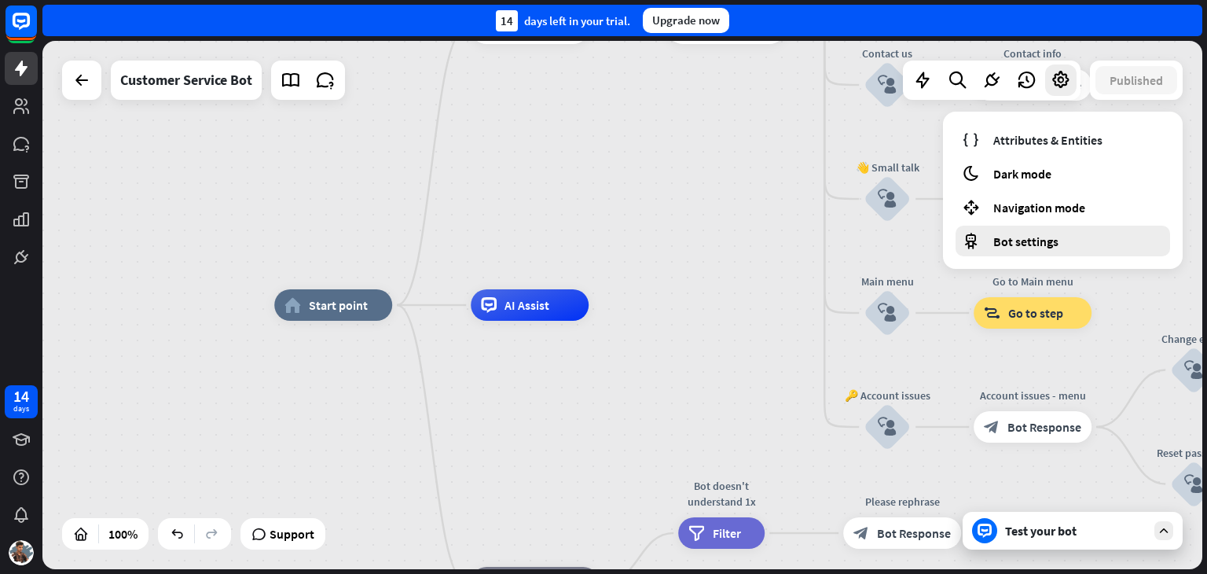
click at [1024, 238] on span "Bot settings" at bounding box center [1025, 241] width 65 height 16
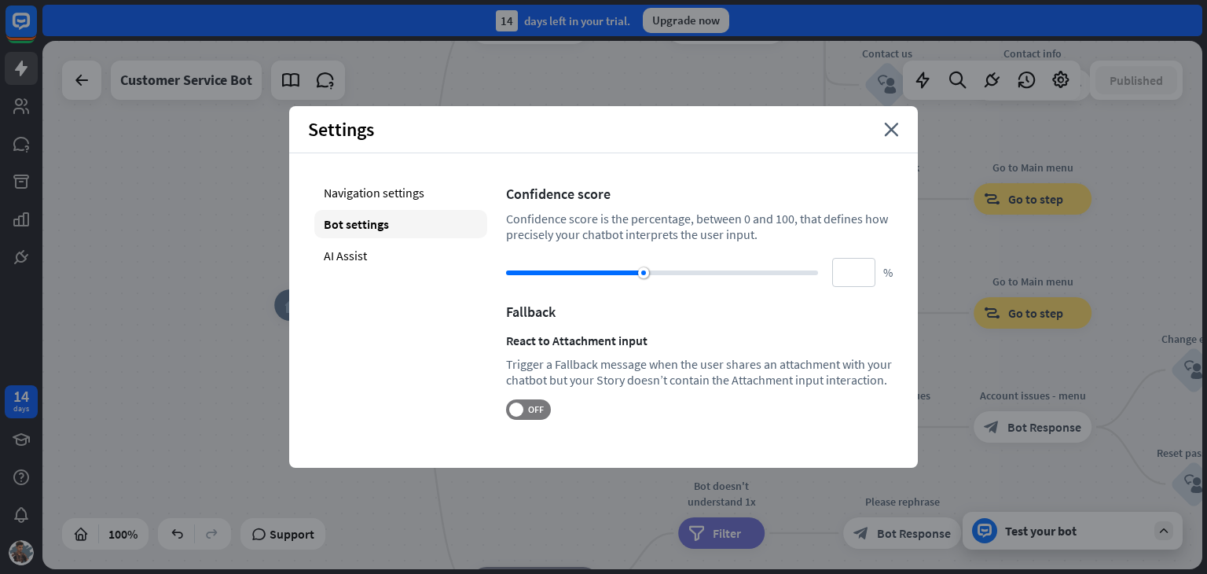
type input "**"
drag, startPoint x: 714, startPoint y: 273, endPoint x: 630, endPoint y: 269, distance: 84.2
click at [630, 269] on div at bounding box center [630, 272] width 11 height 11
click at [398, 192] on div "Navigation settings" at bounding box center [400, 192] width 173 height 28
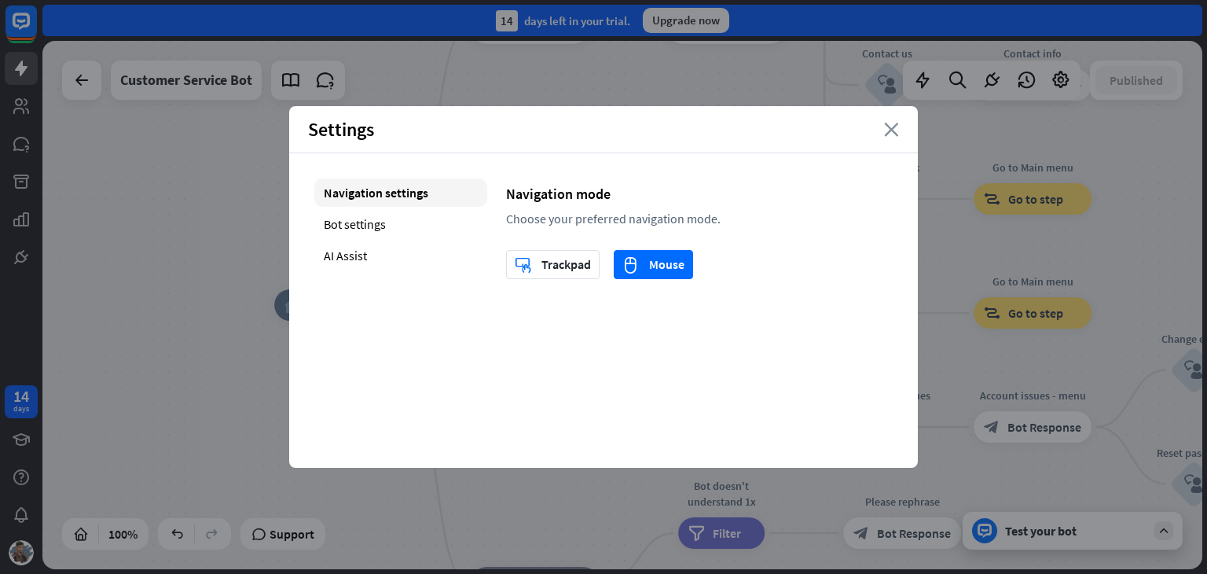
click at [894, 123] on icon "close" at bounding box center [891, 130] width 15 height 14
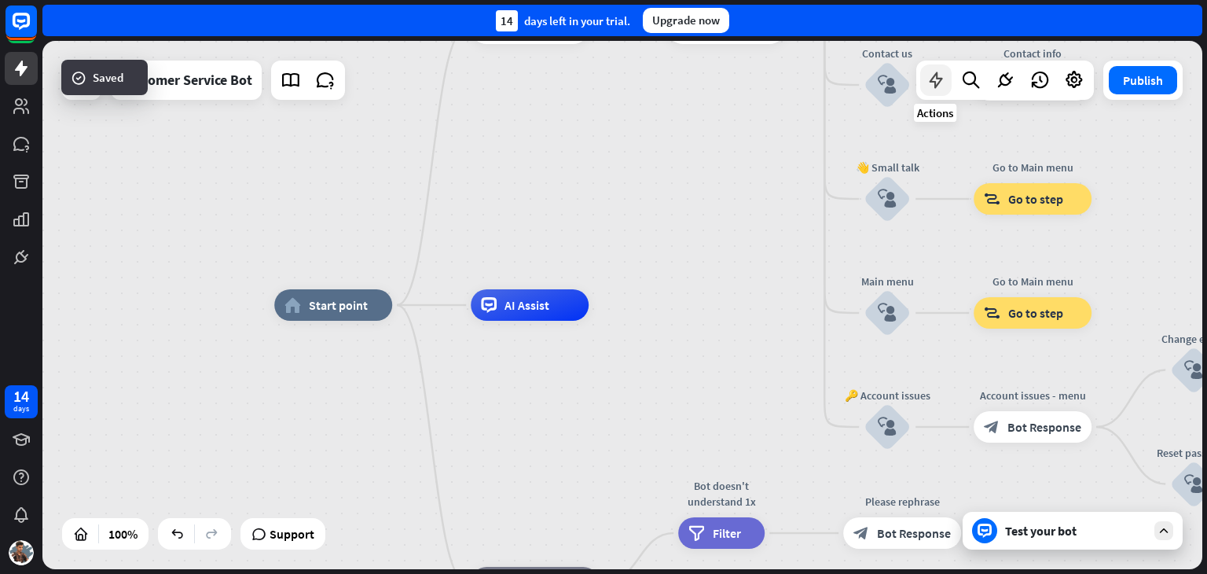
click at [941, 75] on icon at bounding box center [936, 80] width 20 height 20
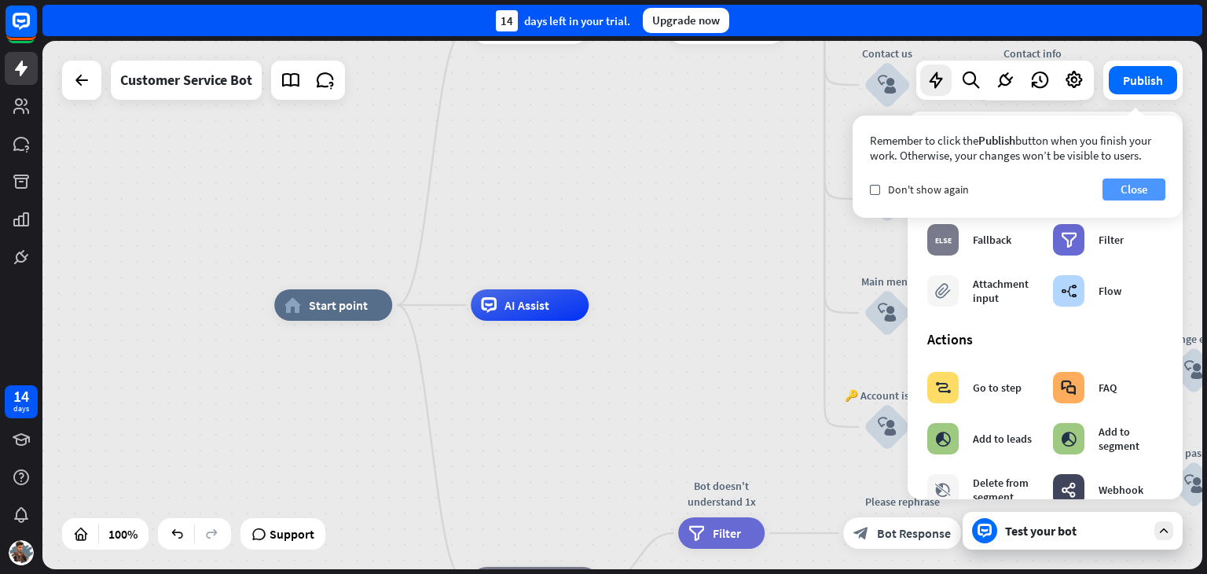
click at [1144, 191] on button "Close" at bounding box center [1134, 189] width 63 height 22
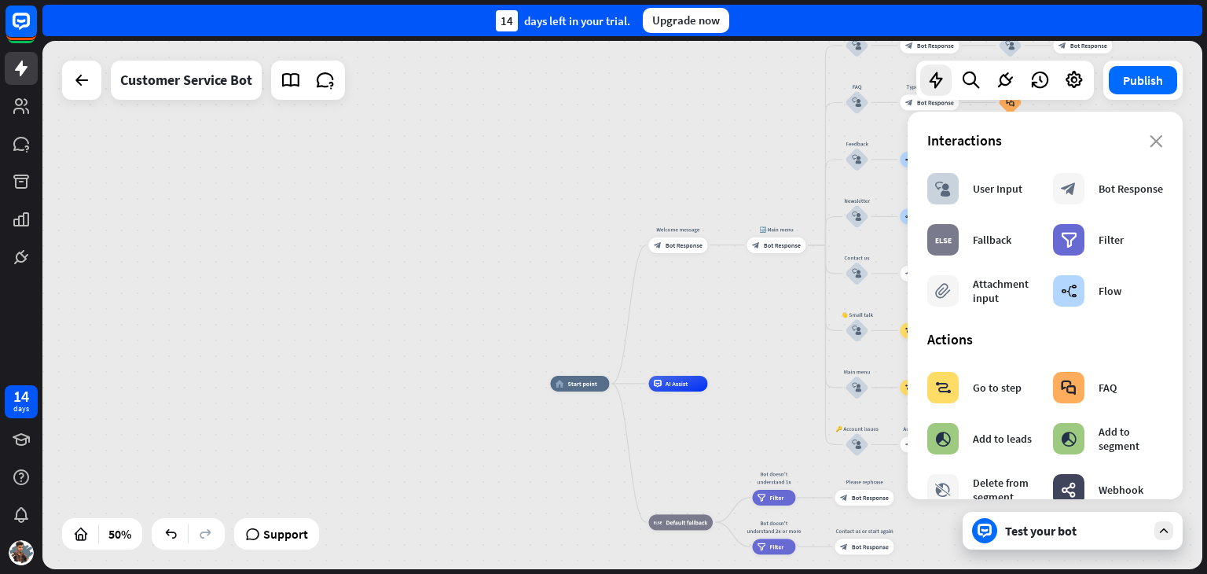
click at [1048, 520] on div "Test your bot" at bounding box center [1073, 531] width 220 height 38
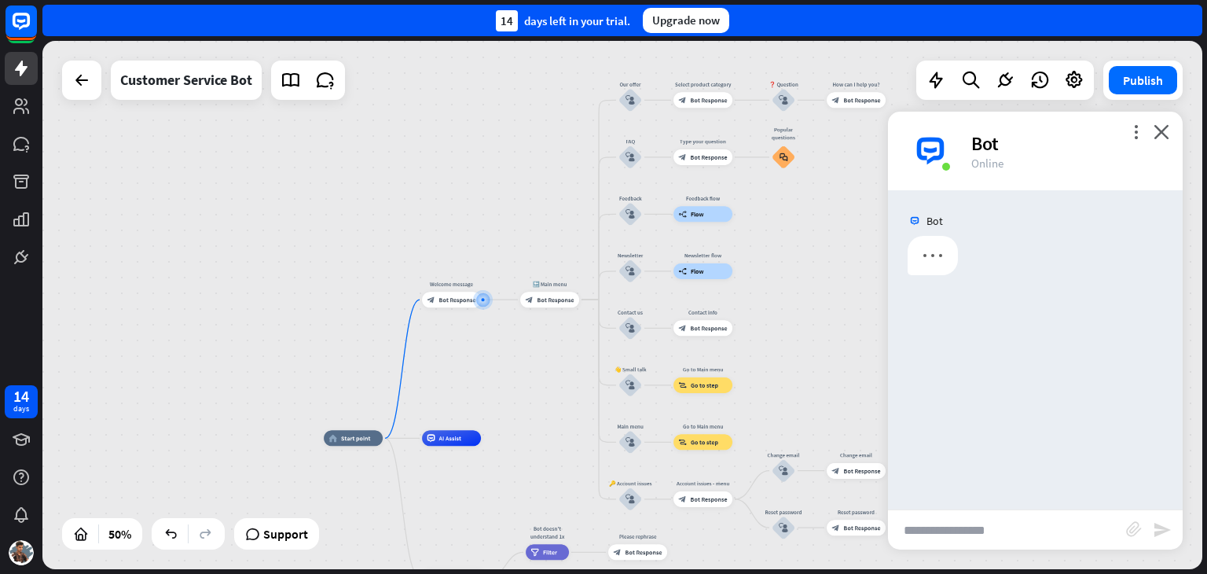
click at [1169, 127] on div "more_vert close Bot Online" at bounding box center [1035, 151] width 295 height 79
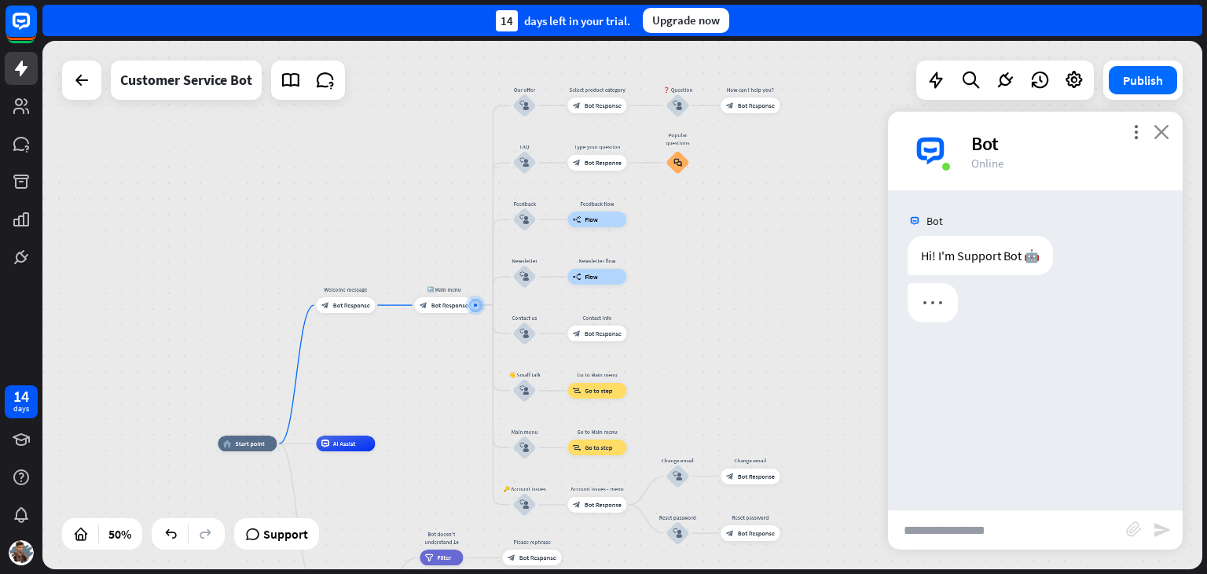
click at [1166, 137] on icon "close" at bounding box center [1162, 131] width 16 height 15
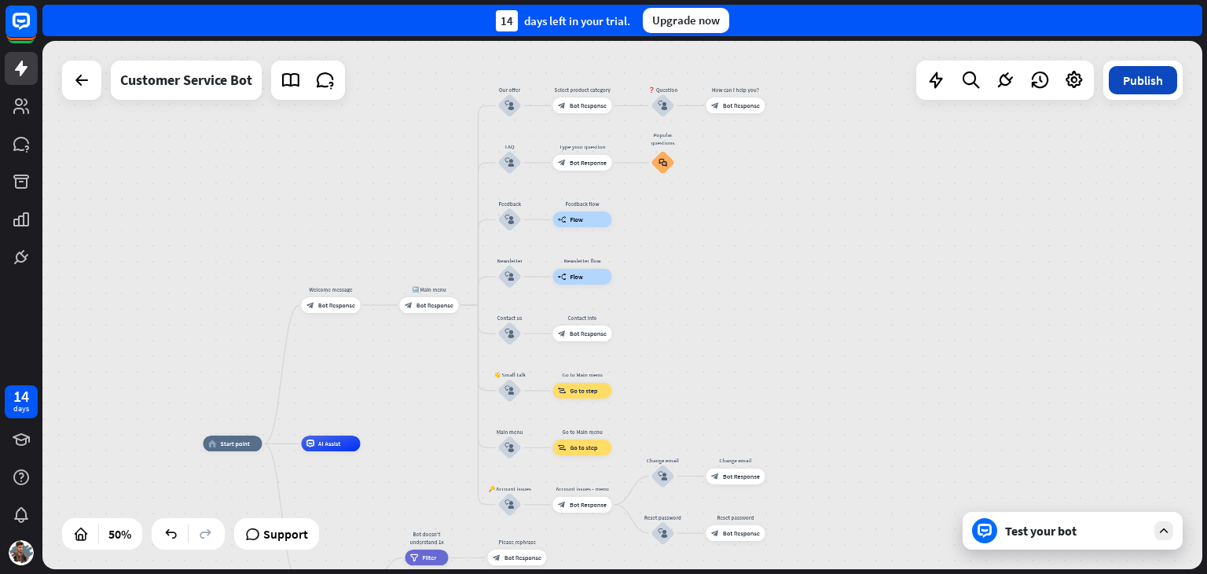
click at [1155, 87] on button "Publish" at bounding box center [1143, 80] width 68 height 28
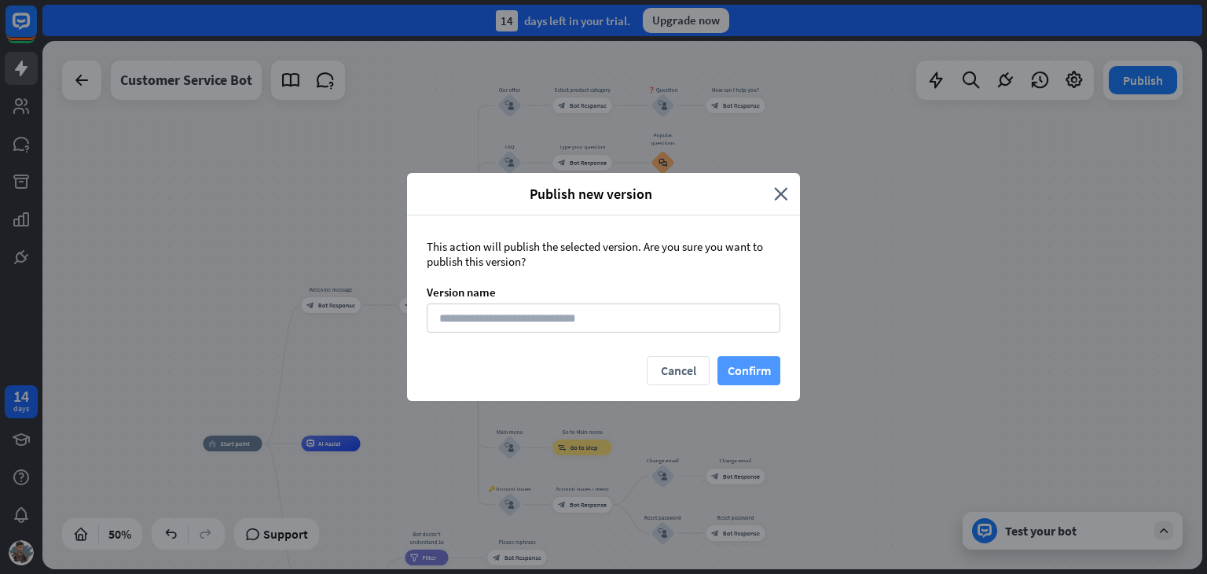
click at [721, 362] on button "Confirm" at bounding box center [749, 370] width 63 height 29
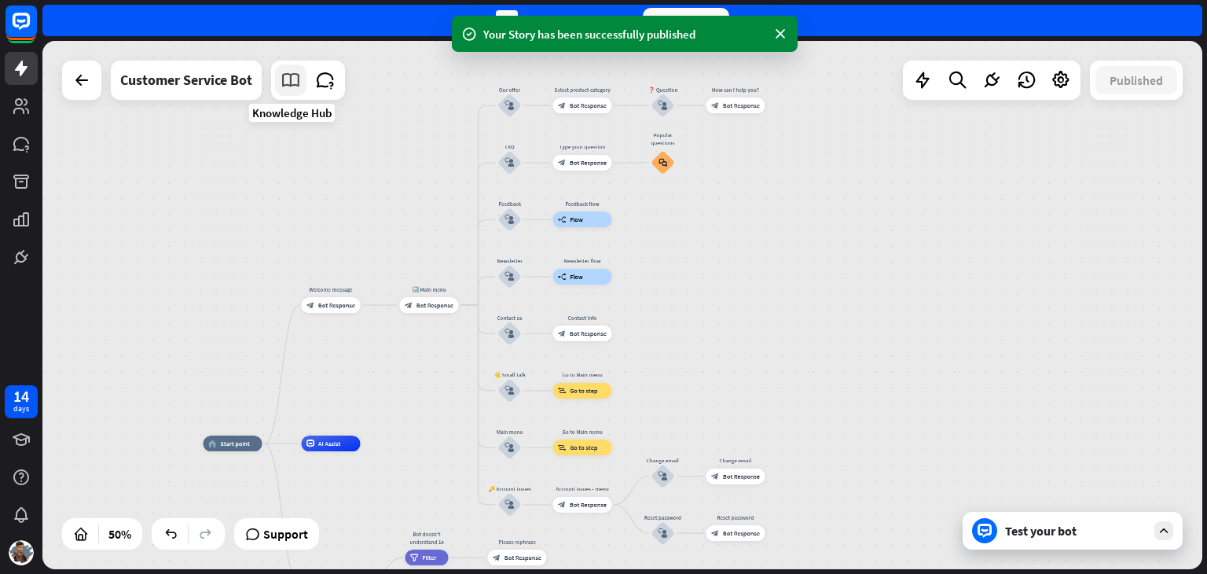
click at [289, 77] on icon at bounding box center [291, 80] width 20 height 20
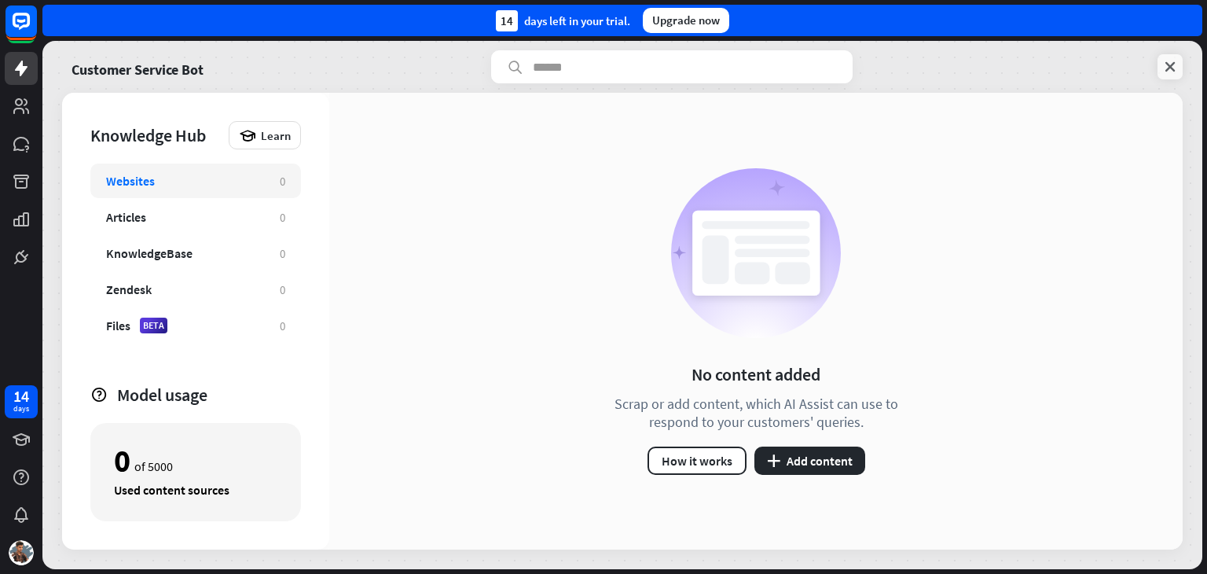
click at [179, 216] on div "Articles" at bounding box center [185, 217] width 158 height 16
click at [1174, 63] on icon at bounding box center [1170, 67] width 16 height 16
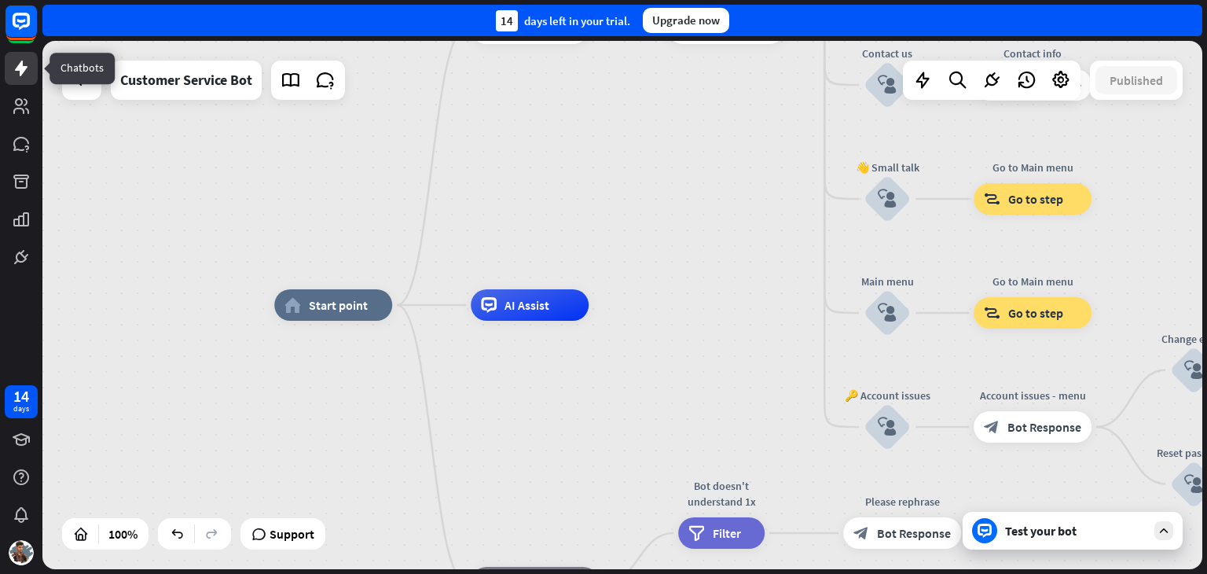
click at [19, 68] on icon at bounding box center [21, 69] width 13 height 16
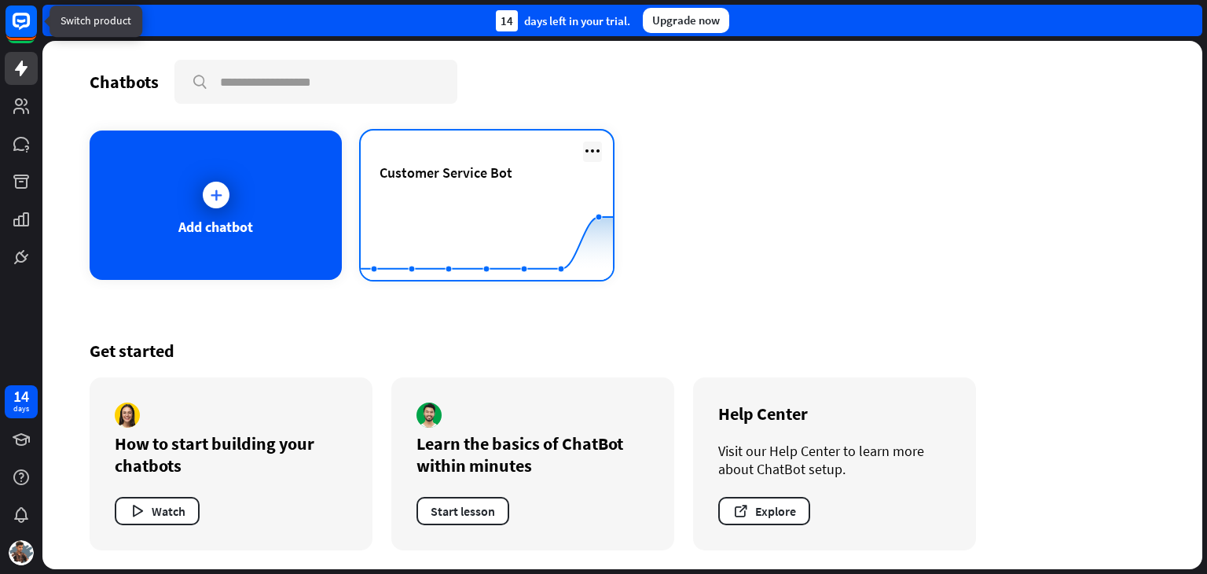
click at [589, 152] on icon at bounding box center [592, 150] width 19 height 19
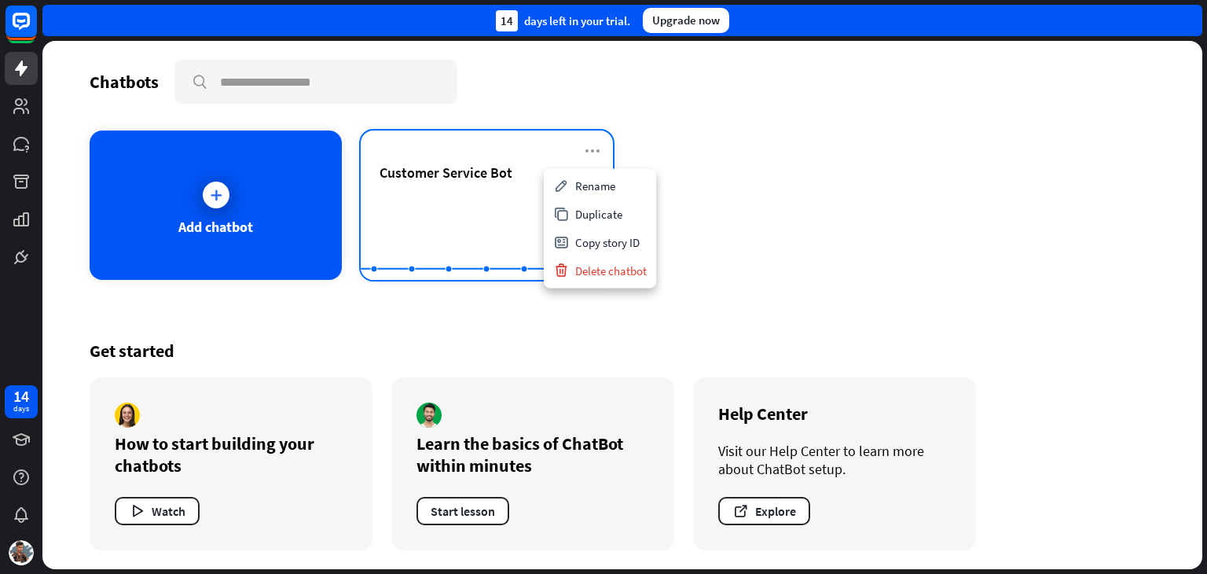
click at [439, 180] on span "Customer Service Bot" at bounding box center [446, 172] width 133 height 18
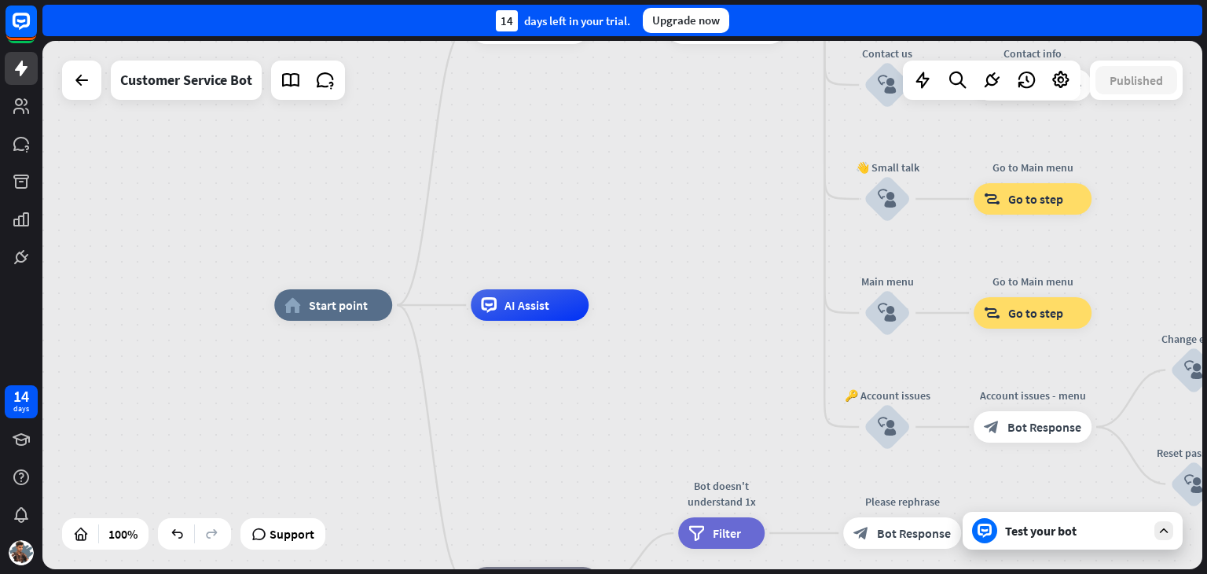
click at [1033, 532] on div "Test your bot" at bounding box center [1075, 531] width 141 height 16
click at [516, 296] on div "AI Assist" at bounding box center [530, 304] width 118 height 31
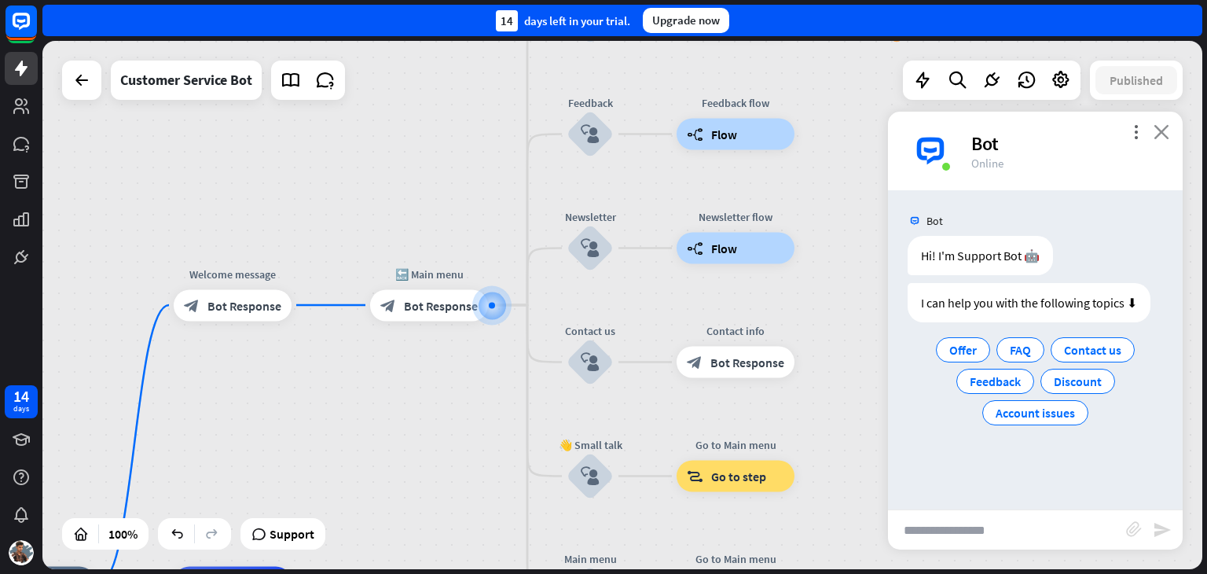
click at [1166, 132] on icon "close" at bounding box center [1162, 131] width 16 height 15
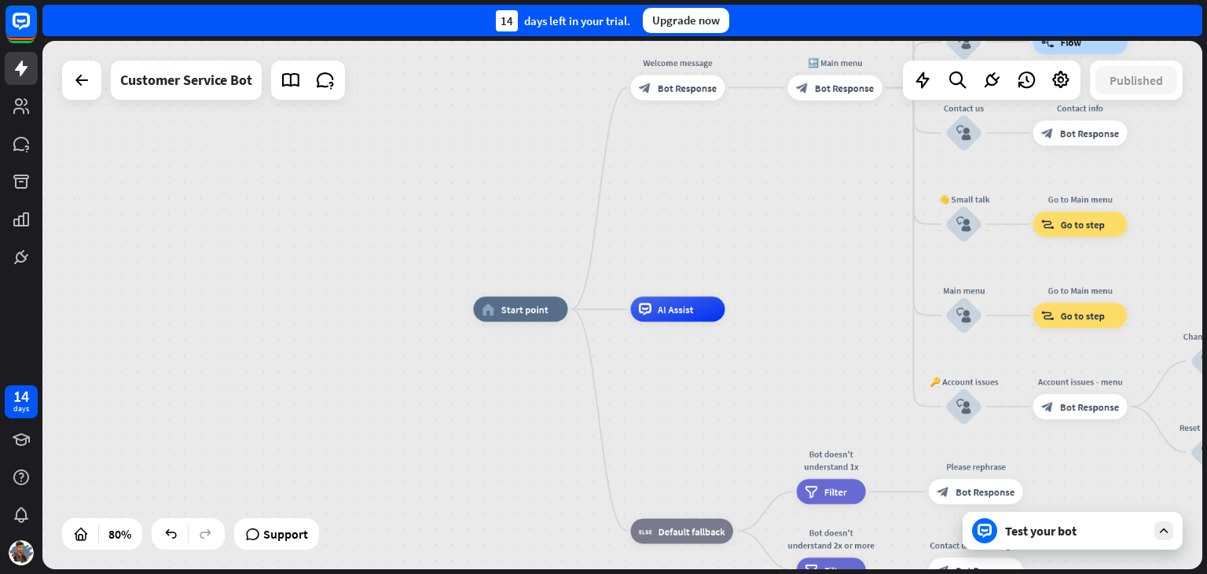
drag, startPoint x: 254, startPoint y: 435, endPoint x: 695, endPoint y: 191, distance: 503.8
click at [695, 191] on div "home_2 Start point Welcome message block_bot_response Bot Response 🔙 Main menu …" at bounding box center [622, 305] width 1160 height 528
click at [527, 310] on span "Start point" at bounding box center [524, 309] width 47 height 13
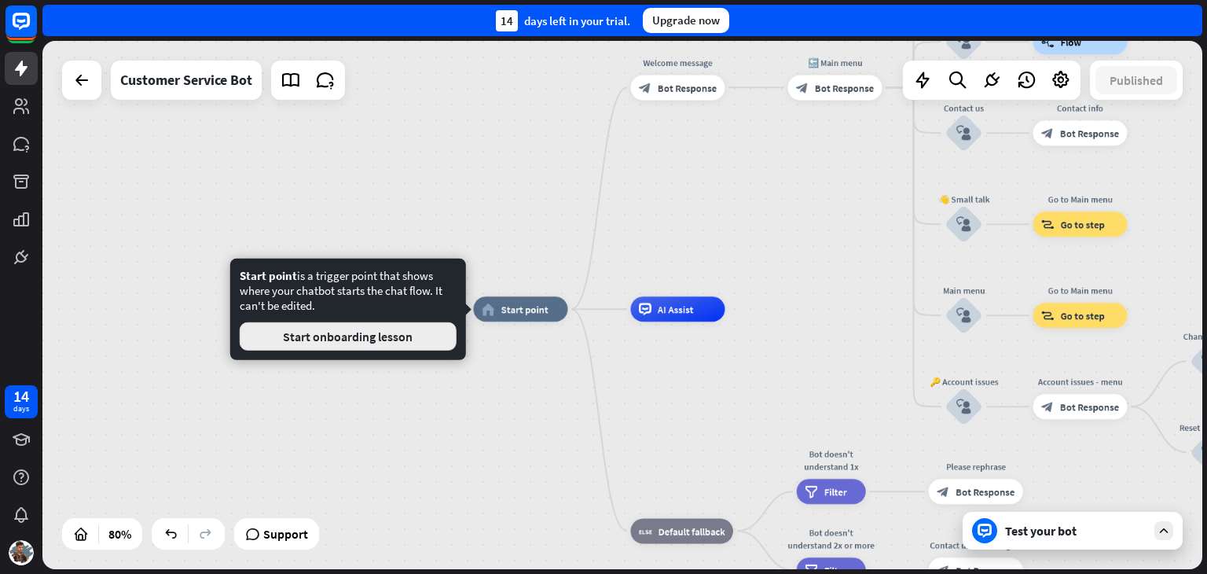
click at [358, 340] on button "Start onboarding lesson" at bounding box center [348, 336] width 217 height 28
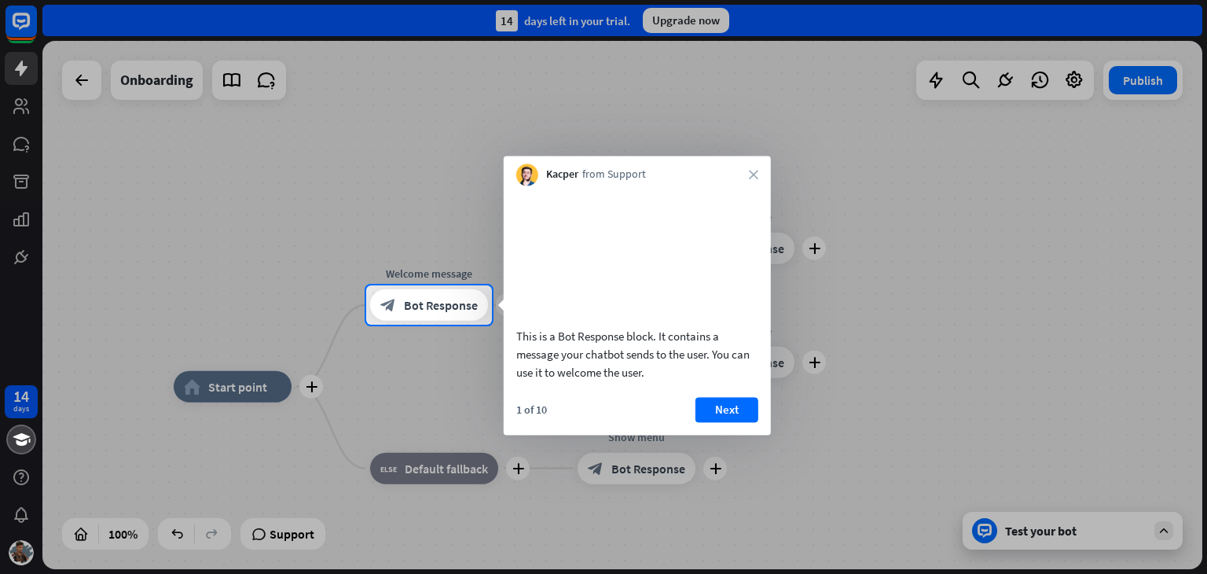
click at [723, 422] on button "Next" at bounding box center [727, 409] width 63 height 25
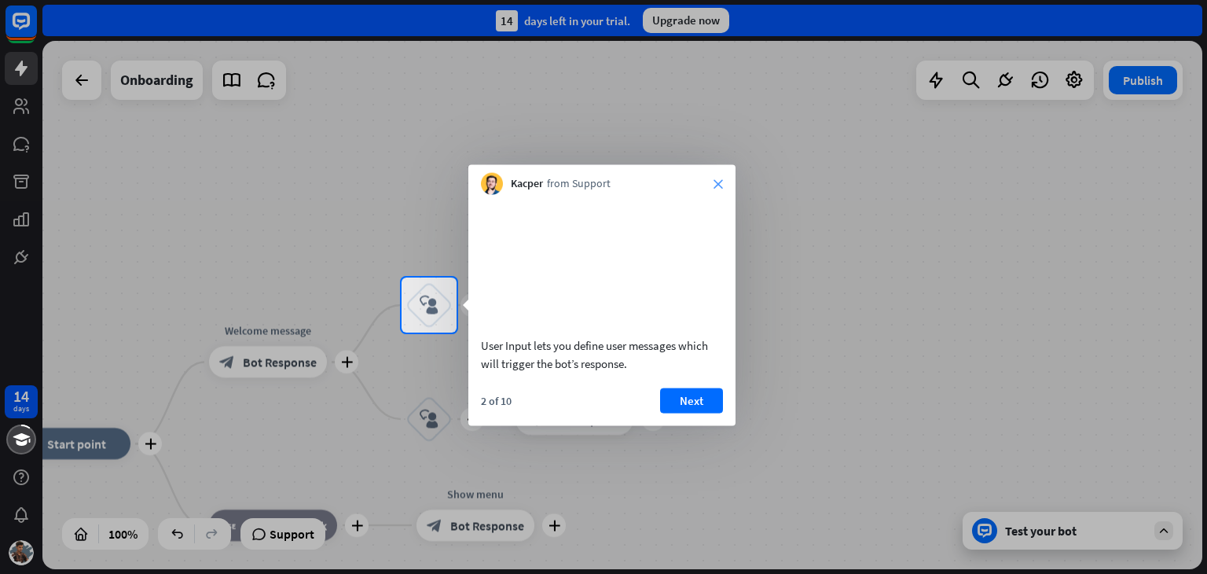
click at [720, 185] on icon "close" at bounding box center [718, 183] width 9 height 9
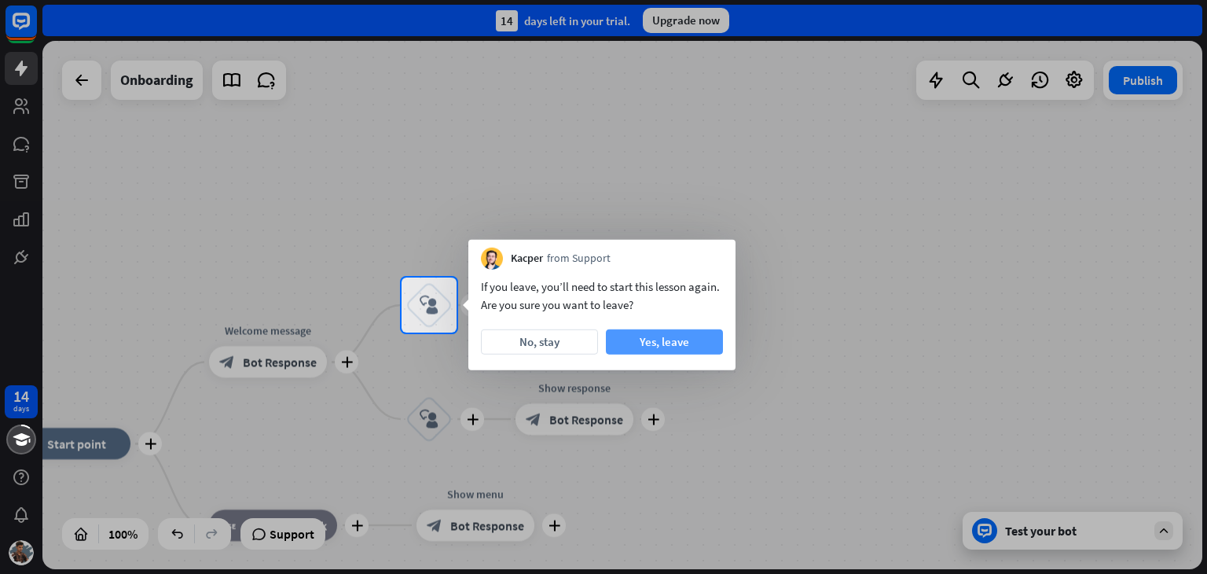
click at [670, 340] on button "Yes, leave" at bounding box center [664, 341] width 117 height 25
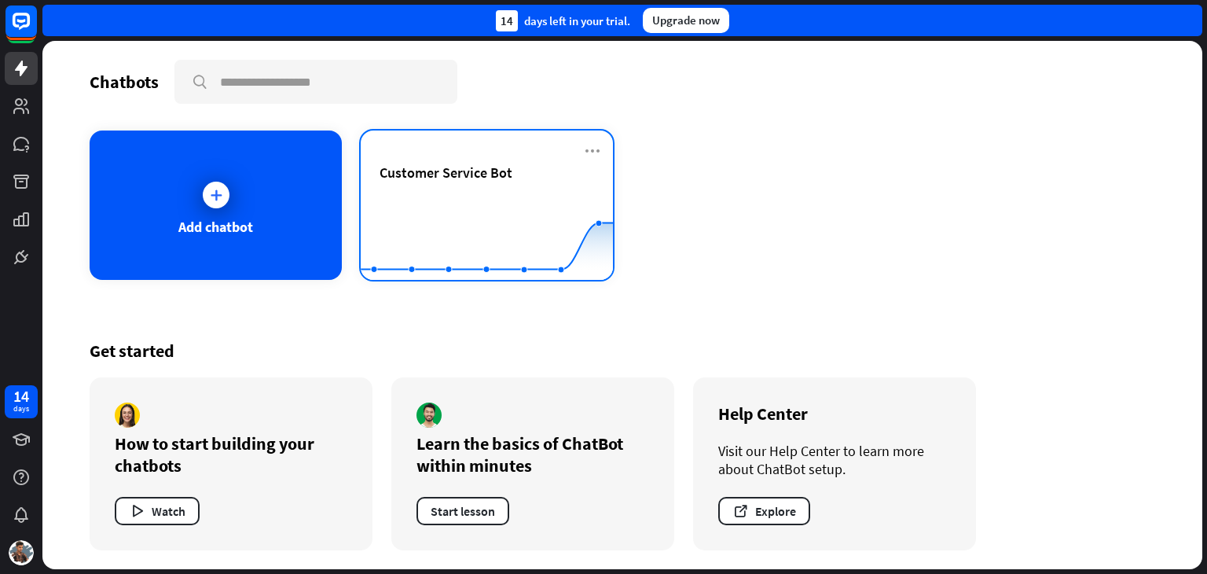
click at [459, 192] on rect at bounding box center [487, 241] width 252 height 98
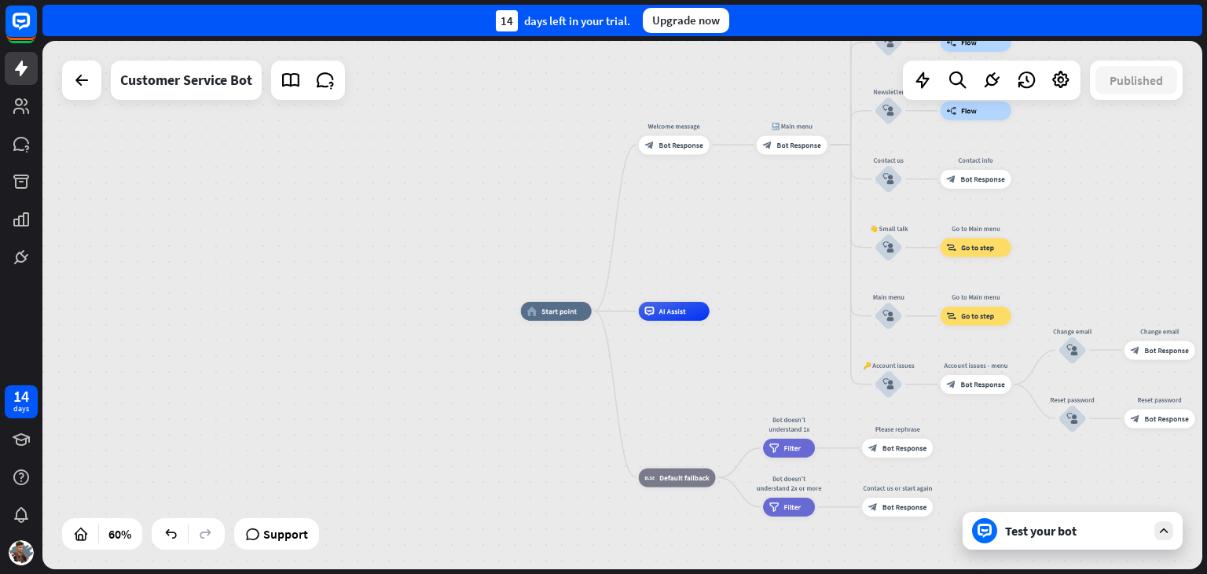
drag, startPoint x: 377, startPoint y: 424, endPoint x: 597, endPoint y: 404, distance: 220.2
click at [597, 404] on div "home_2 Start point Welcome message block_bot_response Bot Response 🔙 Main menu …" at bounding box center [869, 469] width 696 height 317
click at [542, 318] on div "home_2 Start point" at bounding box center [556, 311] width 71 height 19
click at [577, 291] on icon "more_horiz" at bounding box center [576, 289] width 8 height 7
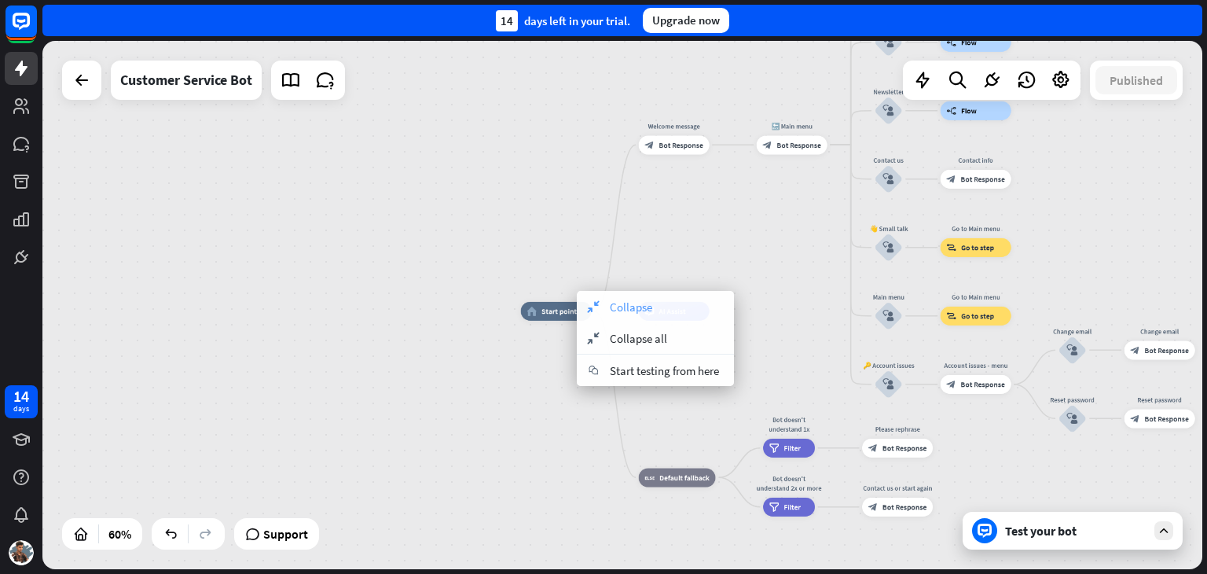
click at [629, 309] on span "Collapse" at bounding box center [631, 306] width 42 height 15
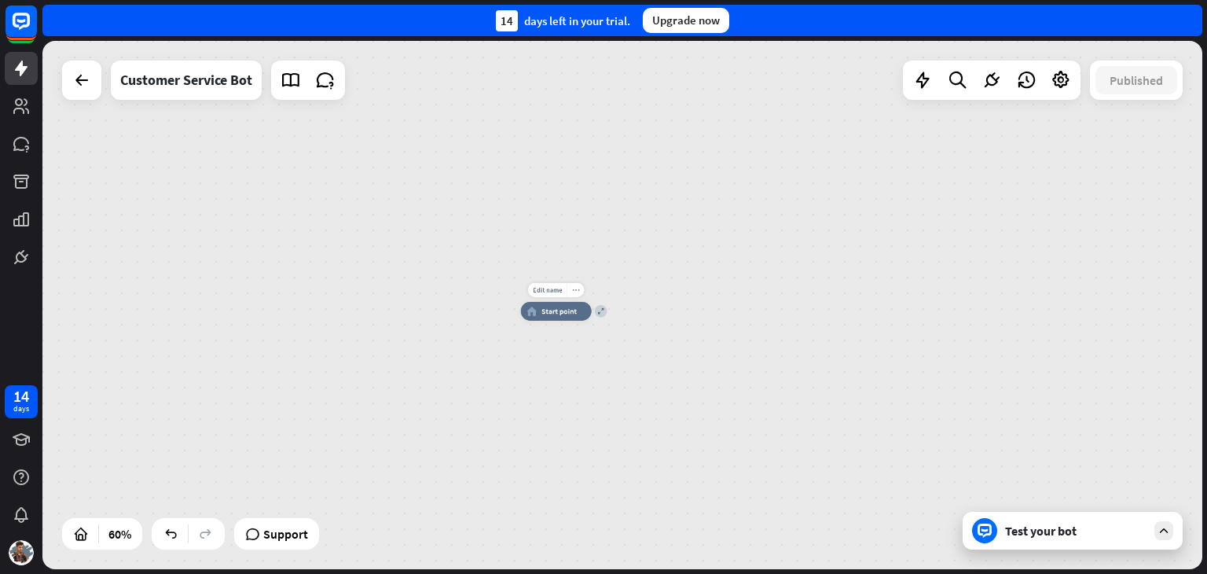
click at [575, 292] on icon "more_horiz" at bounding box center [576, 289] width 8 height 7
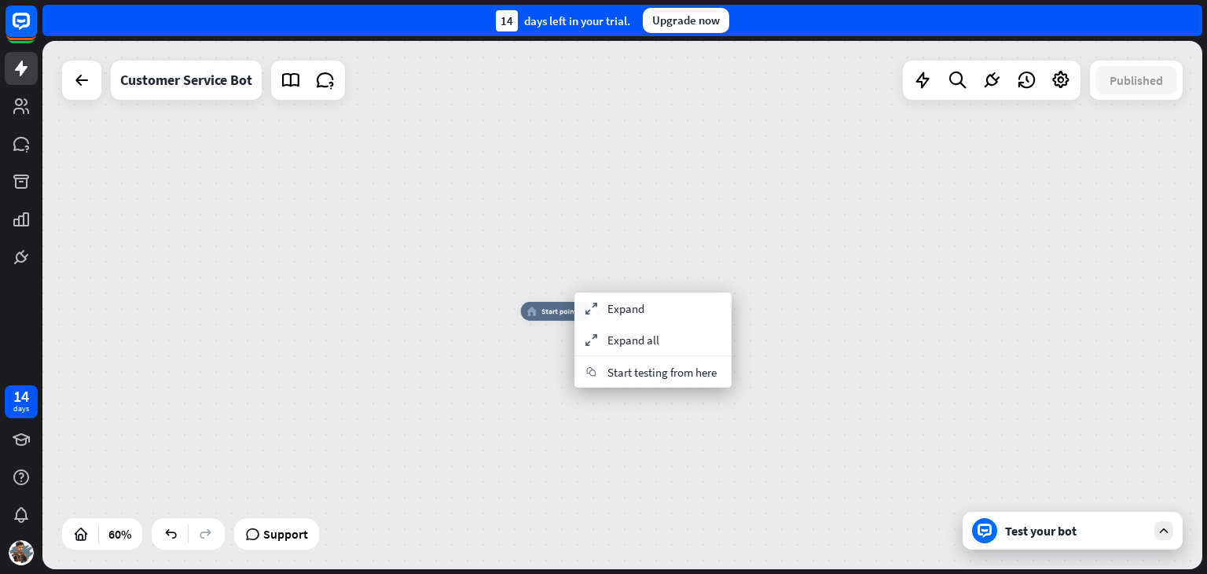
click at [1175, 525] on div "Test your bot" at bounding box center [1073, 531] width 220 height 38
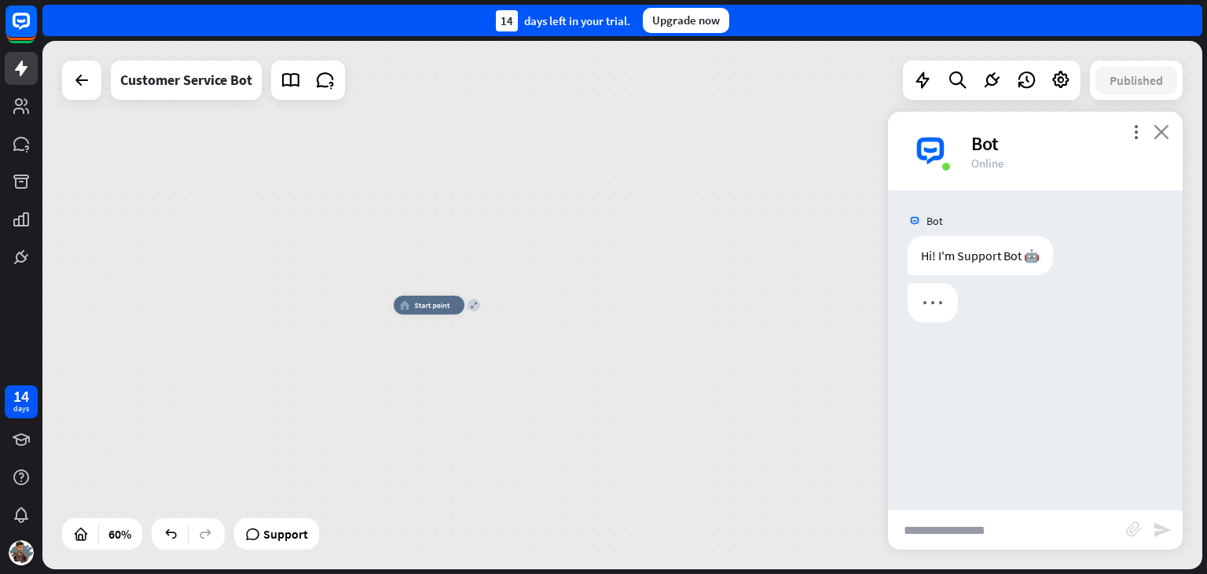
click at [1165, 136] on icon "close" at bounding box center [1162, 131] width 16 height 15
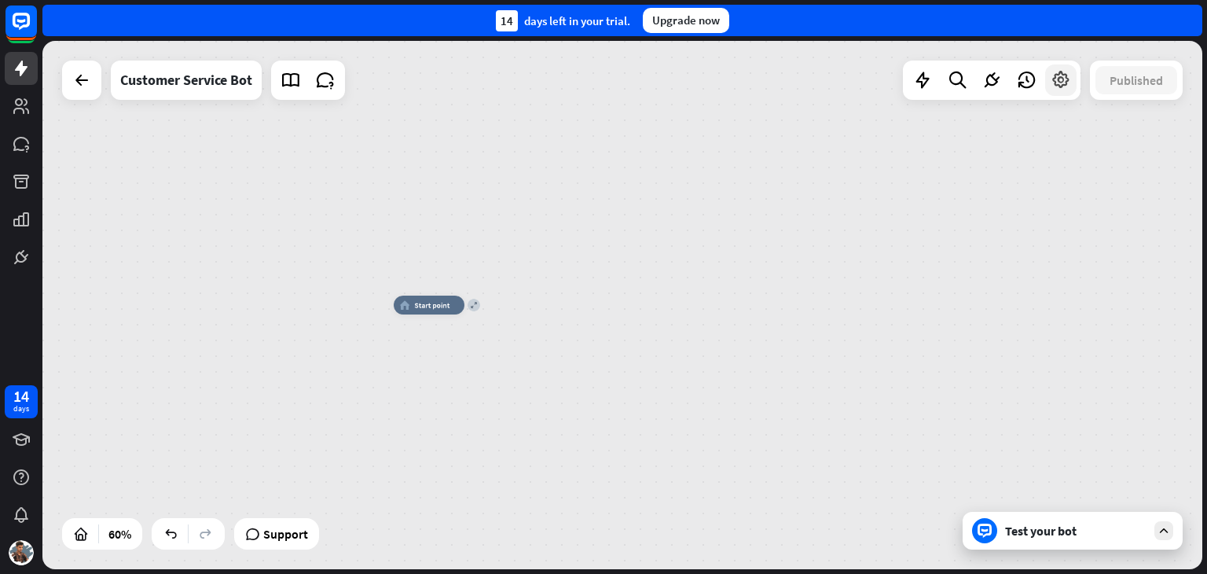
click at [1065, 86] on icon at bounding box center [1061, 80] width 20 height 20
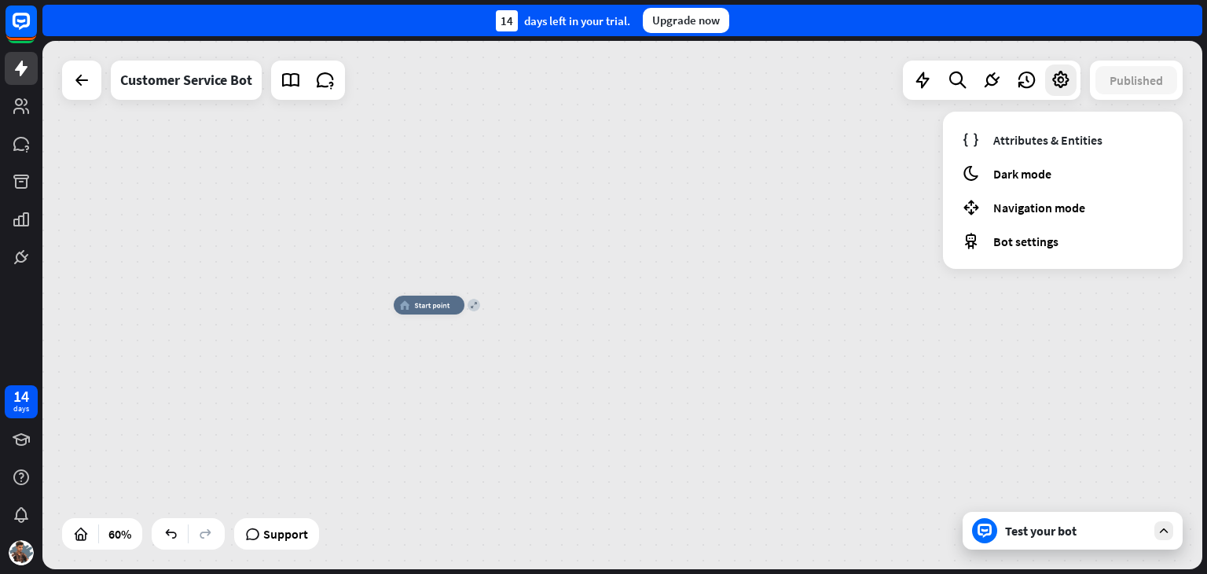
click at [889, 334] on div "expand home_2 Start point" at bounding box center [742, 463] width 696 height 317
click at [758, 165] on div "expand home_2 Start point" at bounding box center [622, 305] width 1160 height 528
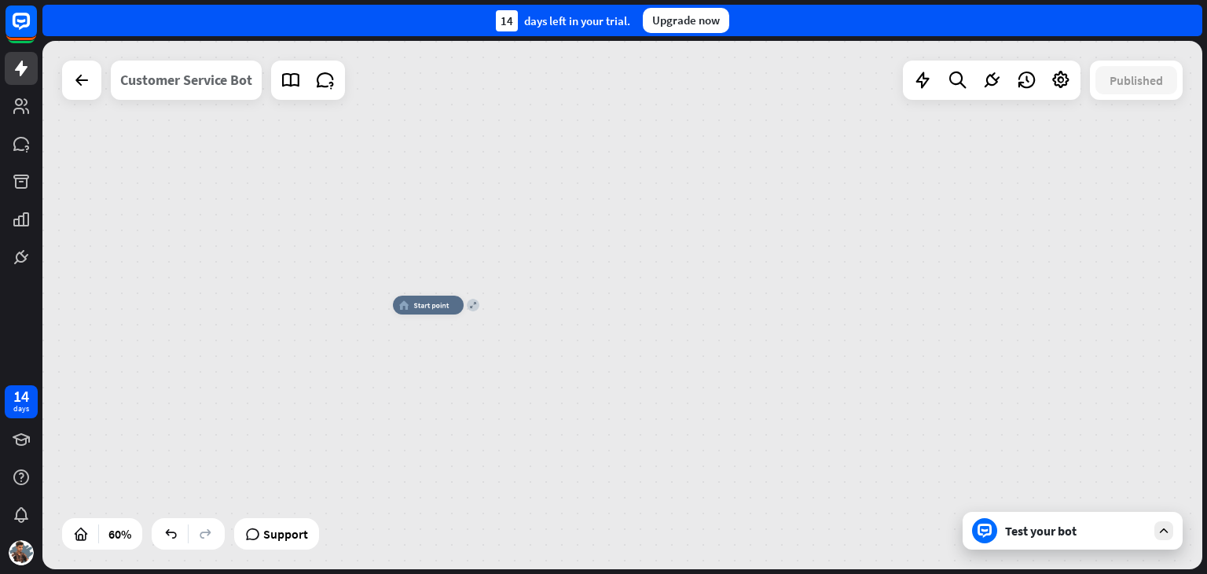
click at [163, 86] on div "Customer Service Bot" at bounding box center [186, 80] width 132 height 39
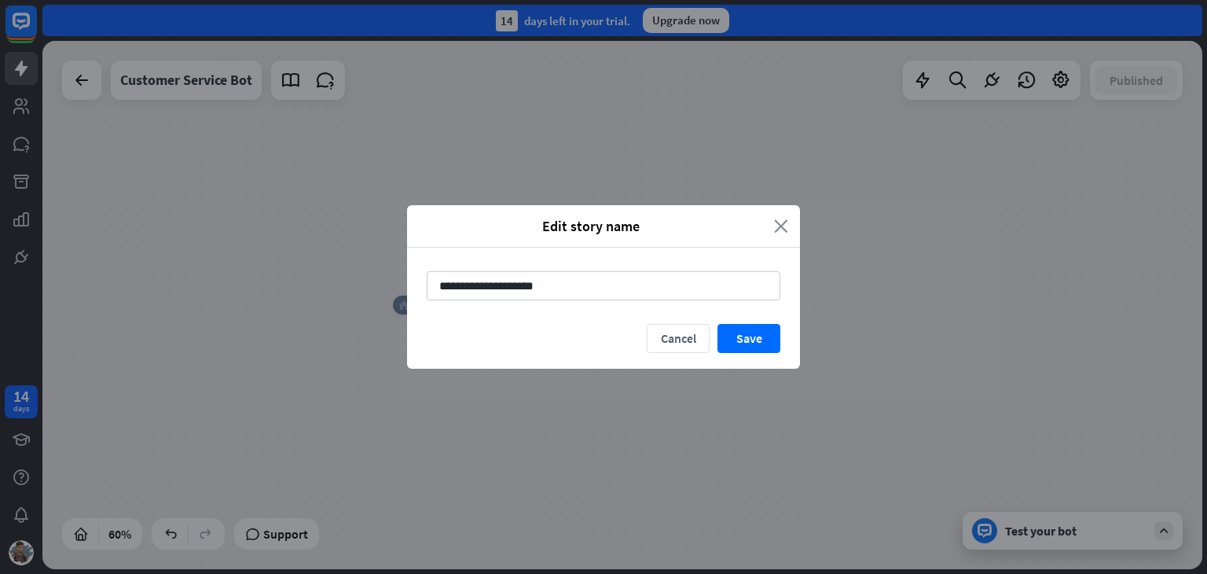
click at [778, 230] on icon "close" at bounding box center [781, 226] width 14 height 18
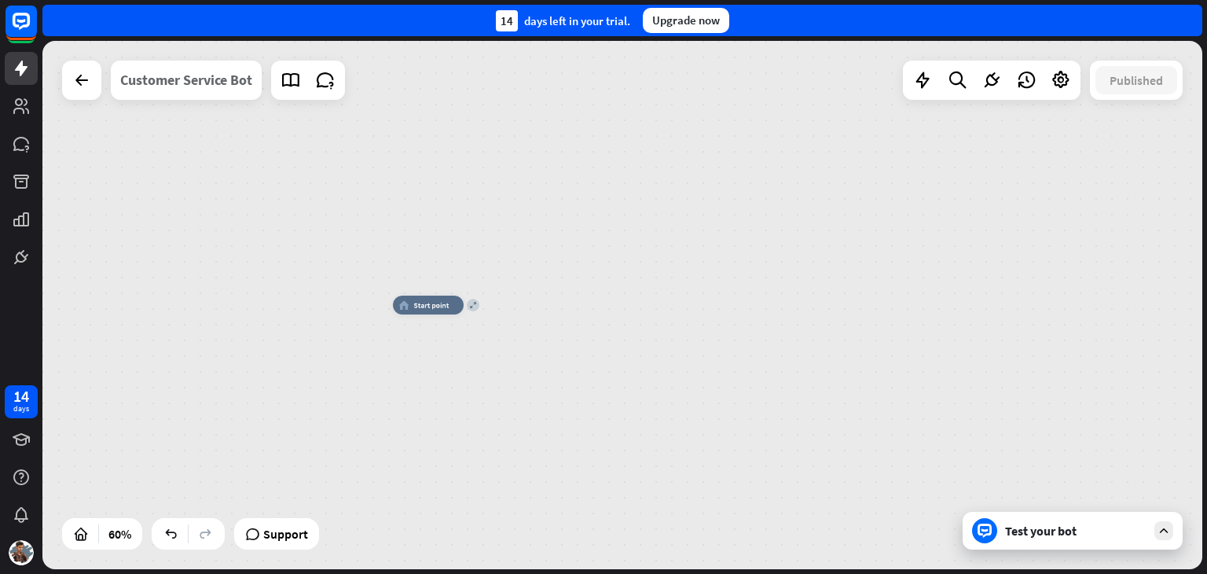
click at [188, 79] on div "Customer Service Bot" at bounding box center [186, 80] width 132 height 39
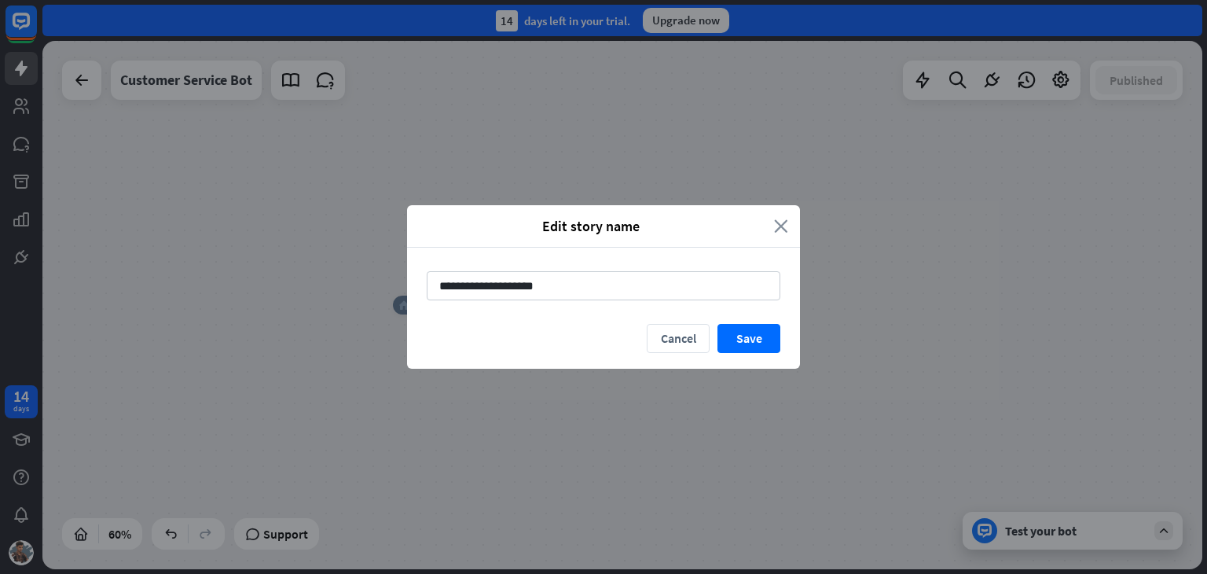
click at [782, 222] on icon "close" at bounding box center [781, 226] width 14 height 18
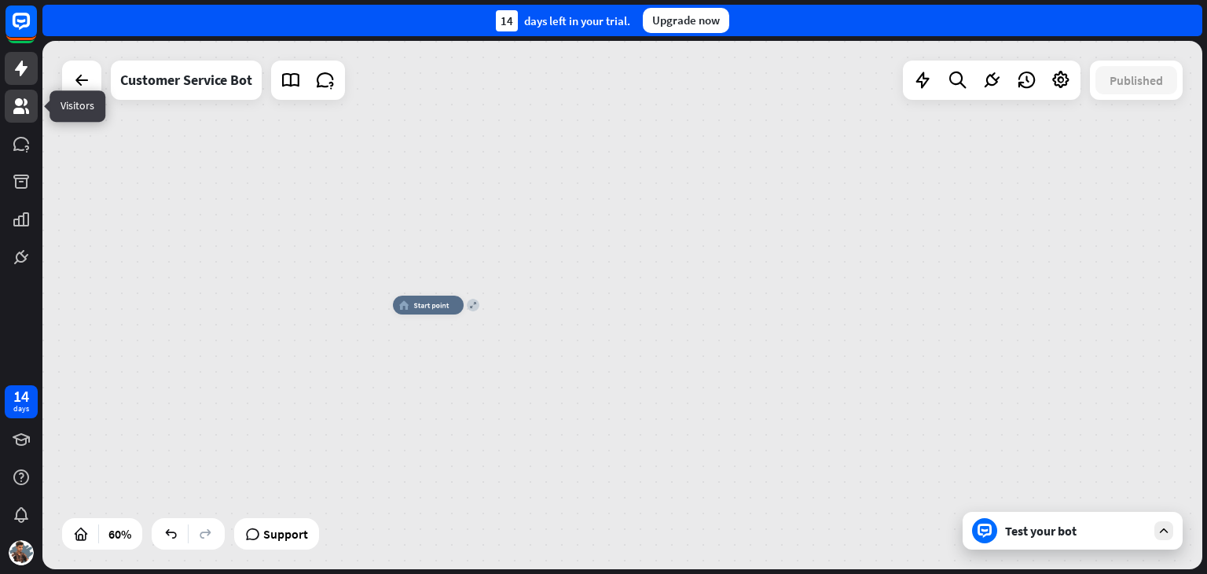
click at [24, 101] on icon at bounding box center [21, 106] width 16 height 16
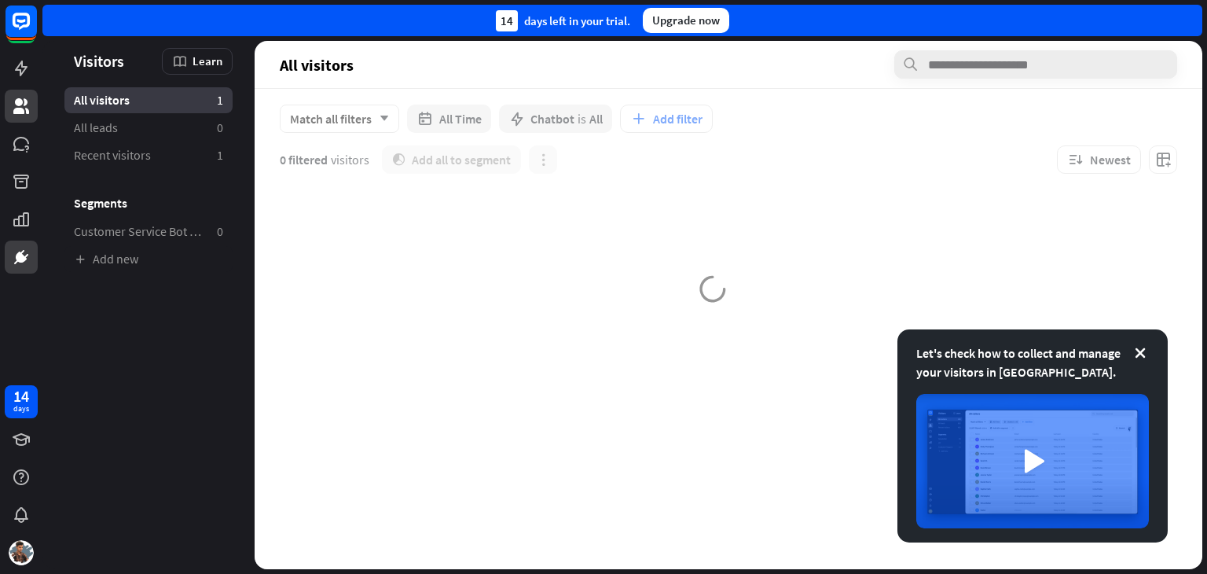
click at [0, 0] on icon at bounding box center [0, 0] width 0 height 0
click at [25, 261] on icon at bounding box center [21, 257] width 19 height 19
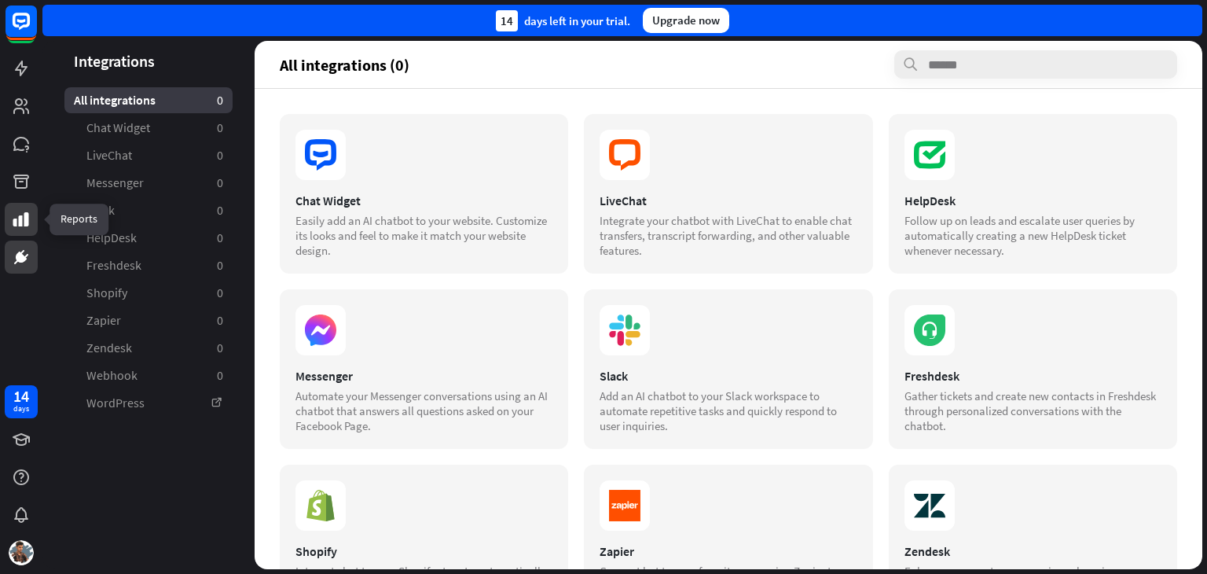
click at [17, 227] on icon at bounding box center [21, 219] width 19 height 19
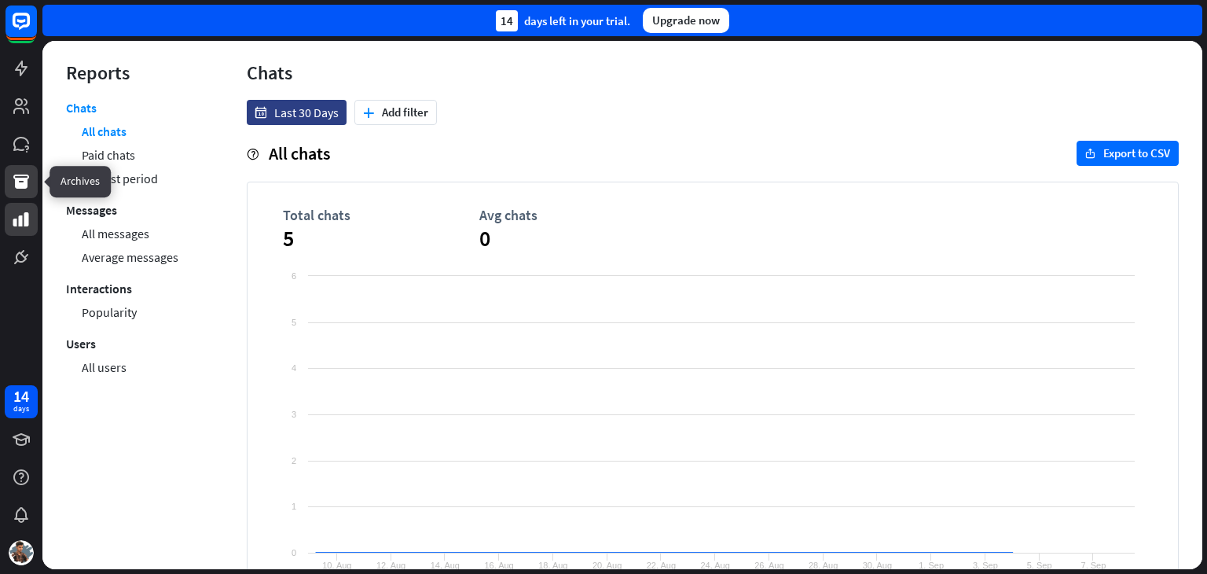
click at [19, 181] on icon at bounding box center [21, 181] width 19 height 19
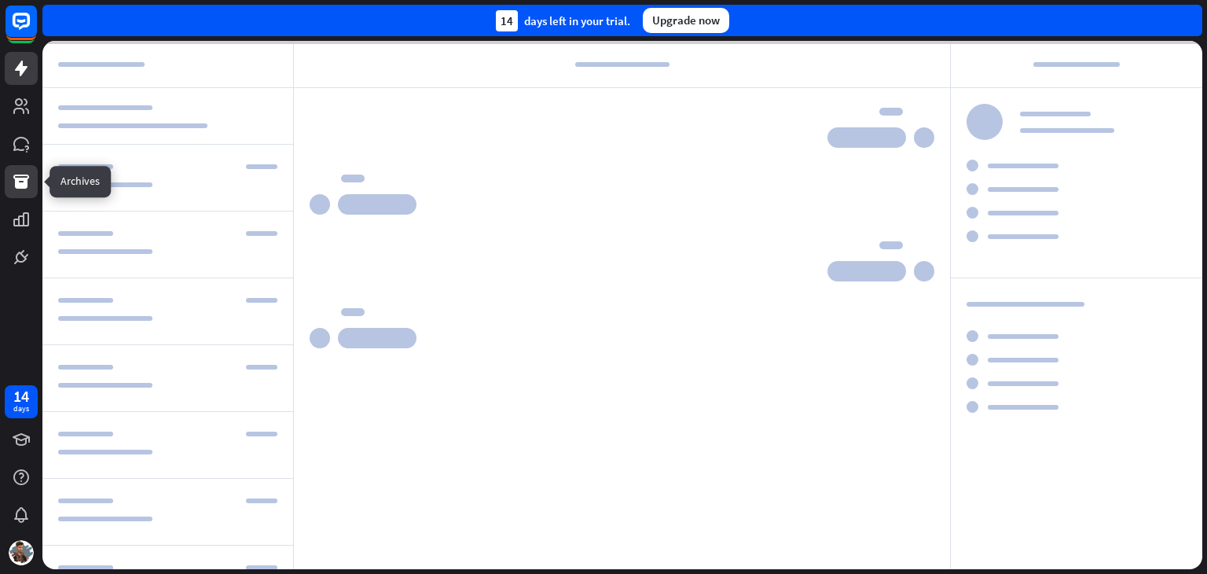
click at [18, 64] on icon at bounding box center [21, 68] width 19 height 19
